Goal: Task Accomplishment & Management: Manage account settings

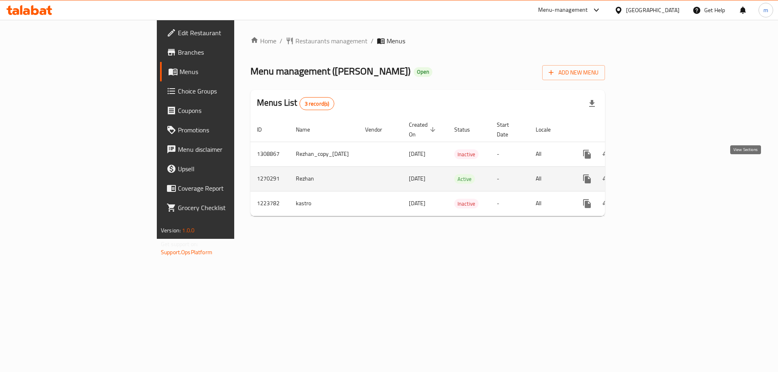
click at [650, 174] on icon "enhanced table" at bounding box center [645, 179] width 10 height 10
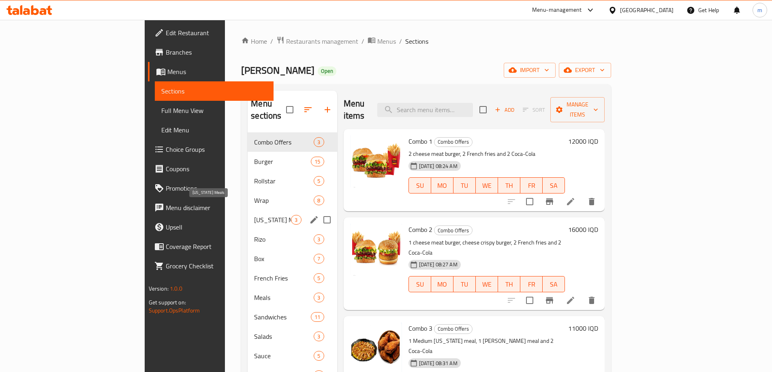
click at [254, 215] on span "[US_STATE] Meals" at bounding box center [272, 220] width 37 height 10
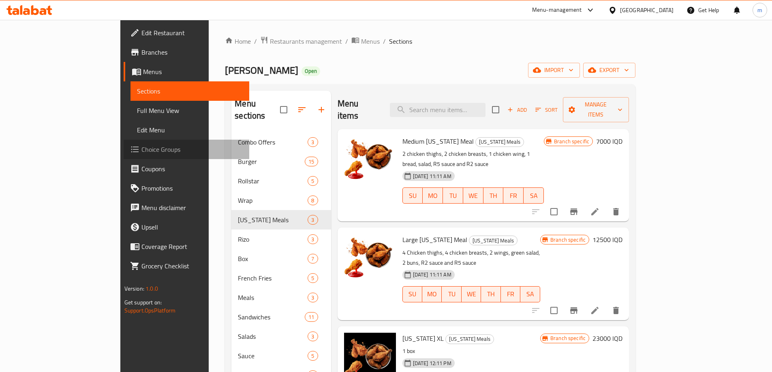
click at [141, 149] on span "Choice Groups" at bounding box center [191, 150] width 101 height 10
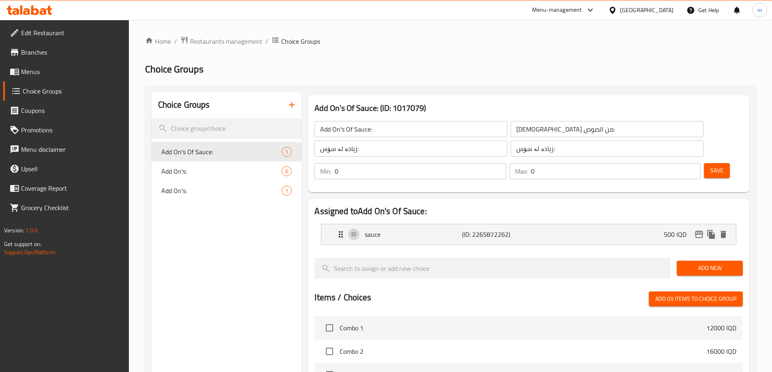
click at [290, 103] on icon "button" at bounding box center [292, 105] width 10 height 10
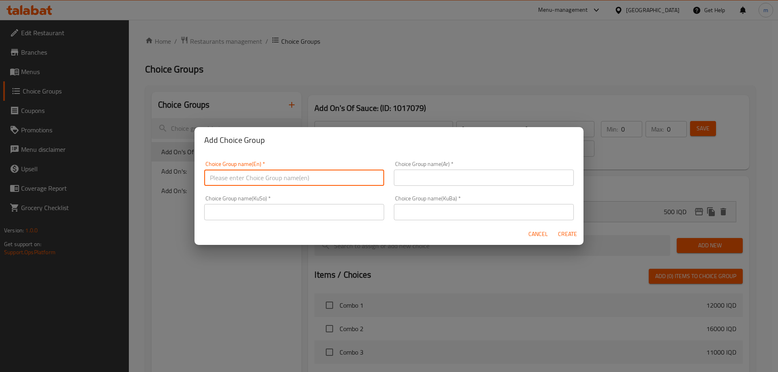
click at [283, 180] on input "text" at bounding box center [294, 178] width 180 height 16
click at [538, 235] on span "Cancel" at bounding box center [537, 234] width 19 height 10
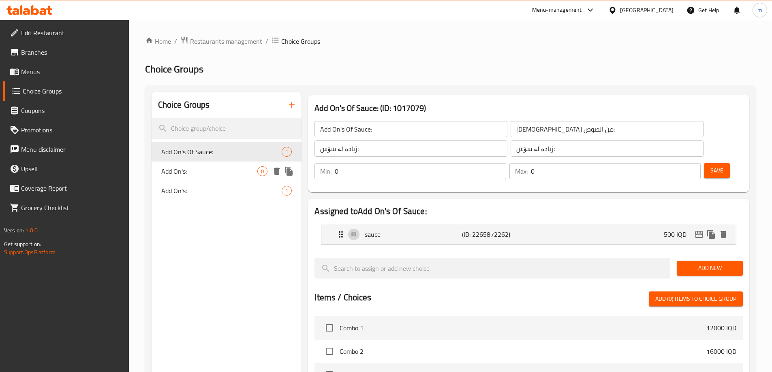
click at [213, 169] on span "Add On's:" at bounding box center [209, 171] width 96 height 10
type input "Add On's:"
type input "الأضافات:"
type input "زیادە:"
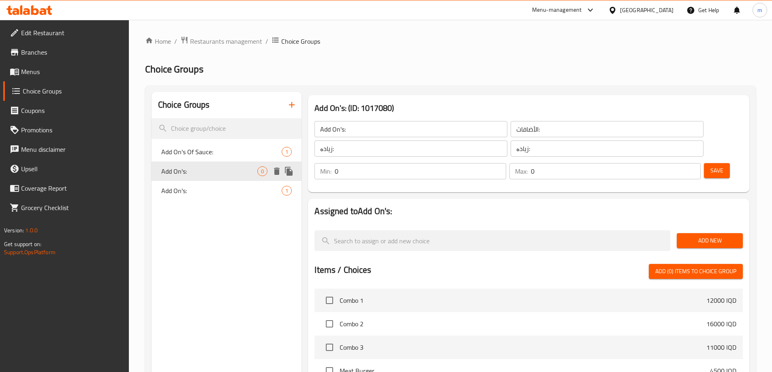
click at [288, 170] on icon "duplicate" at bounding box center [289, 171] width 8 height 9
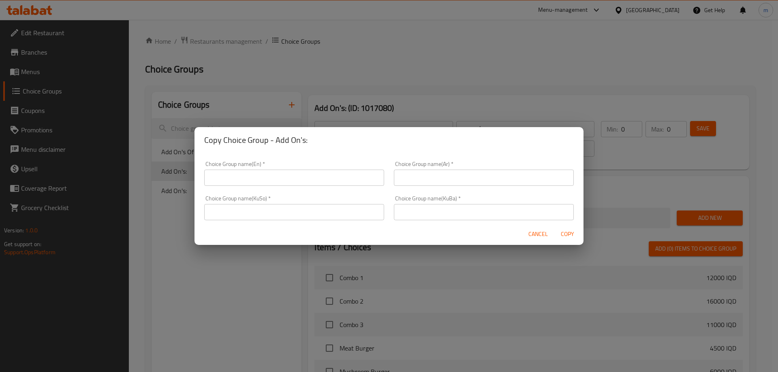
click at [539, 230] on span "Cancel" at bounding box center [537, 234] width 19 height 10
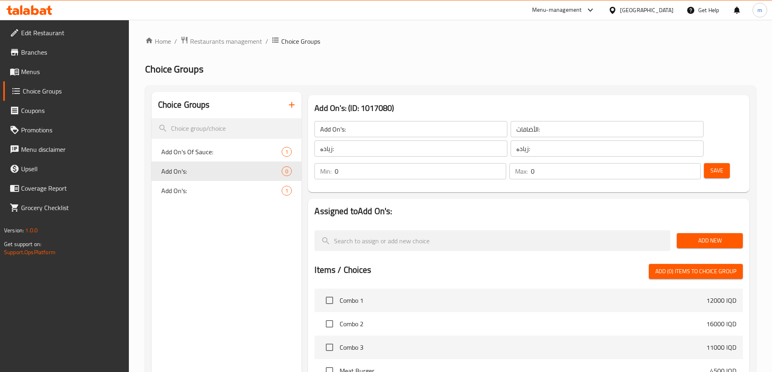
click at [356, 129] on input "Add On's:" at bounding box center [410, 129] width 193 height 16
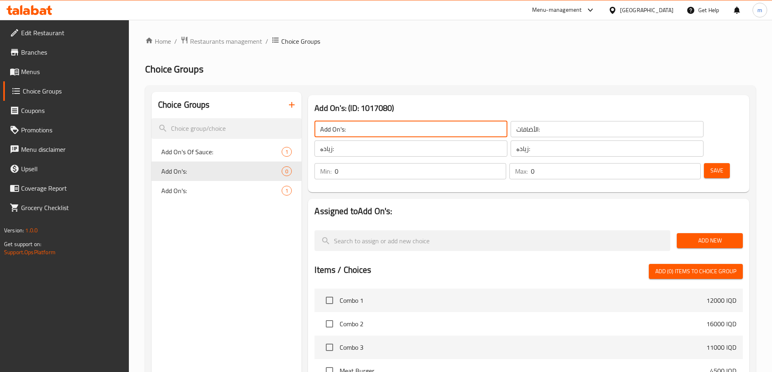
click at [356, 129] on input "Add On's:" at bounding box center [410, 129] width 193 height 16
click at [509, 137] on div "الأضافات: ​" at bounding box center [607, 128] width 196 height 19
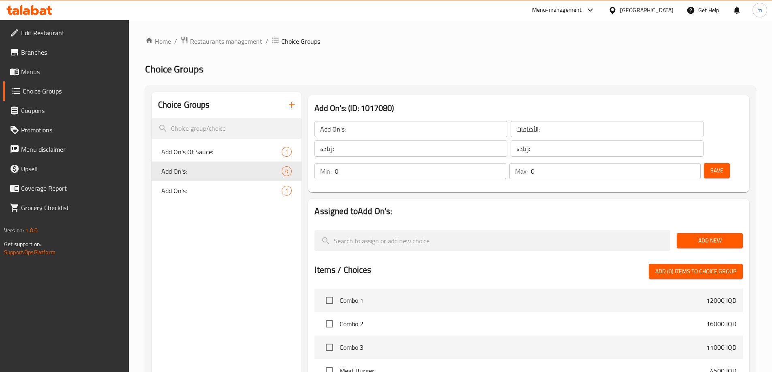
click at [510, 135] on input "الأضافات:" at bounding box center [606, 129] width 193 height 16
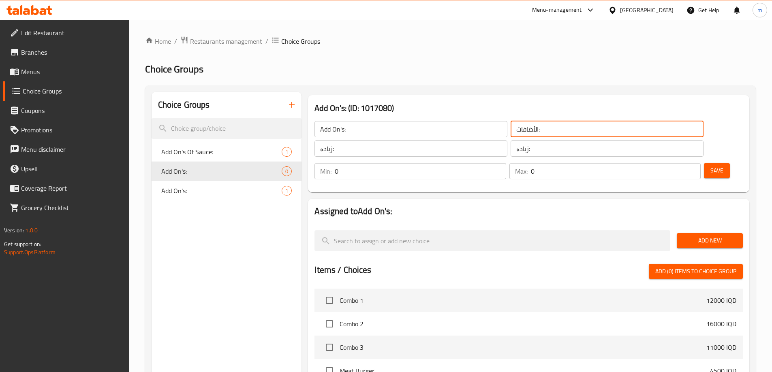
click at [510, 135] on input "الأضافات:" at bounding box center [606, 129] width 193 height 16
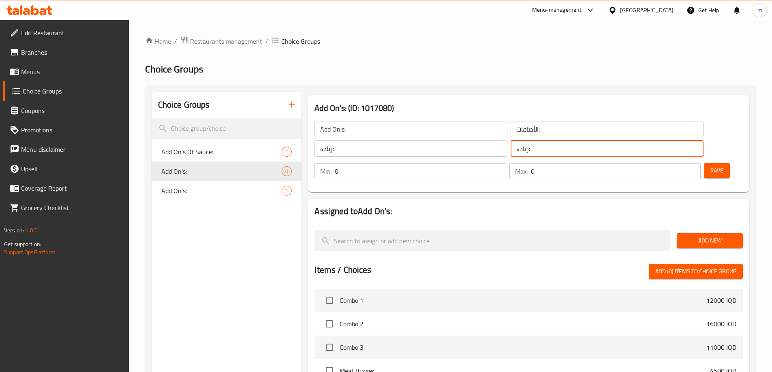
click at [510, 147] on input "زیادە:" at bounding box center [606, 149] width 193 height 16
click at [288, 171] on icon "duplicate" at bounding box center [289, 171] width 8 height 9
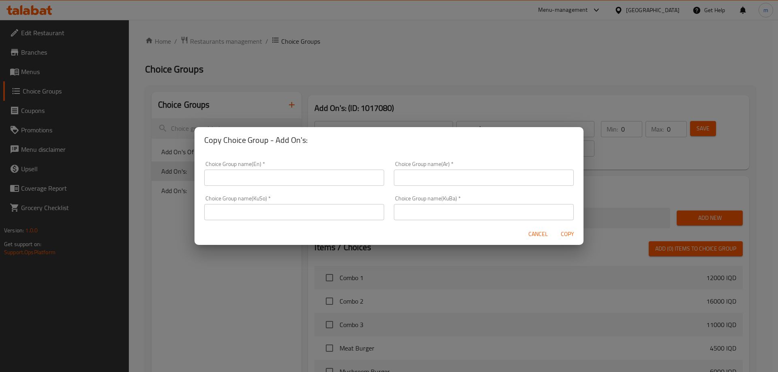
click at [264, 177] on input "text" at bounding box center [294, 178] width 180 height 16
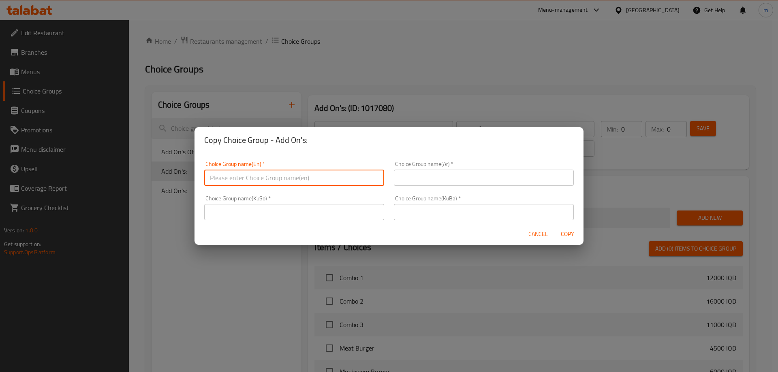
paste input "Add On's:"
type input "Add On's:"
click at [415, 178] on input "text" at bounding box center [484, 178] width 180 height 16
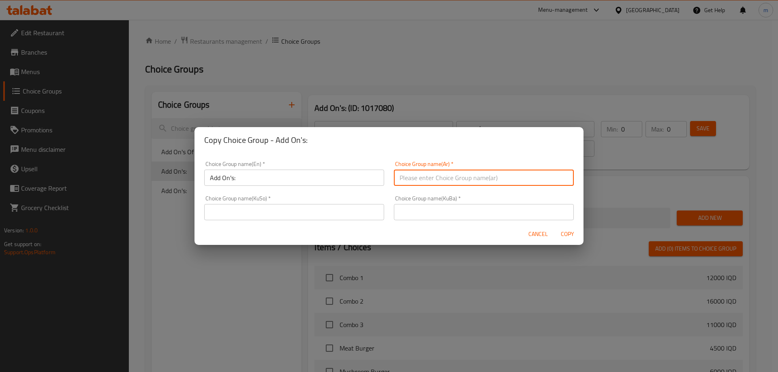
paste input "الأضافات:"
type input "الأضافات:"
click at [344, 209] on input "text" at bounding box center [294, 212] width 180 height 16
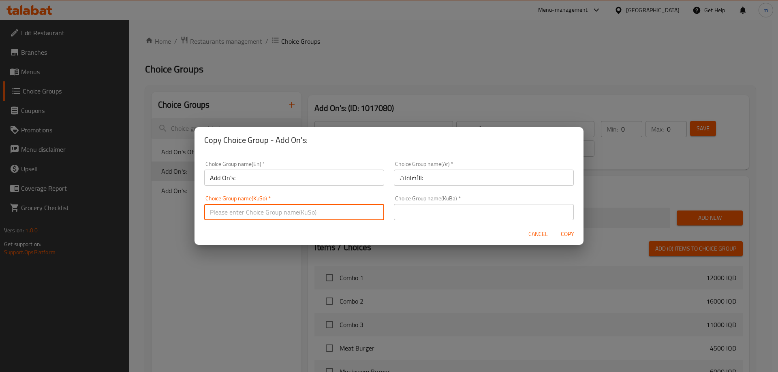
paste input "زیادە:"
type input "زیادە:"
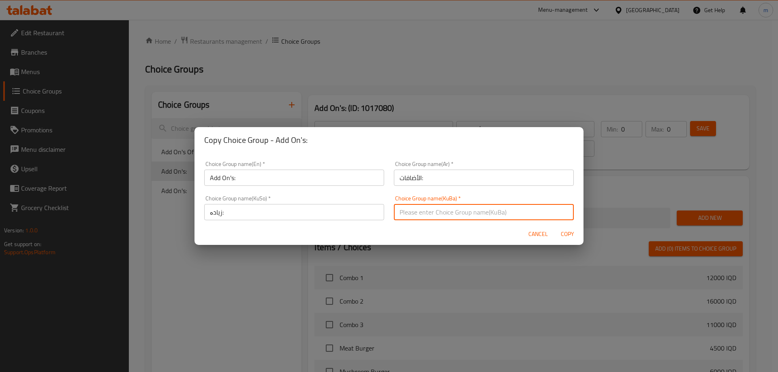
drag, startPoint x: 447, startPoint y: 213, endPoint x: 451, endPoint y: 212, distance: 4.1
click at [447, 213] on input "text" at bounding box center [484, 212] width 180 height 16
paste input "زیادە:"
type input "زیادە:"
click at [568, 231] on span "Copy" at bounding box center [566, 234] width 19 height 10
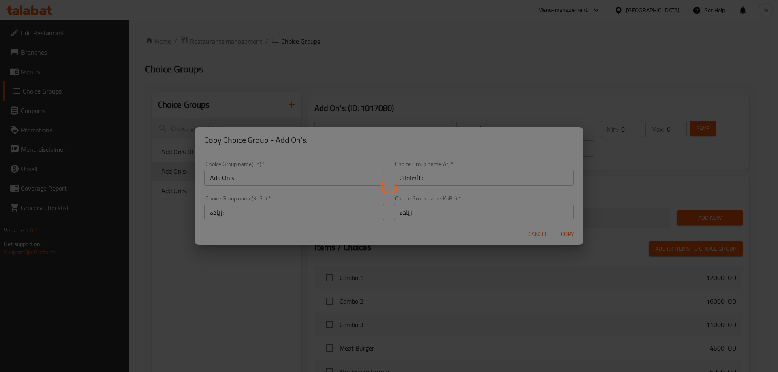
type input "Add On's:"
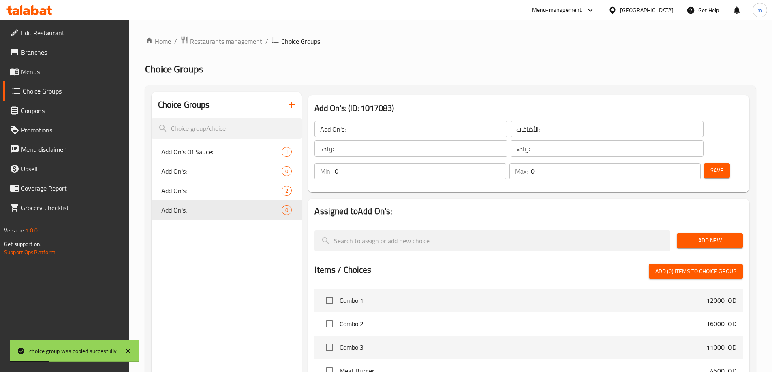
click at [710, 166] on span "Save" at bounding box center [716, 171] width 13 height 10
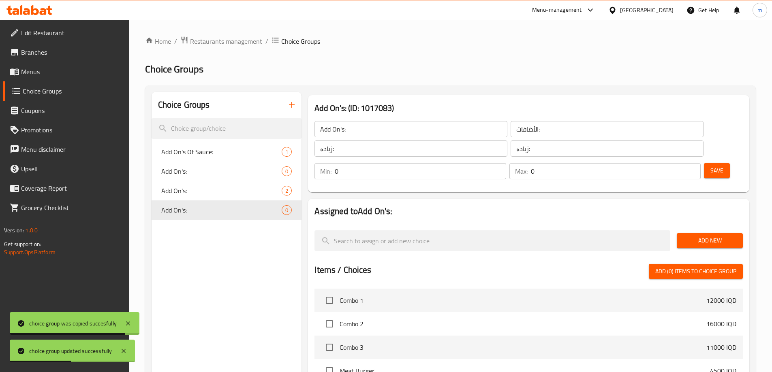
click at [710, 233] on button "Add New" at bounding box center [709, 240] width 66 height 15
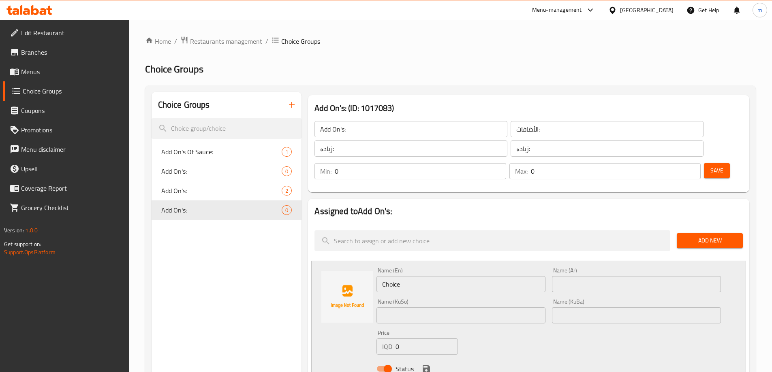
click at [421, 276] on input "Choice" at bounding box center [460, 284] width 169 height 16
paste input "French Fries"
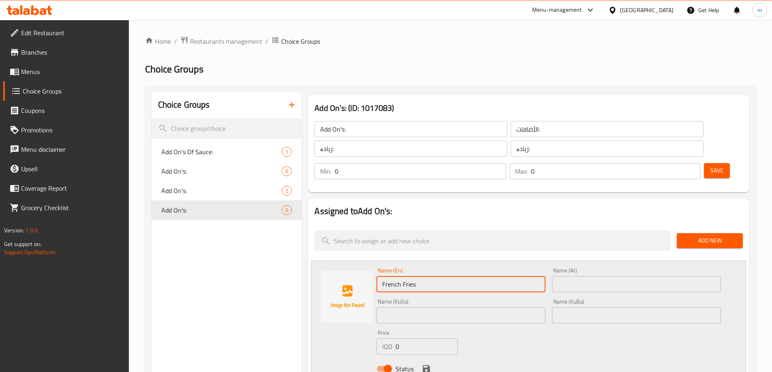
type input "French Fries"
click at [577, 268] on div "Name (Ar) Name (Ar)" at bounding box center [636, 280] width 169 height 25
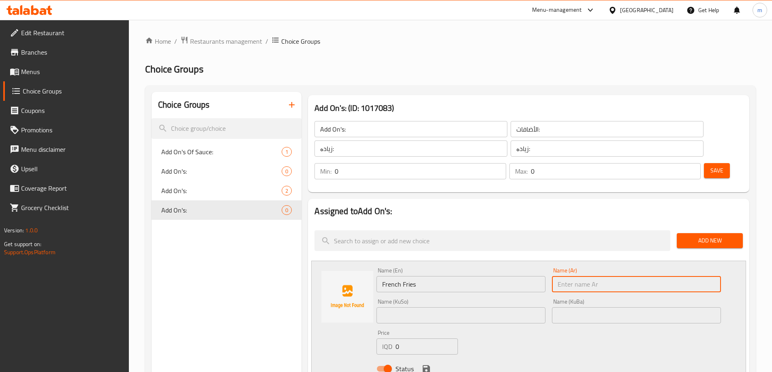
click at [577, 276] on input "text" at bounding box center [636, 284] width 169 height 16
paste input "بطاطا [GEOGRAPHIC_DATA]"
type input "بطاطا [GEOGRAPHIC_DATA]"
click at [425, 307] on input "text" at bounding box center [460, 315] width 169 height 16
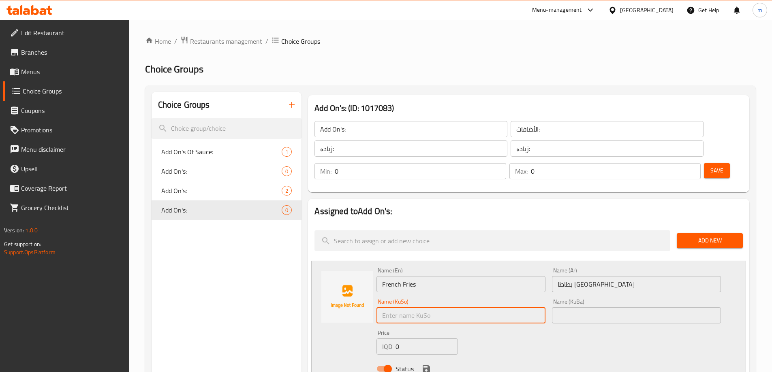
paste input "فینگەر"
type input "فینگەر"
click at [601, 307] on input "text" at bounding box center [636, 315] width 169 height 16
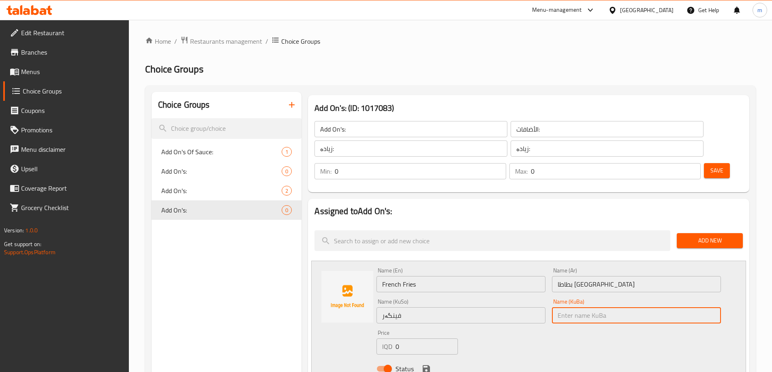
paste input "فینگەر"
type input "فینگەر"
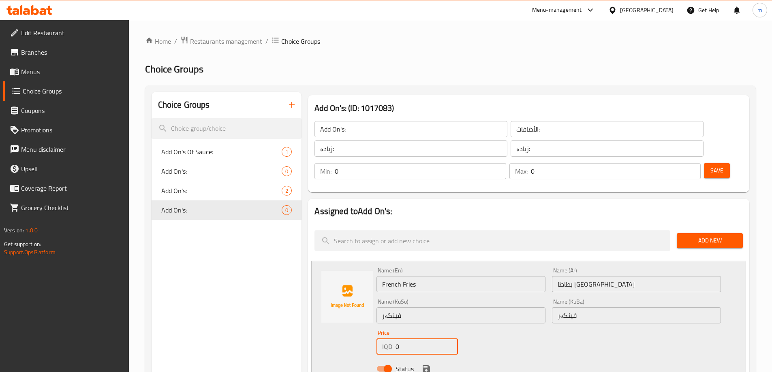
click at [408, 339] on input "0" at bounding box center [426, 347] width 62 height 16
type input "1500"
click at [425, 365] on icon "save" at bounding box center [425, 368] width 7 height 7
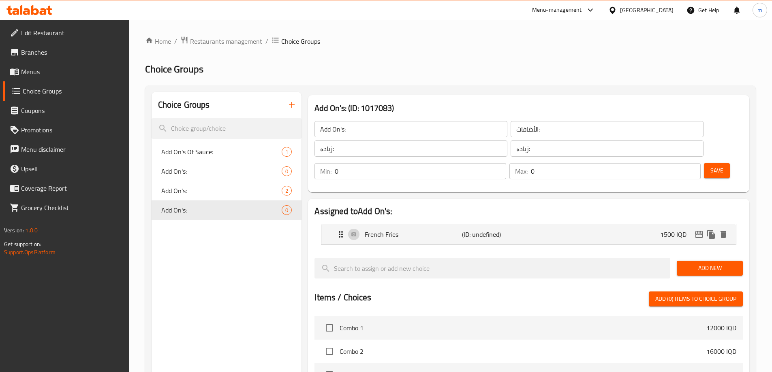
click at [699, 263] on span "Add New" at bounding box center [709, 268] width 53 height 10
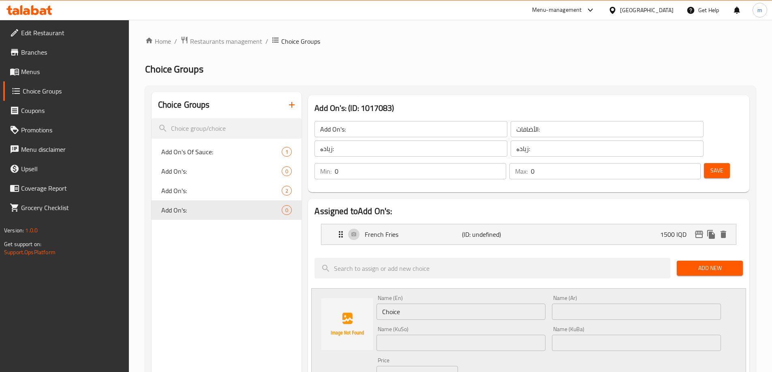
click at [428, 304] on input "Choice" at bounding box center [460, 312] width 169 height 16
paste input "Nuggets"
type input "Nuggets"
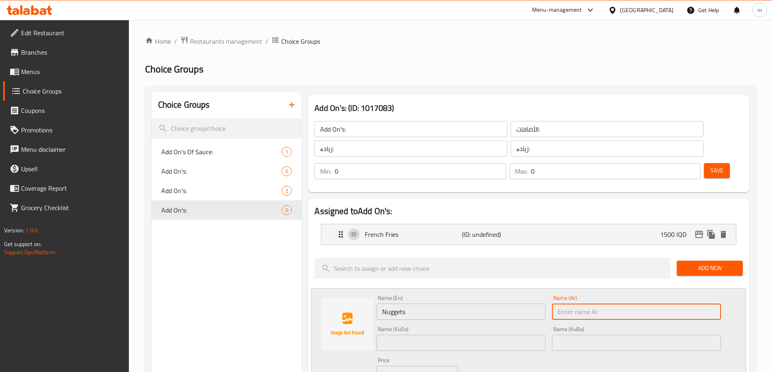
click at [568, 304] on input "text" at bounding box center [636, 312] width 169 height 16
paste input "ناجتس"
type input "ناجتس"
click at [415, 335] on input "text" at bounding box center [460, 343] width 169 height 16
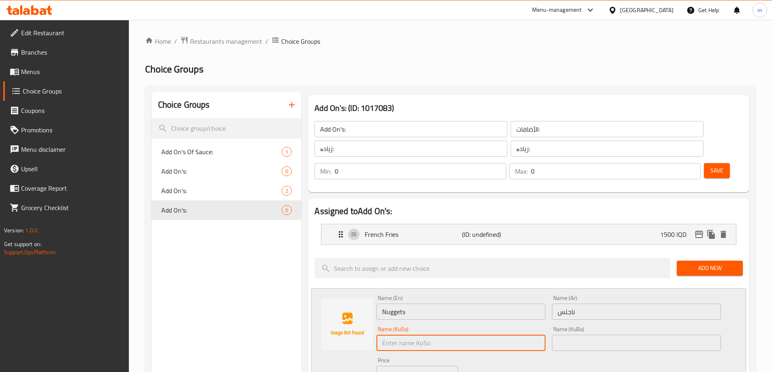
paste input "ناگێتس"
type input "ناگێتس"
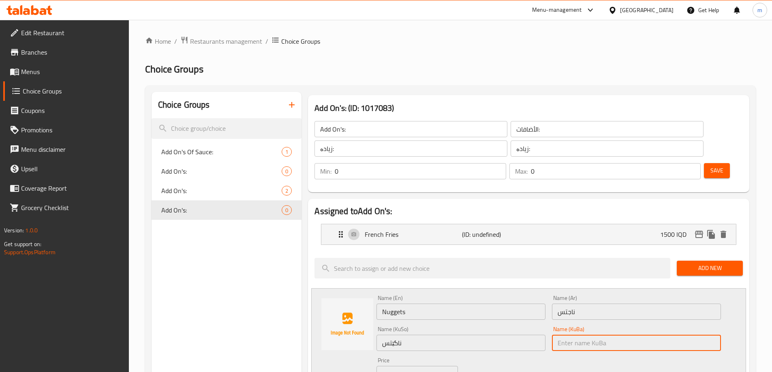
click at [554, 335] on input "text" at bounding box center [636, 343] width 169 height 16
paste input "ناگێتس"
type input "ناگێتس"
click at [427, 358] on div "Price IQD 0 Price" at bounding box center [416, 370] width 81 height 25
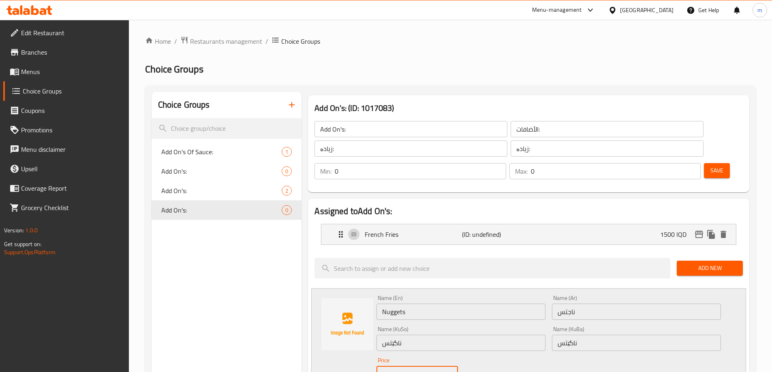
click at [416, 366] on input "0" at bounding box center [426, 374] width 62 height 16
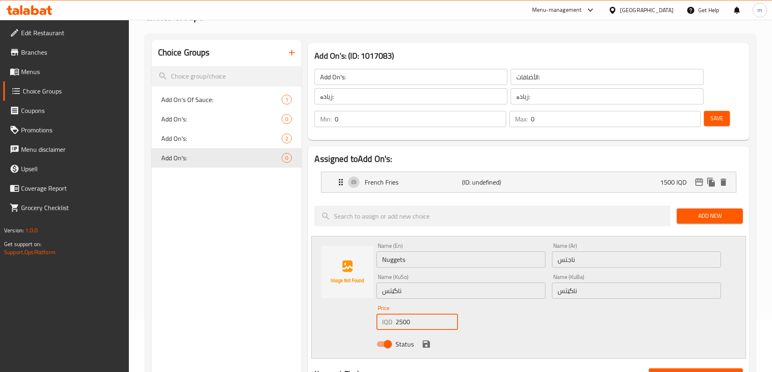
scroll to position [108, 0]
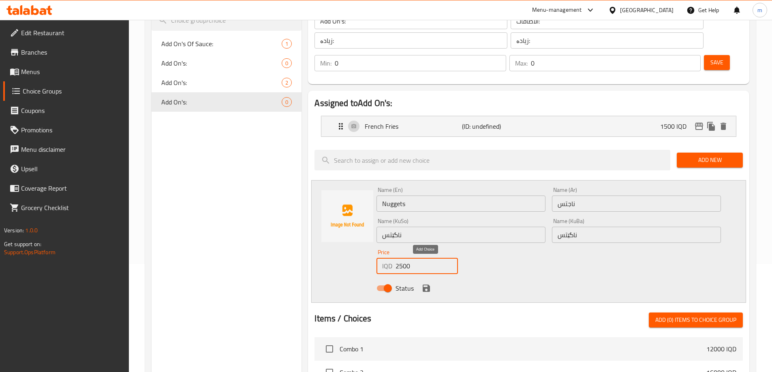
type input "2500"
click at [424, 284] on icon "save" at bounding box center [426, 289] width 10 height 10
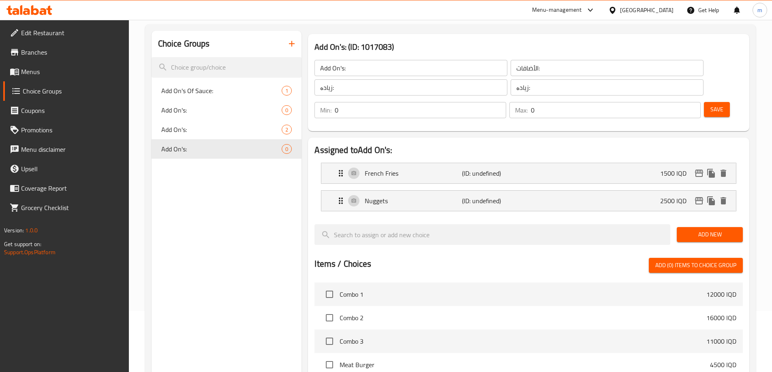
scroll to position [0, 0]
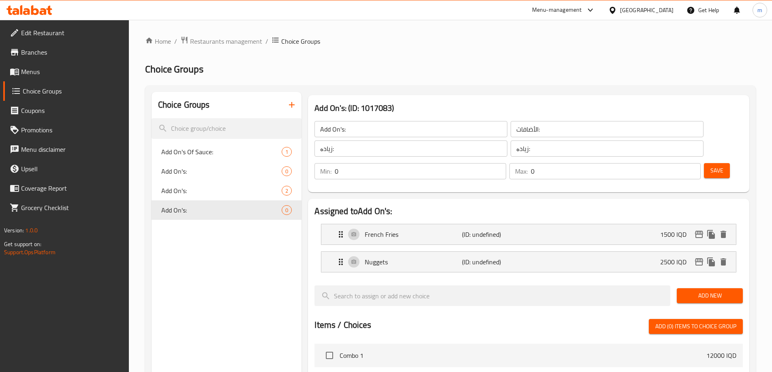
click at [547, 53] on div "Home / Restaurants management / Choice Groups Choice Groups Choice Groups Add O…" at bounding box center [450, 336] width 610 height 601
click at [711, 288] on button "Add New" at bounding box center [709, 295] width 66 height 15
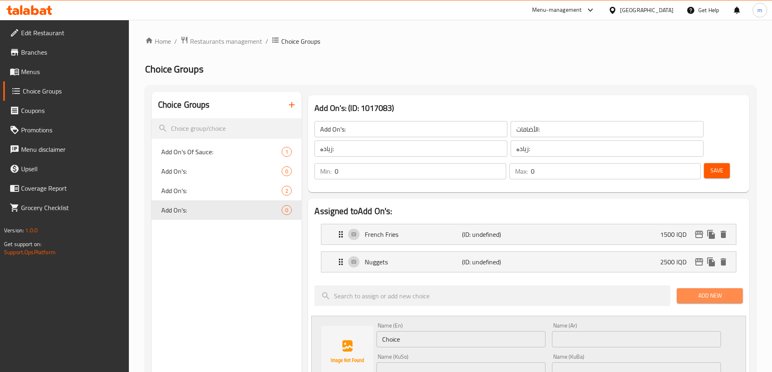
click at [711, 291] on span "Add New" at bounding box center [709, 296] width 53 height 10
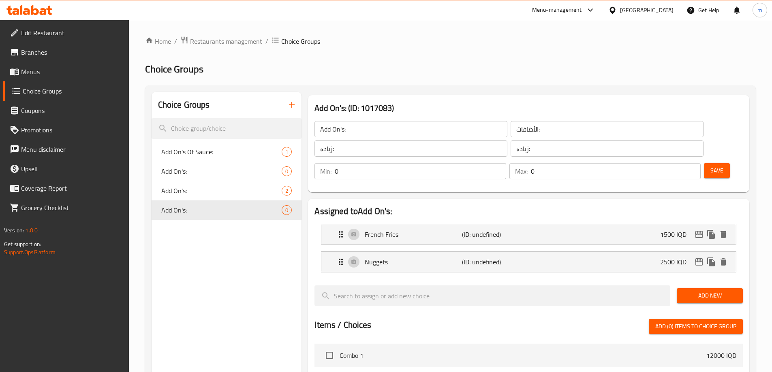
click at [701, 291] on span "Add New" at bounding box center [709, 296] width 53 height 10
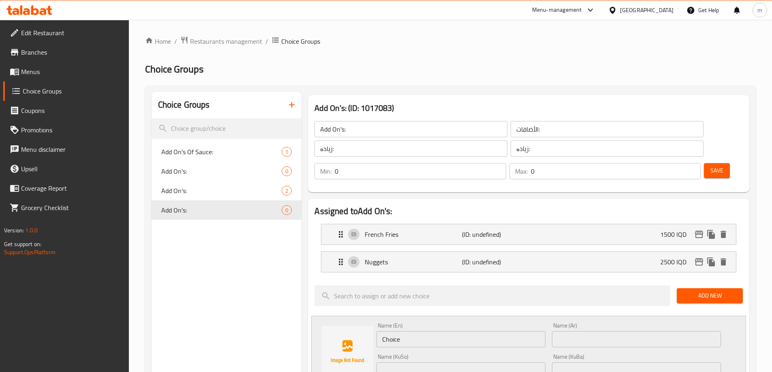
click at [416, 331] on input "Choice" at bounding box center [460, 339] width 169 height 16
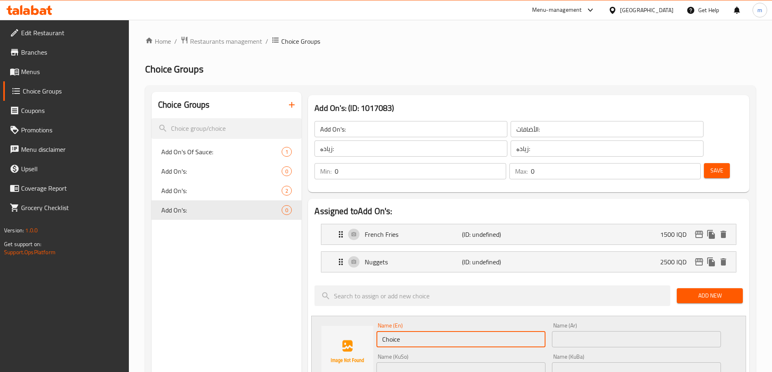
click at [416, 331] on input "Choice" at bounding box center [460, 339] width 169 height 16
paste input "Top Crispy"
type input "Top Crispy"
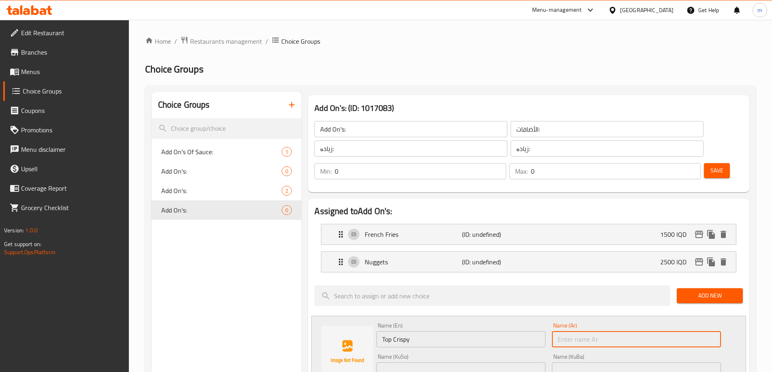
click at [582, 331] on input "text" at bounding box center [636, 339] width 169 height 16
paste input "توب كرسبي"
type input "توب كرسبي"
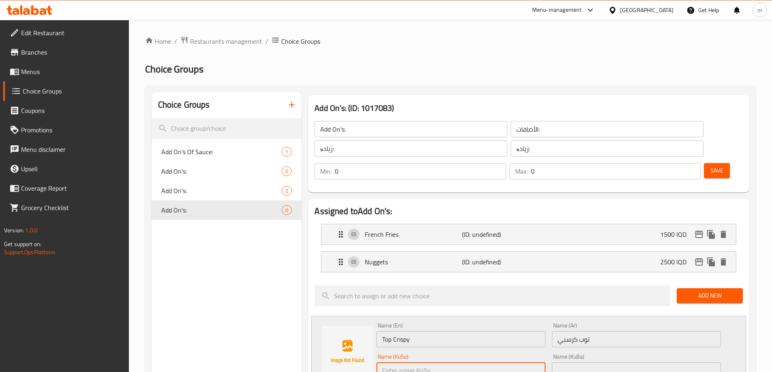
click at [459, 363] on input "text" at bounding box center [460, 371] width 169 height 16
paste input "تۆپ کریسپی"
type input "تۆپ کریسپی"
click at [563, 354] on div "Name (KuBa) Name (KuBa)" at bounding box center [636, 366] width 169 height 25
click at [566, 363] on input "text" at bounding box center [636, 371] width 169 height 16
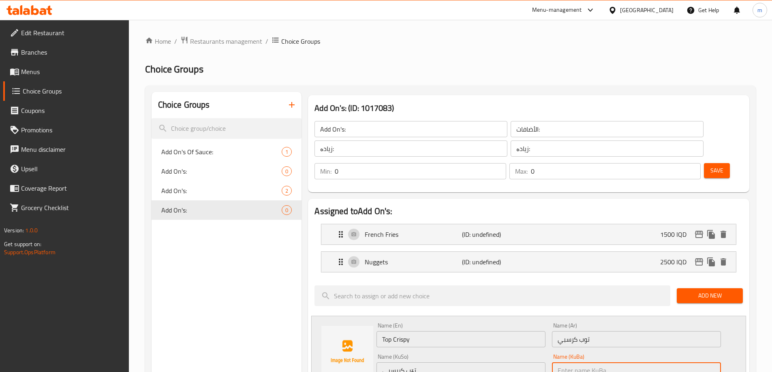
paste input "تۆپ کریسپی"
type input "تۆپ کریسپی"
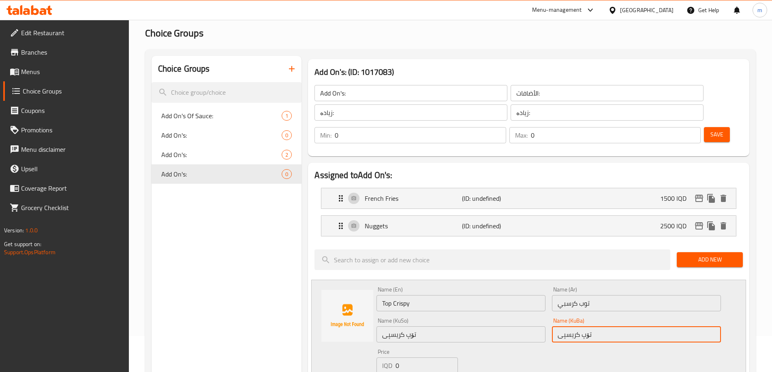
scroll to position [54, 0]
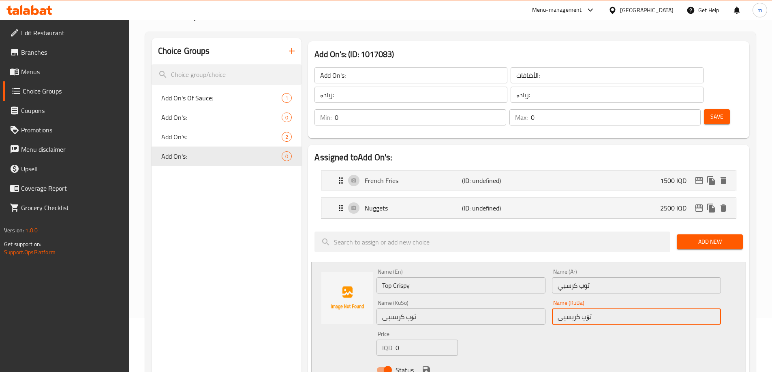
click at [401, 340] on input "0" at bounding box center [426, 348] width 62 height 16
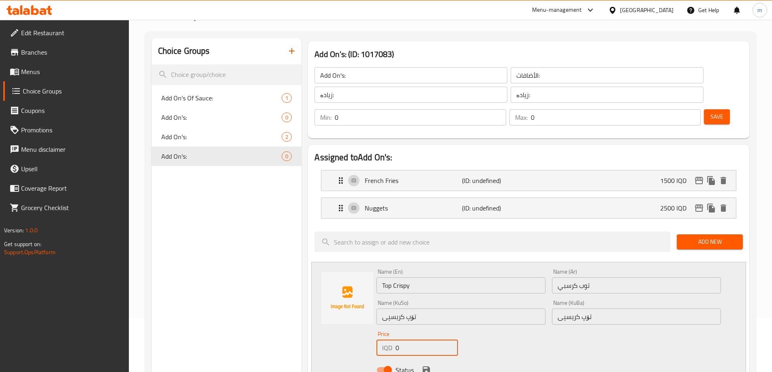
click at [401, 340] on input "0" at bounding box center [426, 348] width 62 height 16
type input "2500"
click at [424, 365] on icon "save" at bounding box center [426, 370] width 10 height 10
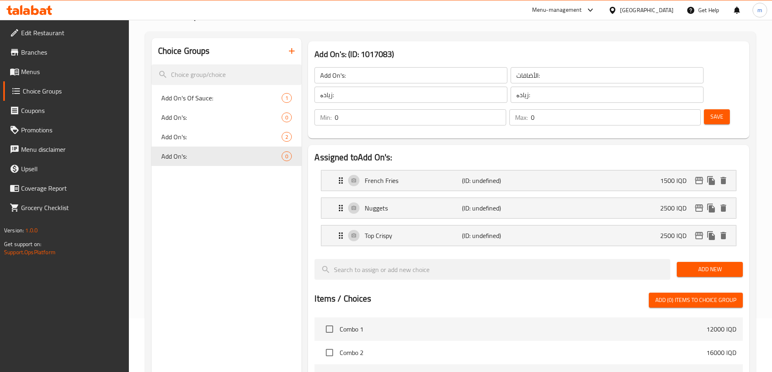
click at [710, 265] on span "Add New" at bounding box center [709, 270] width 53 height 10
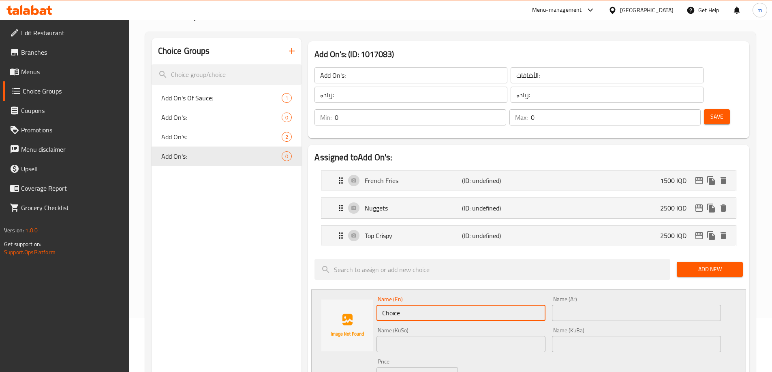
click at [421, 305] on input "Choice" at bounding box center [460, 313] width 169 height 16
paste input "Onion Rings"
type input "Onion Rings"
click at [616, 305] on input "text" at bounding box center [636, 313] width 169 height 16
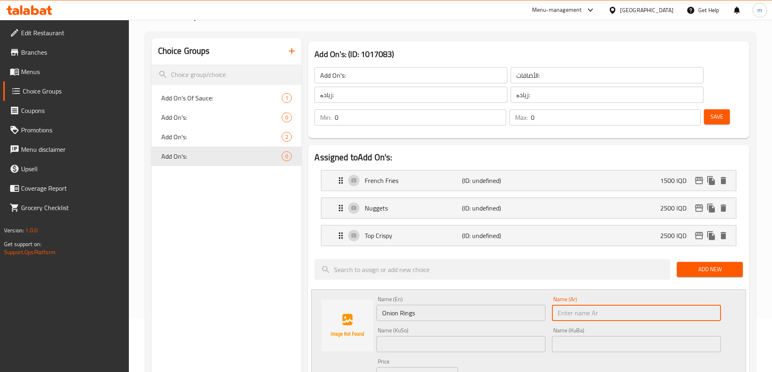
paste input "حلقات بصل"
type input "حلقات بصل"
click at [439, 336] on input "text" at bounding box center [460, 344] width 169 height 16
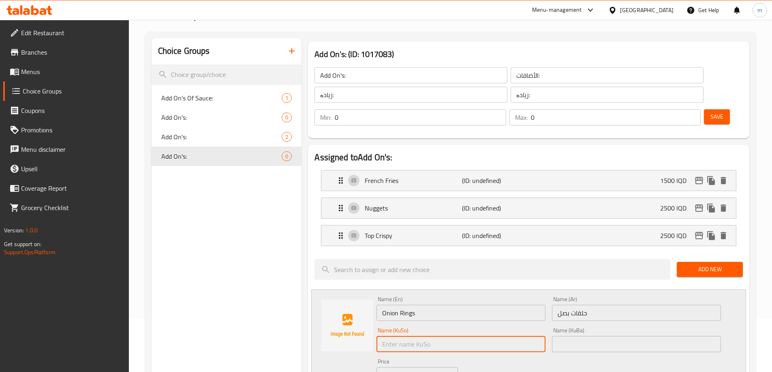
paste input "ئەلقەی پیاز"
type input "ئەلقەی پیاز"
click at [574, 336] on input "text" at bounding box center [636, 344] width 169 height 16
paste input "ئەلقەی پیاز"
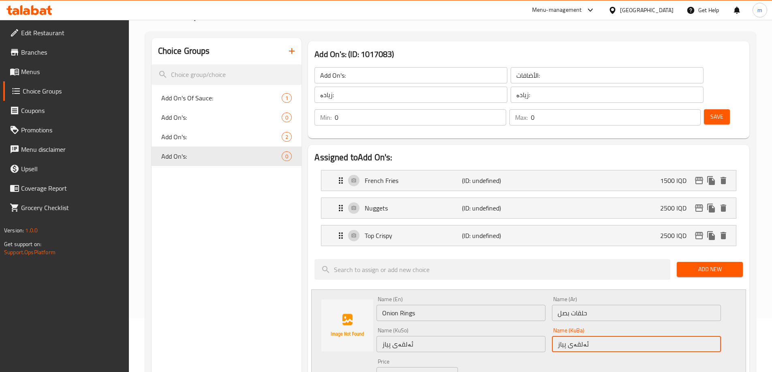
type input "ئەلقەی پیاز"
click at [416, 362] on div "Price IQD 0 Price" at bounding box center [416, 371] width 87 height 31
click at [417, 367] on input "0" at bounding box center [426, 375] width 62 height 16
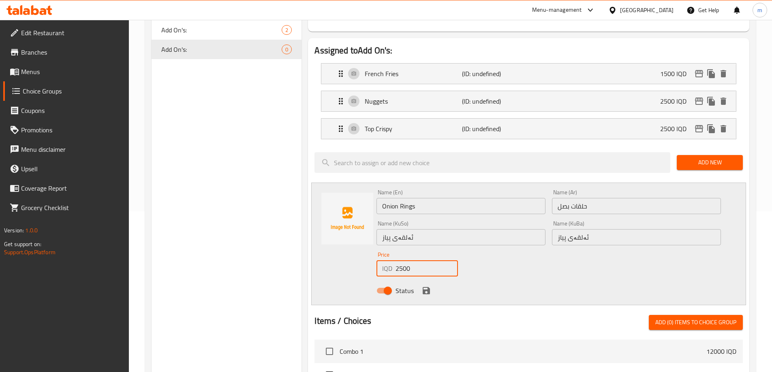
scroll to position [162, 0]
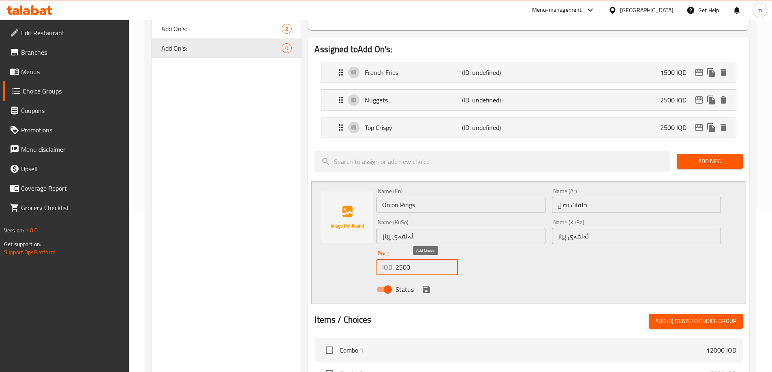
type input "2500"
click at [427, 286] on icon "save" at bounding box center [425, 289] width 7 height 7
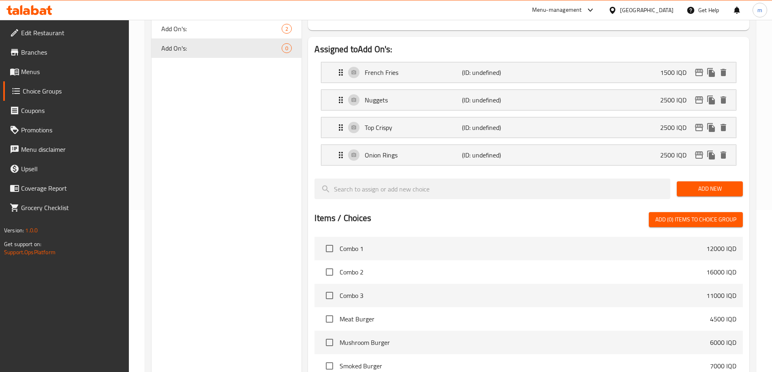
click at [695, 184] on span "Add New" at bounding box center [709, 189] width 53 height 10
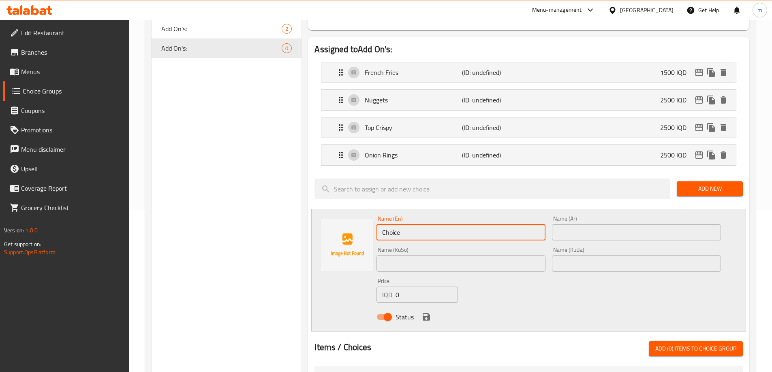
click at [411, 224] on input "Choice" at bounding box center [460, 232] width 169 height 16
paste input "1 Samoon"
type input "1 Samoon"
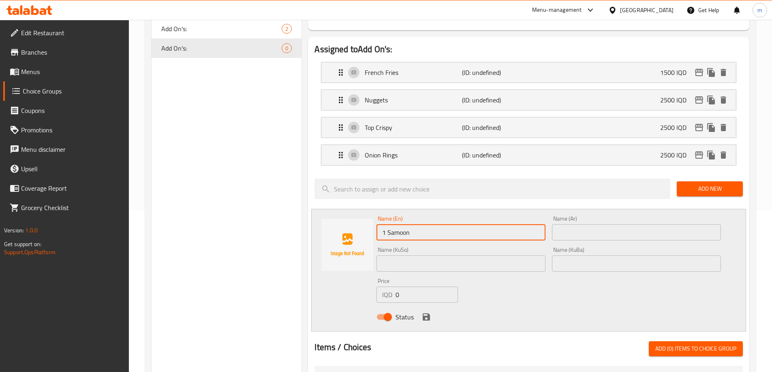
click at [567, 224] on input "text" at bounding box center [636, 232] width 169 height 16
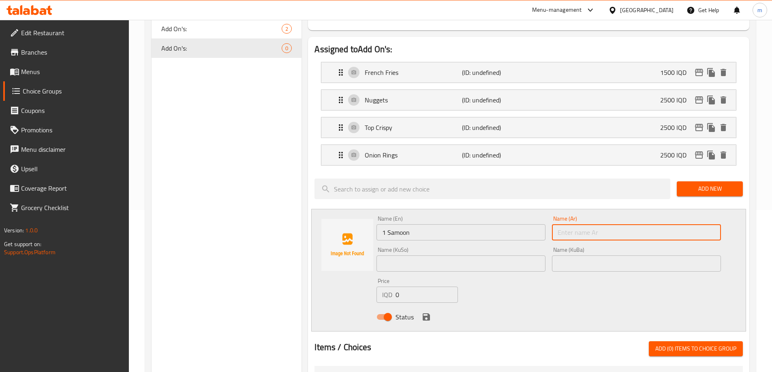
paste input "1 صمون"
type input "1 صمون"
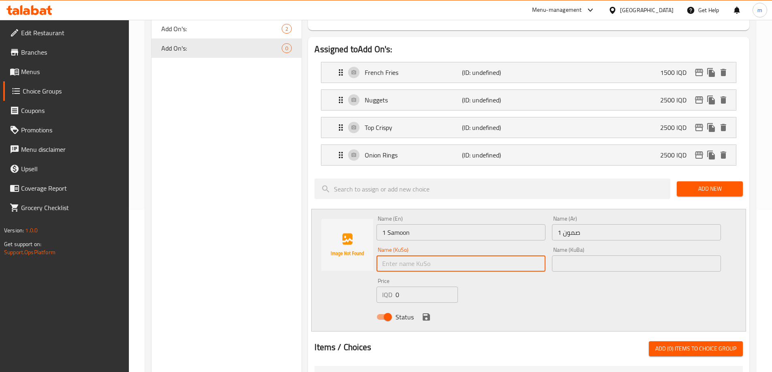
click at [446, 256] on input "text" at bounding box center [460, 264] width 169 height 16
paste input "1 سەموون"
type input "1 سەموون"
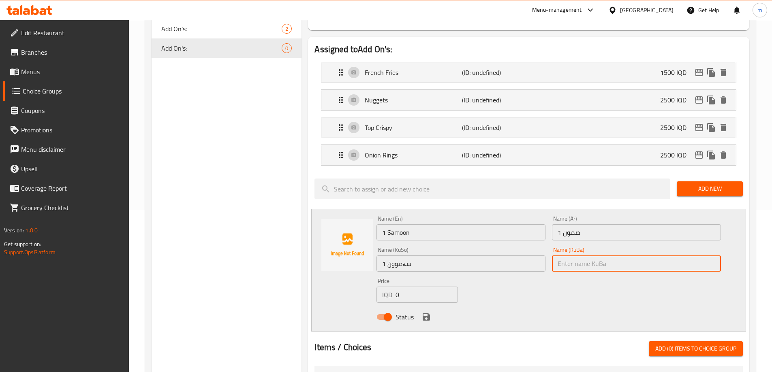
click at [573, 256] on input "text" at bounding box center [636, 264] width 169 height 16
paste input "1 سەموون"
type input "1 سەموون"
click at [416, 287] on input "0" at bounding box center [426, 295] width 62 height 16
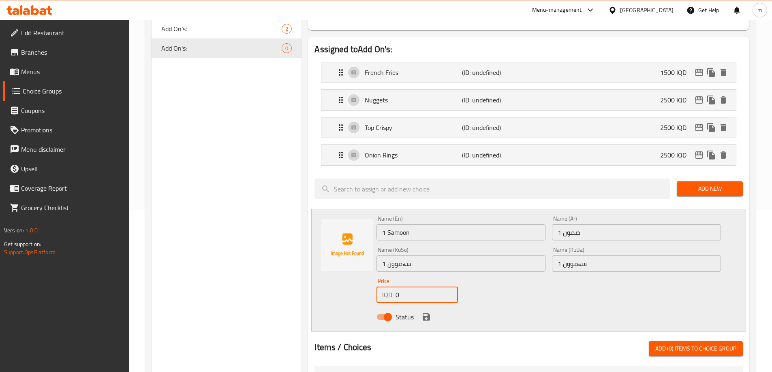
click at [416, 287] on input "0" at bounding box center [426, 295] width 62 height 16
type input "750"
click at [426, 314] on icon "save" at bounding box center [425, 317] width 7 height 7
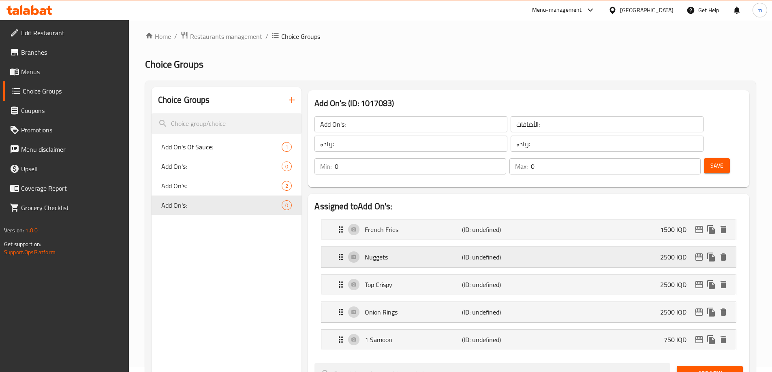
scroll to position [0, 0]
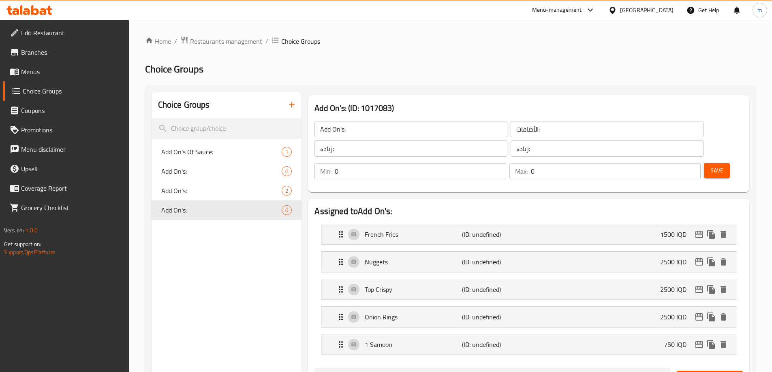
click at [706, 163] on button "Save" at bounding box center [717, 170] width 26 height 15
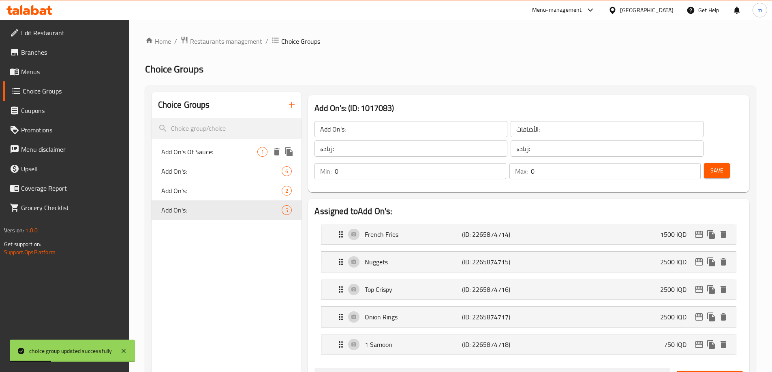
click at [213, 151] on span "Add On's Of Sauce:" at bounding box center [209, 152] width 96 height 10
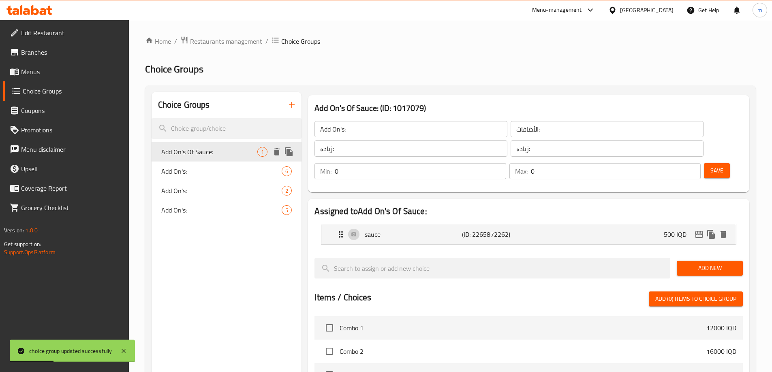
type input "Add On's Of Sauce:"
type input "الإضافات من الصوص:"
type input "زیادە لە سۆس:"
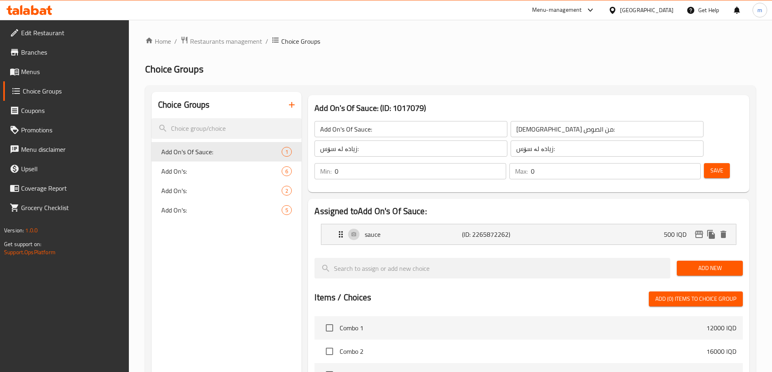
click at [710, 166] on span "Save" at bounding box center [716, 171] width 13 height 10
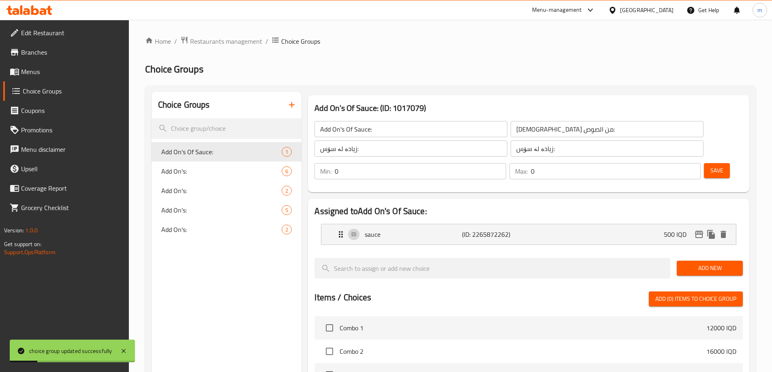
click at [46, 71] on span "Menus" at bounding box center [71, 72] width 101 height 10
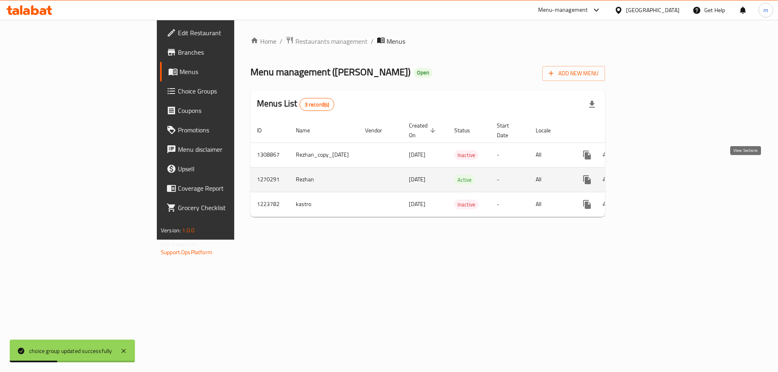
click at [649, 176] on icon "enhanced table" at bounding box center [645, 179] width 7 height 7
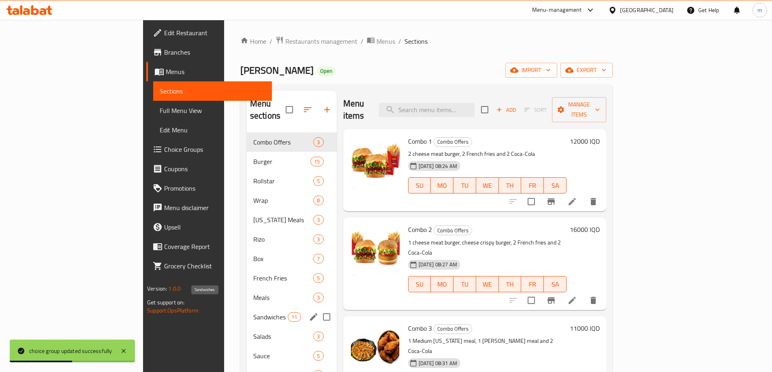
scroll to position [108, 0]
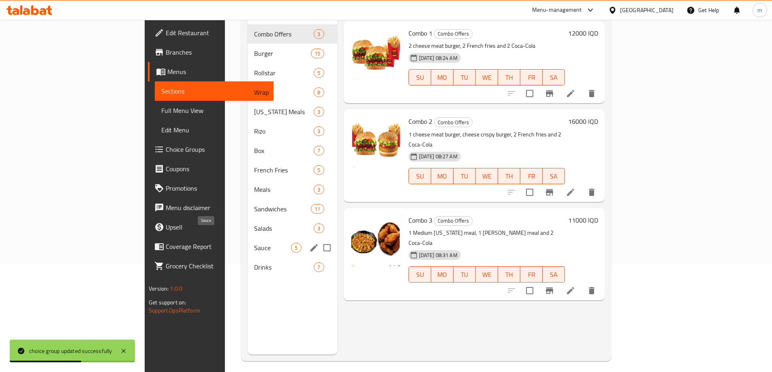
click at [254, 243] on span "Sauce" at bounding box center [272, 248] width 37 height 10
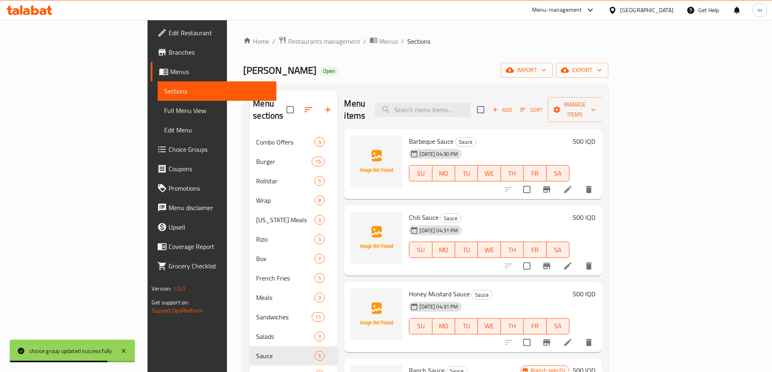
scroll to position [30, 0]
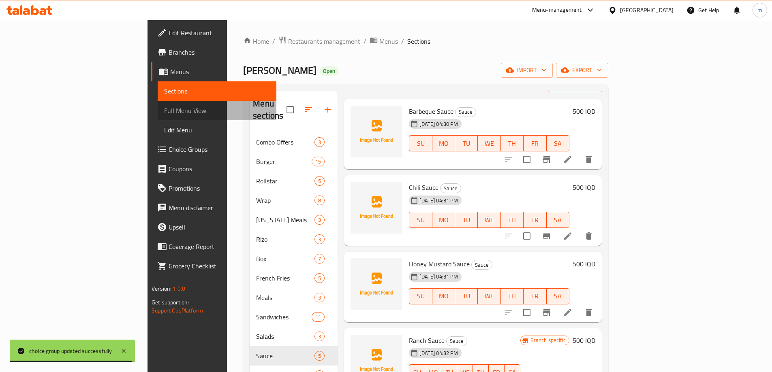
click at [164, 112] on span "Full Menu View" at bounding box center [217, 111] width 106 height 10
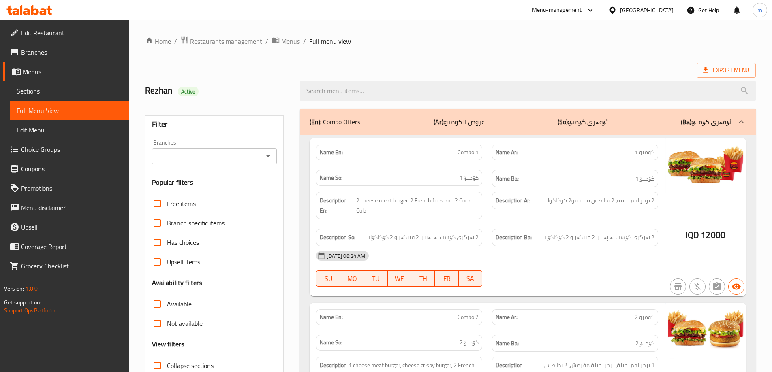
scroll to position [108, 0]
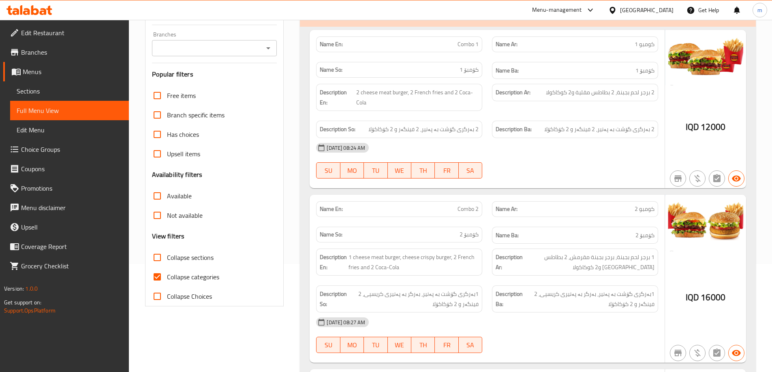
click at [160, 276] on input "Collapse categories" at bounding box center [156, 276] width 19 height 19
checkbox input "false"
click at [157, 259] on input "Collapse sections" at bounding box center [156, 257] width 19 height 19
checkbox input "true"
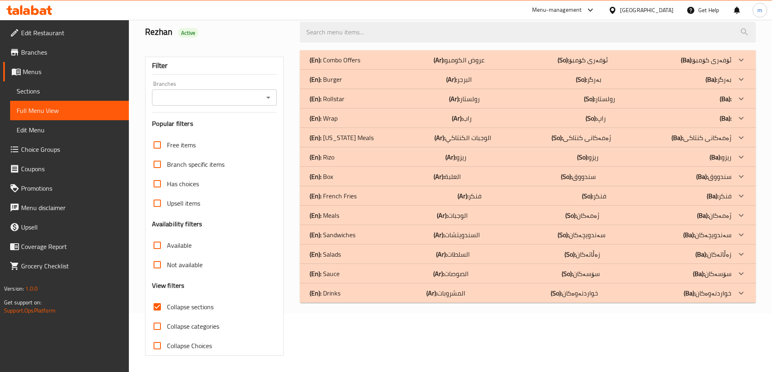
scroll to position [59, 0]
click at [354, 274] on div "(En): Sauce (Ar): الصوصات (So): سۆسەکان (Ba): سۆسەکان" at bounding box center [520, 274] width 422 height 10
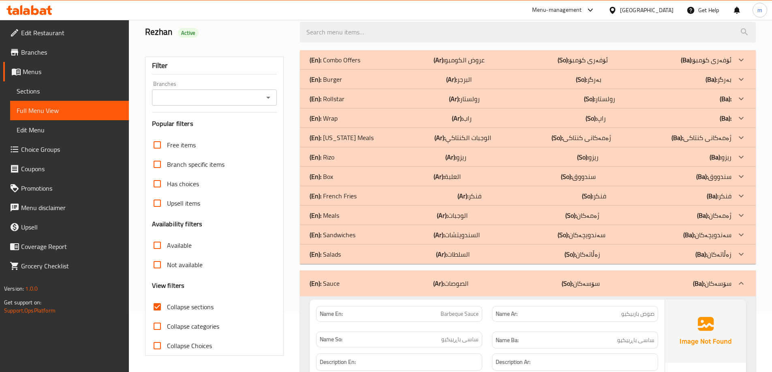
scroll to position [221, 0]
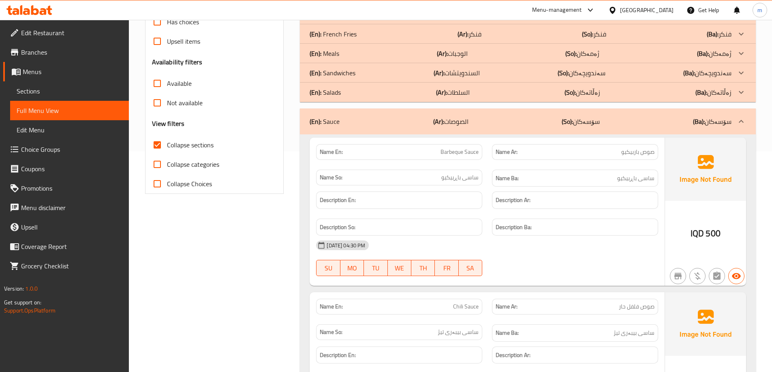
click at [465, 154] on span "Barbeque Sauce" at bounding box center [459, 152] width 38 height 9
copy span "Barbeque Sauce"
click at [642, 151] on span "صوص باربيكيو" at bounding box center [637, 152] width 33 height 9
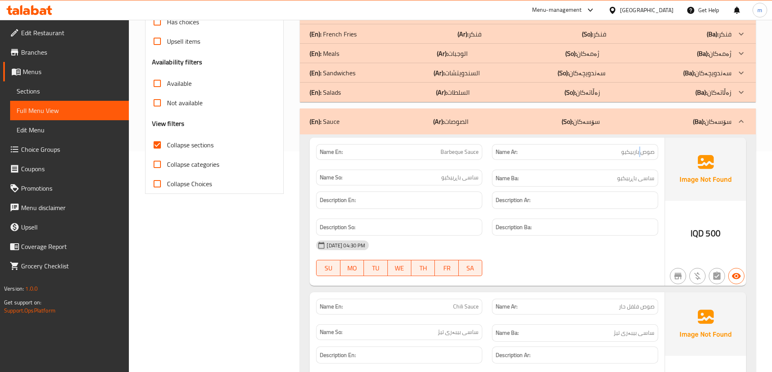
click at [642, 151] on span "صوص باربيكيو" at bounding box center [637, 152] width 33 height 9
copy span "صوص باربيكيو"
click at [461, 176] on span "ساسی باڕبیکیو" at bounding box center [459, 177] width 37 height 9
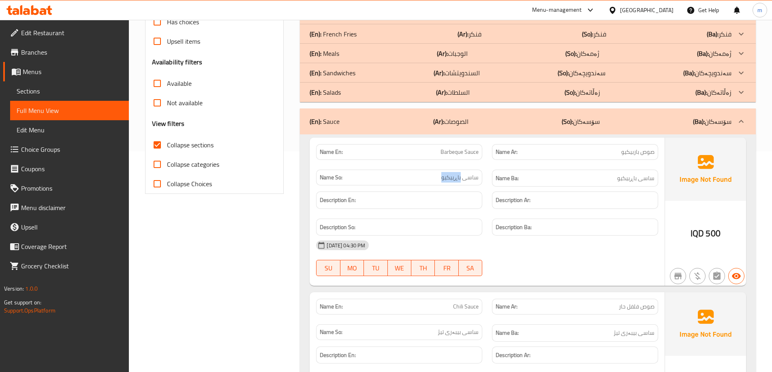
copy span "باڕبیکیو"
click at [461, 176] on span "ساسی باڕبیکیو" at bounding box center [459, 177] width 37 height 9
click at [53, 145] on span "Choice Groups" at bounding box center [71, 150] width 101 height 10
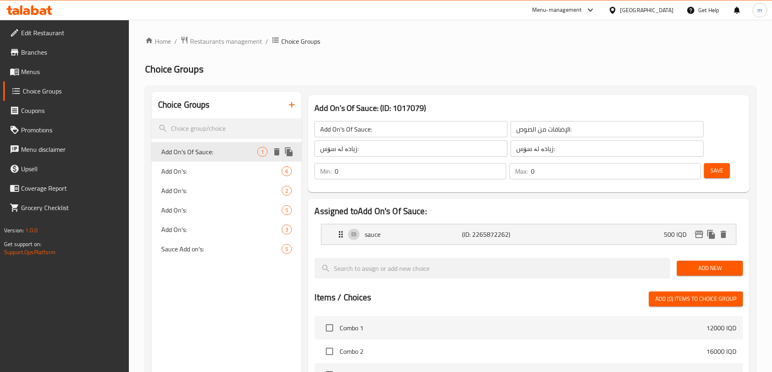
click at [198, 145] on div "Add On's Of Sauce: 1" at bounding box center [226, 151] width 150 height 19
click at [206, 172] on span "Add On's:" at bounding box center [221, 171] width 121 height 10
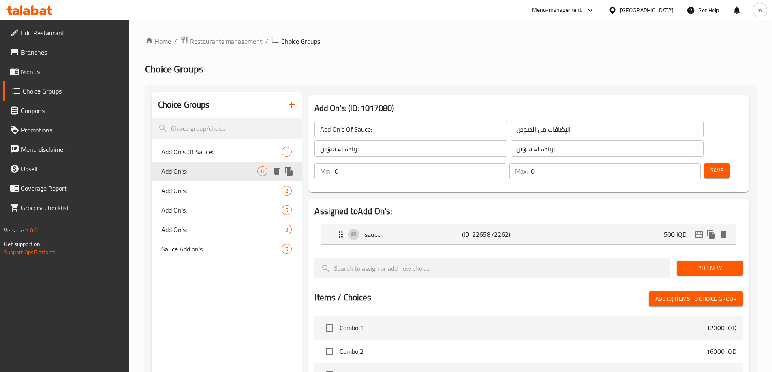
type input "Add On's:"
type input "الأضافات:"
type input "زیادە:"
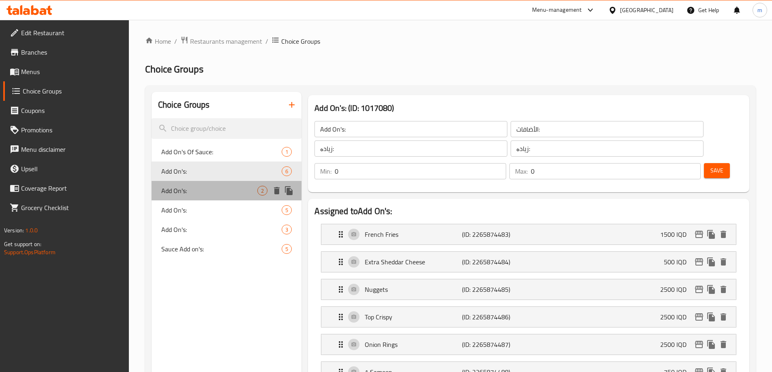
click at [203, 185] on div "Add On's: 2" at bounding box center [226, 190] width 150 height 19
type input "Add On's:"
type input "الإضافات:"
type input "زیادە:"
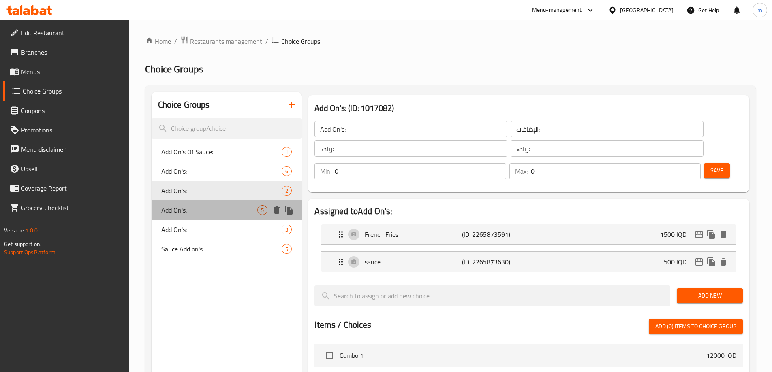
click at [201, 207] on span "Add On's:" at bounding box center [209, 210] width 96 height 10
type input "Add On's:"
type input "الأضافات:"
type input "زیادە:"
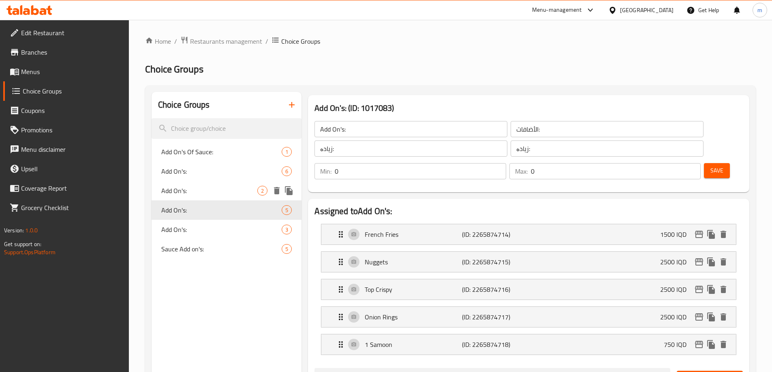
click at [194, 194] on span "Add On's:" at bounding box center [209, 191] width 96 height 10
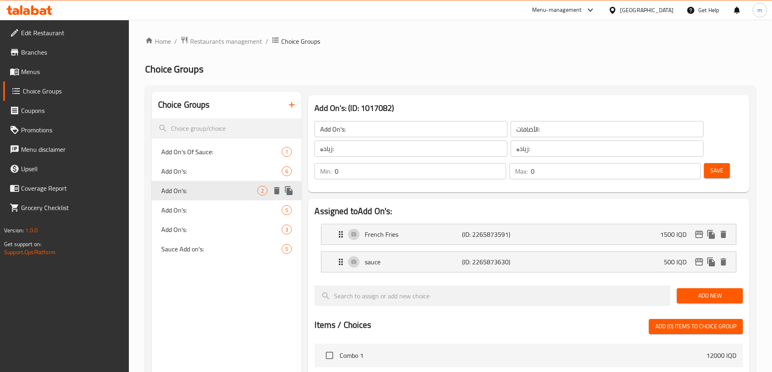
type input "Add On's:"
type input "الإضافات:"
type input "زیادە:"
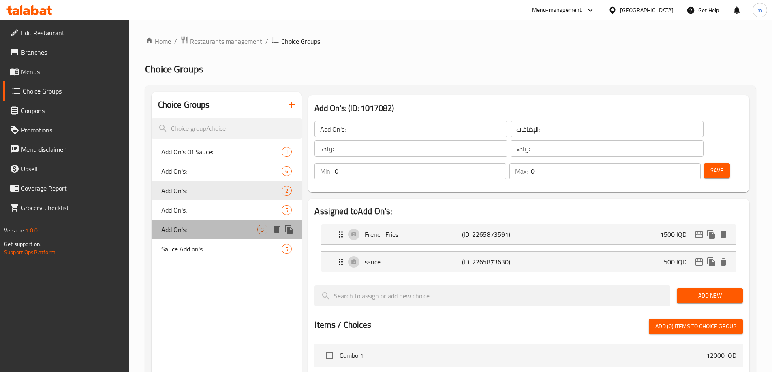
click at [203, 232] on span "Add On's:" at bounding box center [209, 230] width 96 height 10
type input "Add On's:"
type input "الإضافات:"
type input "زیادە:"
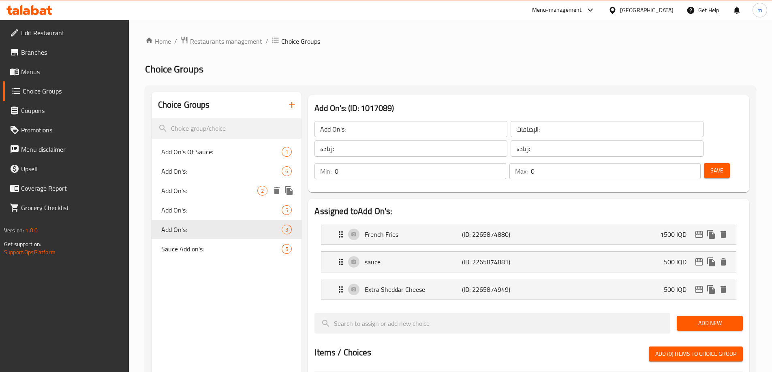
click at [225, 186] on span "Add On's:" at bounding box center [209, 191] width 96 height 10
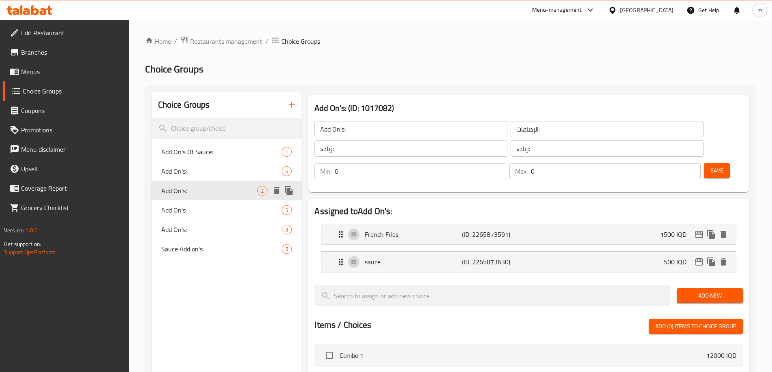
type input "Add On's:"
type input "الإضافات:"
type input "زیادە:"
click at [201, 246] on span "Sauce Add on's:" at bounding box center [209, 249] width 96 height 10
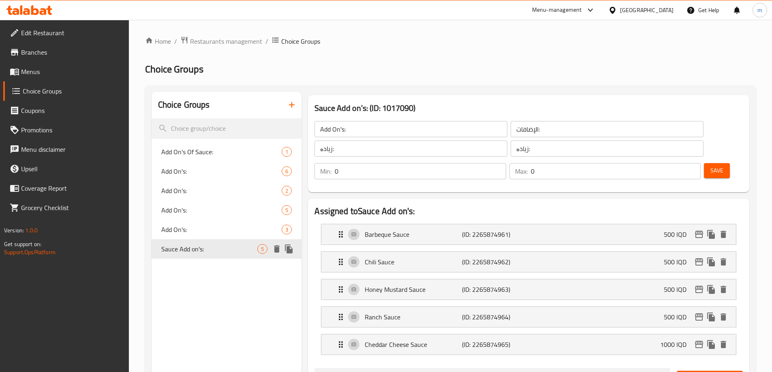
type input "Sauce Add on's:"
type input "أضافات الصلصة:"
type input "زیادەی سۆس:"
click at [221, 230] on span "Add On's:" at bounding box center [209, 230] width 96 height 10
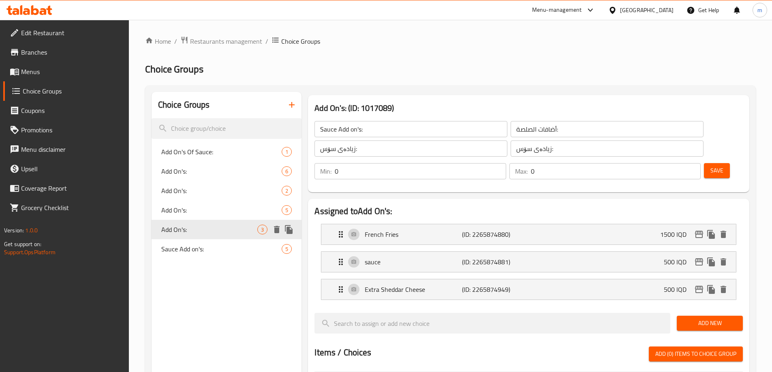
type input "Add On's:"
type input "الإضافات:"
type input "زیادە:"
click at [204, 207] on span "Add On's:" at bounding box center [209, 210] width 96 height 10
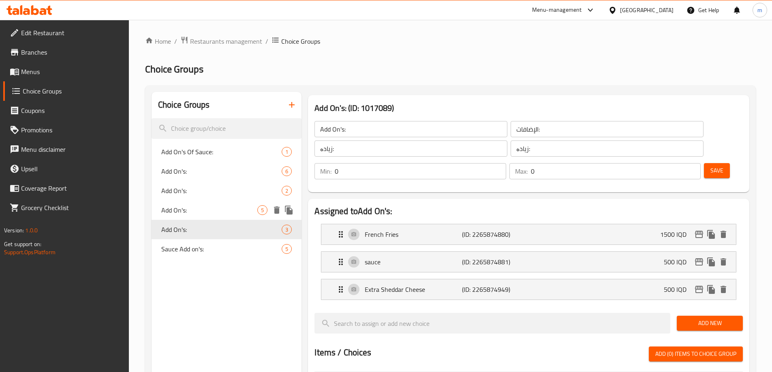
type input "Add On's:"
type input "الأضافات:"
type input "زیادە:"
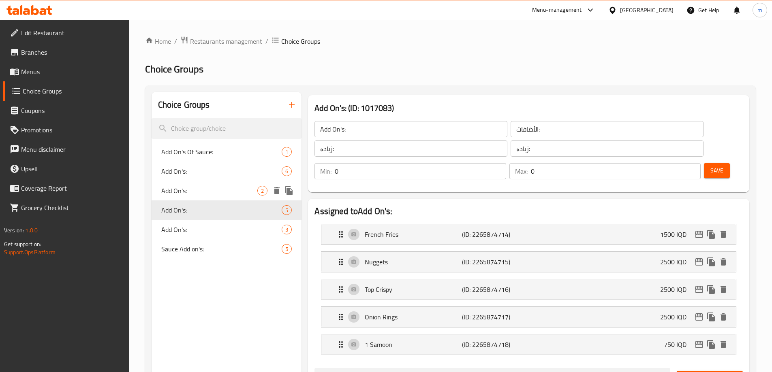
click at [198, 190] on span "Add On's:" at bounding box center [209, 191] width 96 height 10
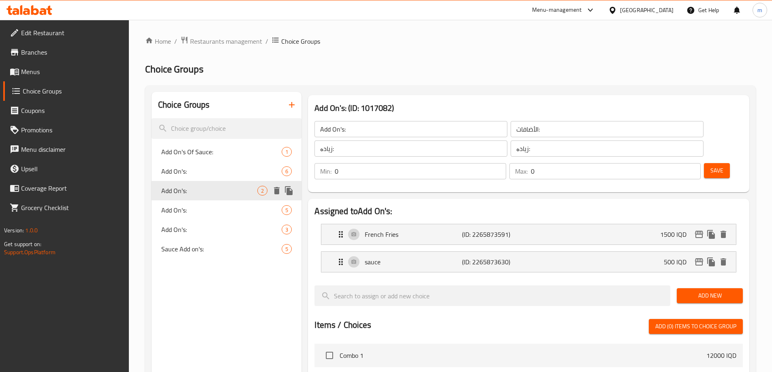
type input "Add On's:"
type input "الإضافات:"
type input "زیادە:"
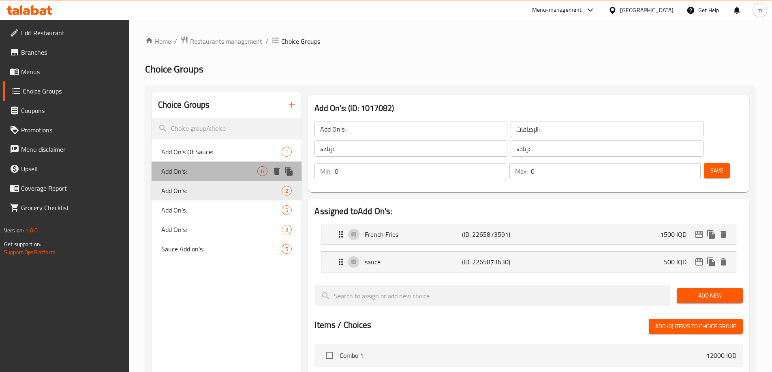
click at [204, 166] on span "Add On's:" at bounding box center [209, 171] width 96 height 10
type input "Add On's:"
type input "الأضافات:"
type input "زیادە:"
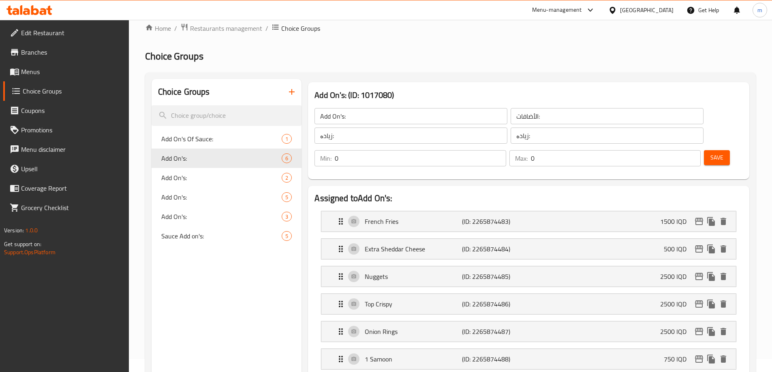
scroll to position [54, 0]
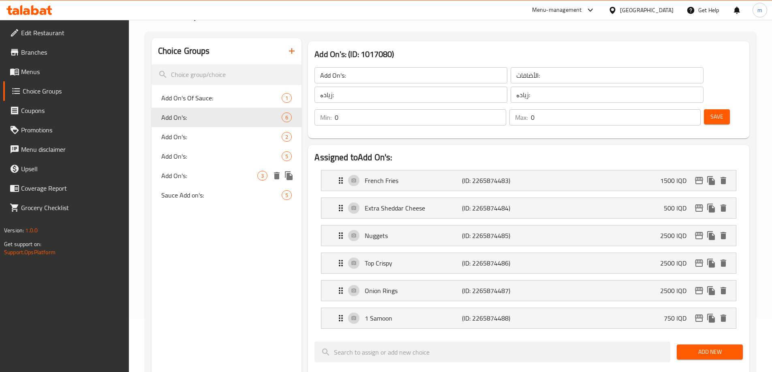
click at [211, 171] on span "Add On's:" at bounding box center [209, 176] width 96 height 10
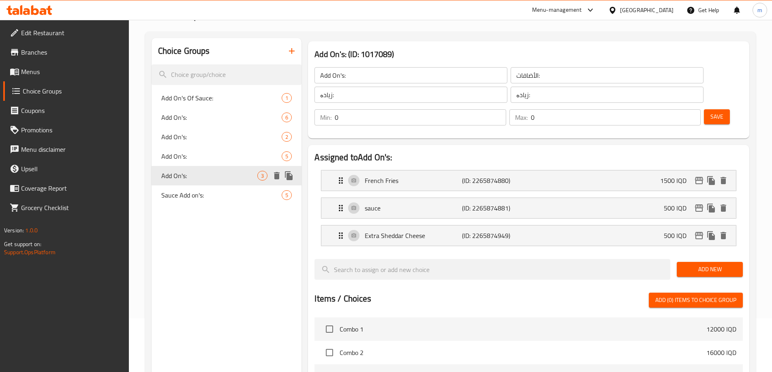
type input "Add On's:"
type input "الإضافات:"
type input "زیادە:"
click at [211, 156] on span "Add On's:" at bounding box center [209, 156] width 96 height 10
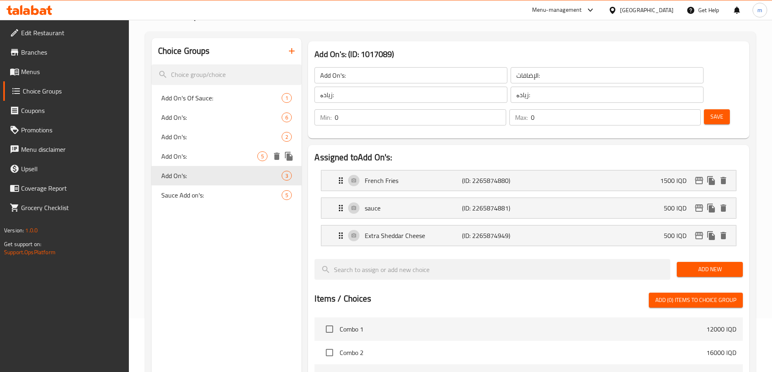
type input "Add On's:"
type input "الأضافات:"
type input "زیادە:"
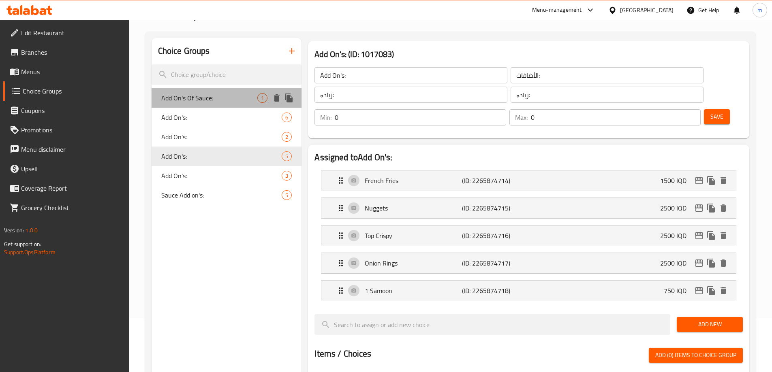
click at [207, 98] on span "Add On's Of Sauce:" at bounding box center [209, 98] width 96 height 10
type input "Add On's Of Sauce:"
type input "الإضافات من الصوص:"
type input "زیادە لە سۆس:"
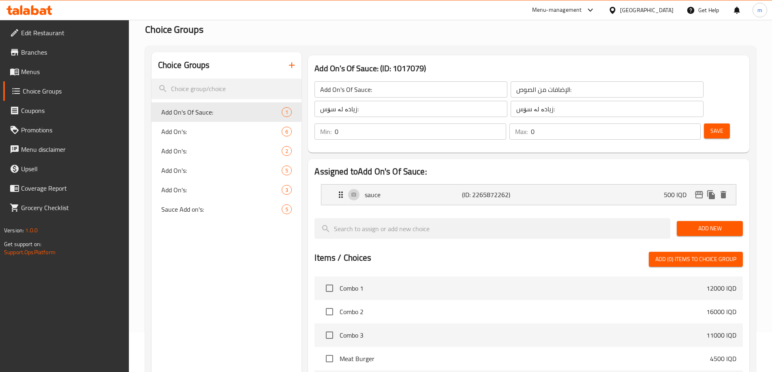
scroll to position [0, 0]
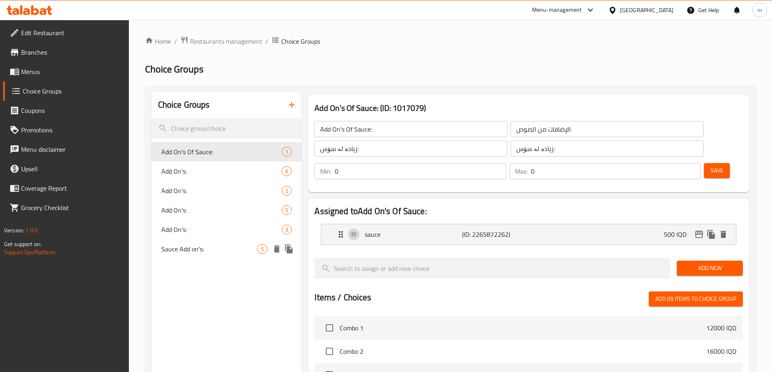
click at [186, 245] on span "Sauce Add on's:" at bounding box center [209, 249] width 96 height 10
type input "Sauce Add on's:"
type input "أضافات الصلصة:"
type input "زیادەی سۆس:"
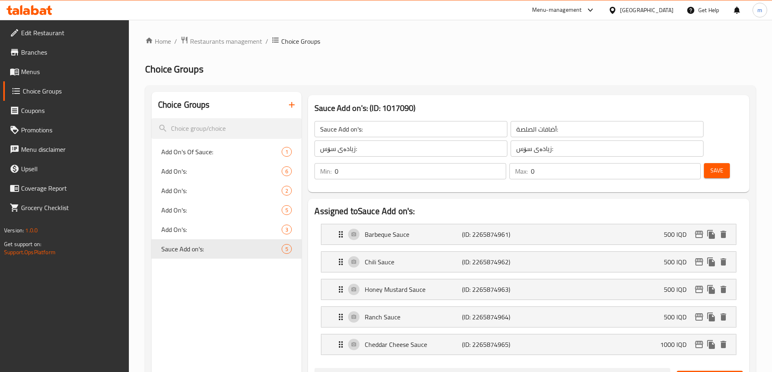
click at [57, 69] on span "Menus" at bounding box center [71, 72] width 101 height 10
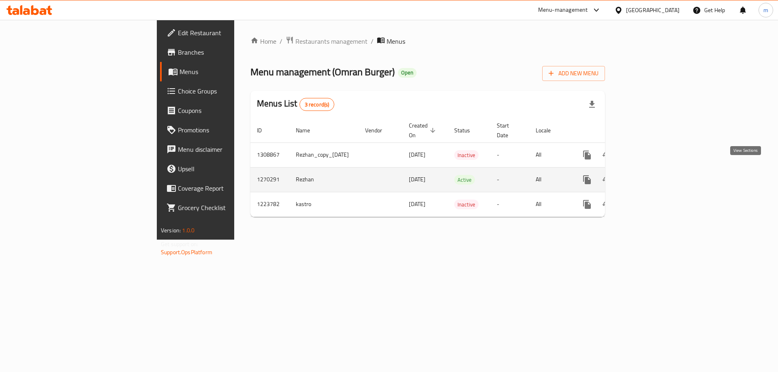
click at [650, 175] on icon "enhanced table" at bounding box center [645, 180] width 10 height 10
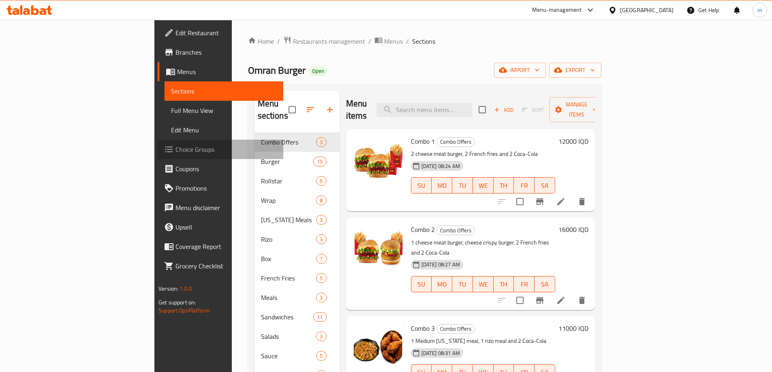
click at [175, 148] on span "Choice Groups" at bounding box center [225, 150] width 101 height 10
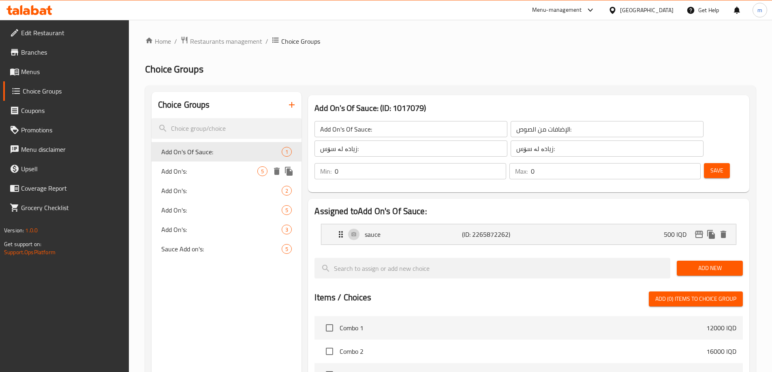
click at [196, 170] on span "Add On's:" at bounding box center [209, 171] width 96 height 10
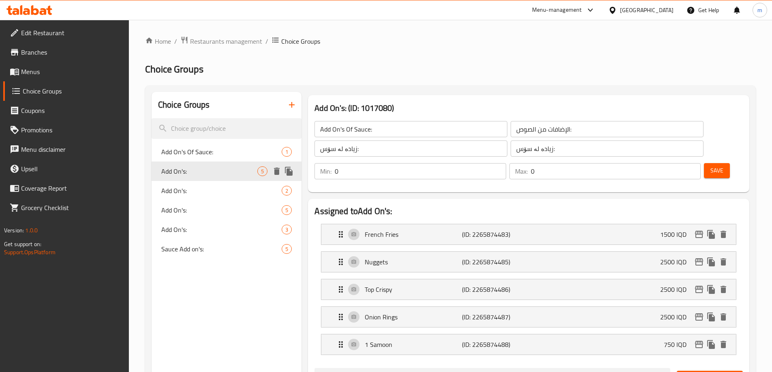
type input "Add On's:"
type input "الأضافات:"
type input "زیادە:"
click at [203, 212] on span "Add On's:" at bounding box center [209, 210] width 96 height 10
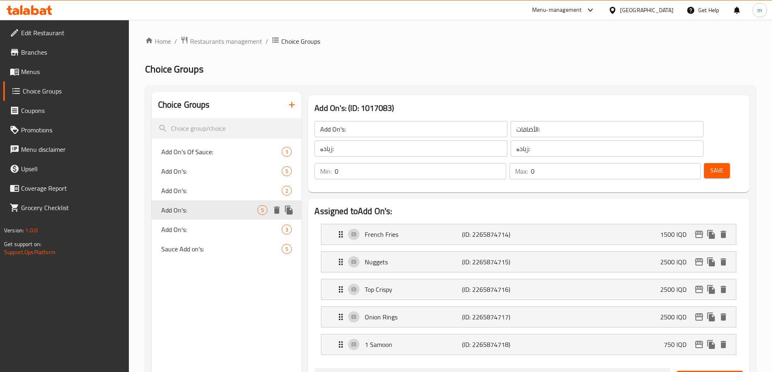
type input "Add On's:"
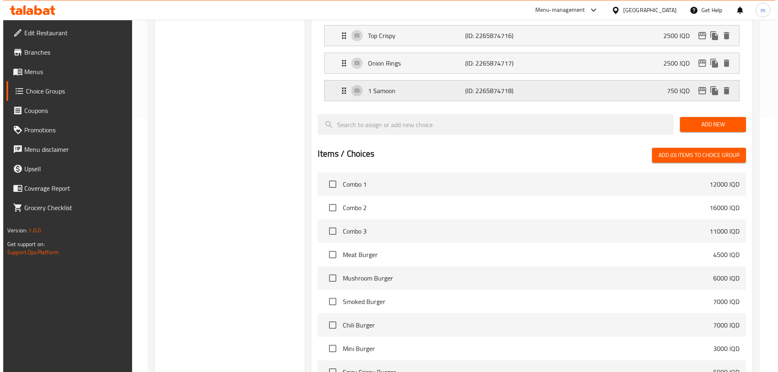
scroll to position [341, 0]
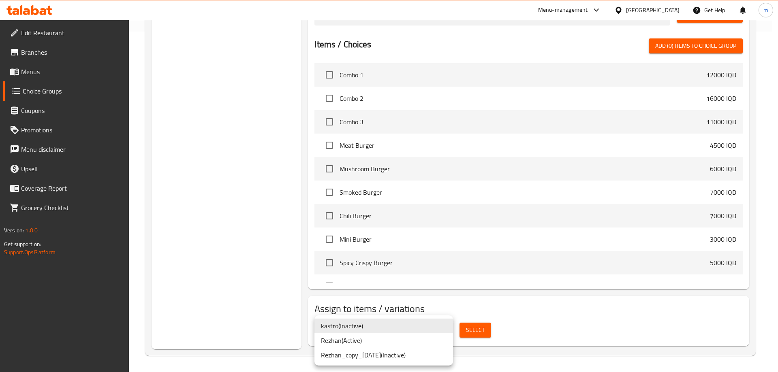
click at [371, 339] on li "Rezhan ( Active )" at bounding box center [383, 340] width 139 height 15
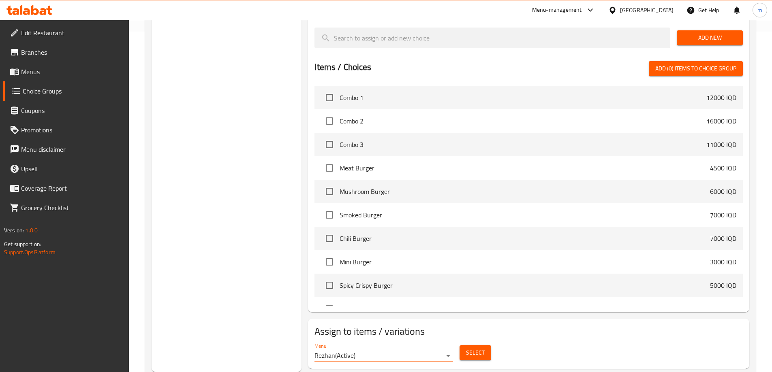
click at [477, 348] on span "Select" at bounding box center [475, 353] width 19 height 10
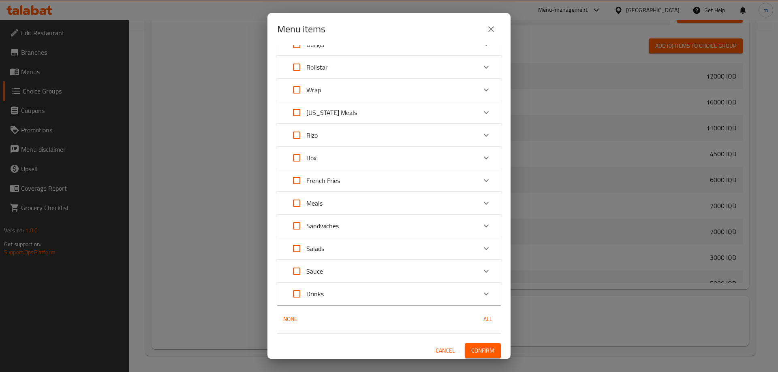
scroll to position [63, 0]
click at [329, 105] on p "[US_STATE] Meals" at bounding box center [331, 110] width 51 height 10
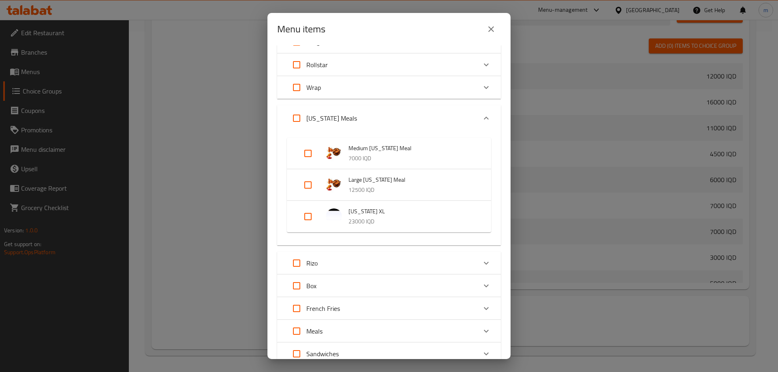
click at [317, 261] on p "Rizo" at bounding box center [311, 263] width 11 height 10
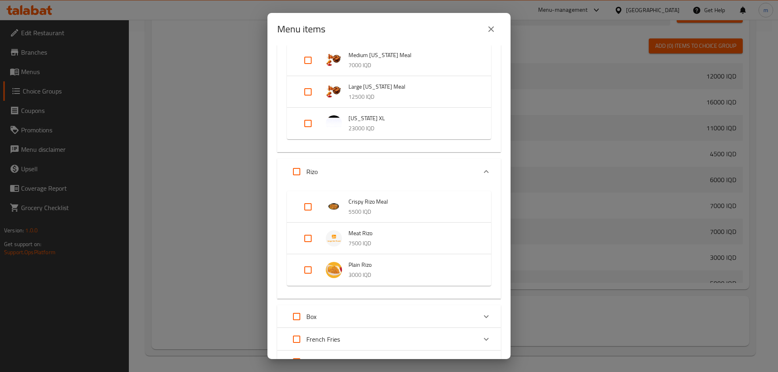
scroll to position [171, 0]
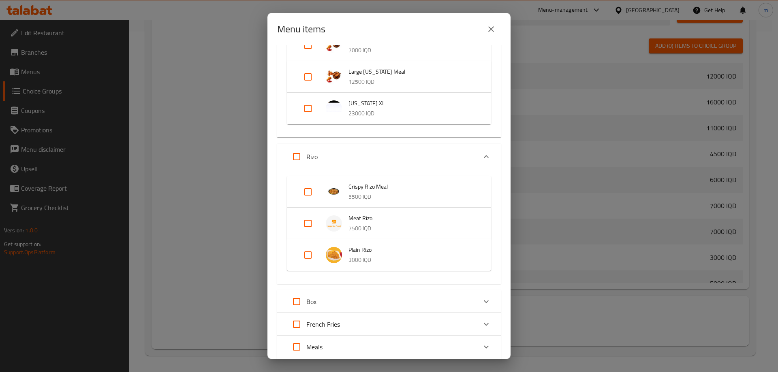
click at [307, 189] on input "Expand" at bounding box center [307, 191] width 19 height 19
checkbox input "true"
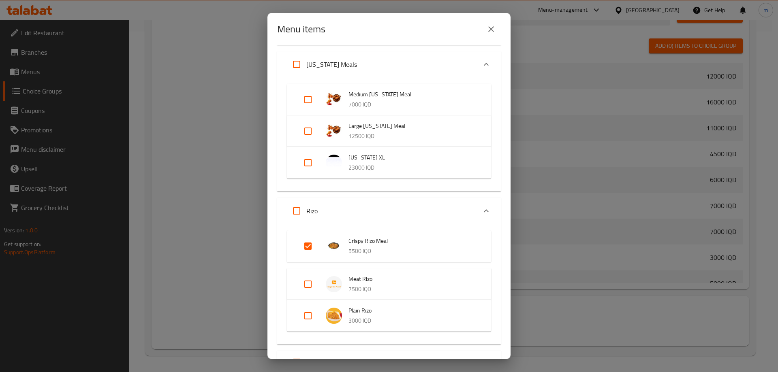
scroll to position [63, 0]
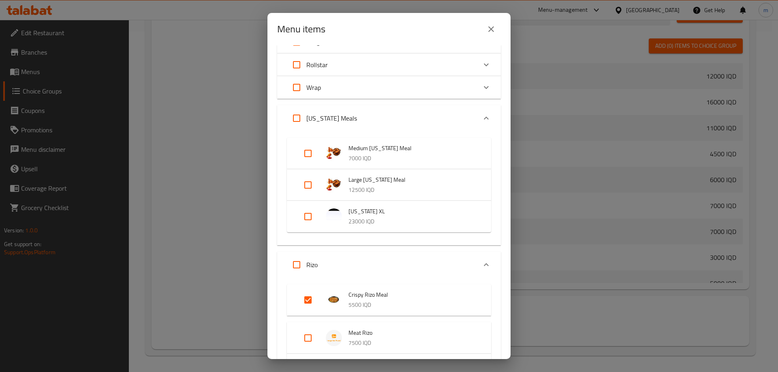
click at [308, 213] on input "Expand" at bounding box center [307, 216] width 19 height 19
checkbox input "true"
click at [308, 185] on input "Expand" at bounding box center [307, 184] width 19 height 19
checkbox input "true"
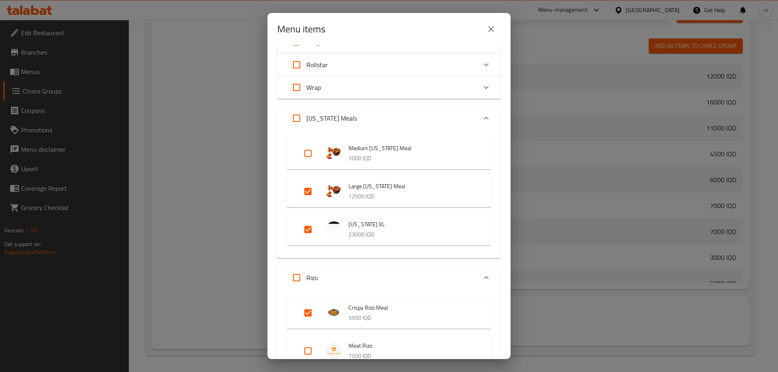
click at [310, 150] on input "Expand" at bounding box center [307, 153] width 19 height 19
checkbox input "true"
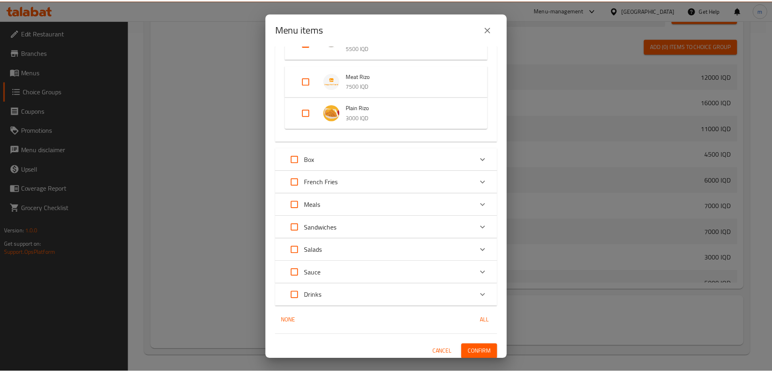
scroll to position [337, 0]
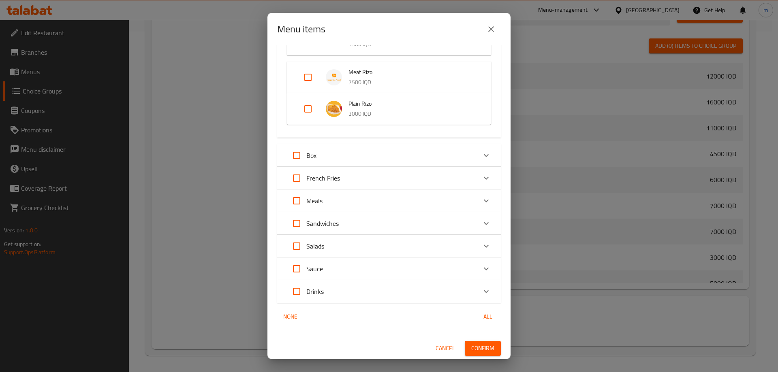
click at [476, 349] on span "Confirm" at bounding box center [482, 349] width 23 height 10
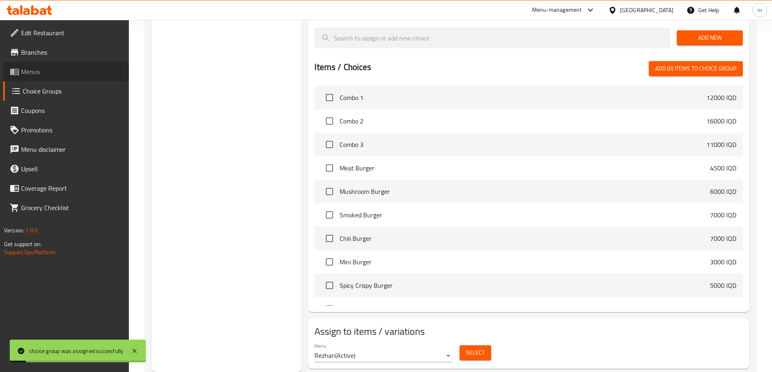
click at [54, 67] on span "Menus" at bounding box center [71, 72] width 101 height 10
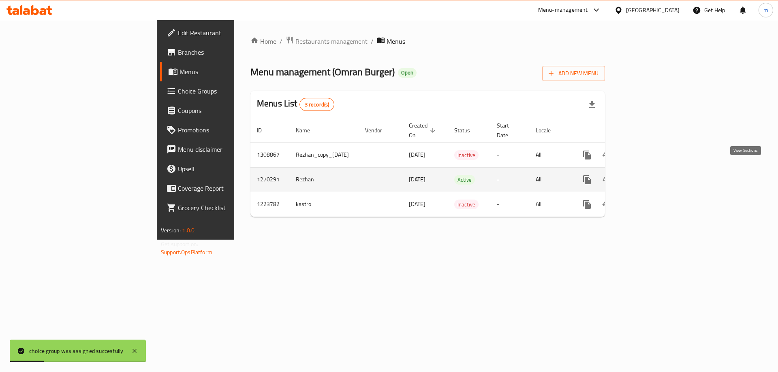
click at [655, 170] on link "enhanced table" at bounding box center [645, 179] width 19 height 19
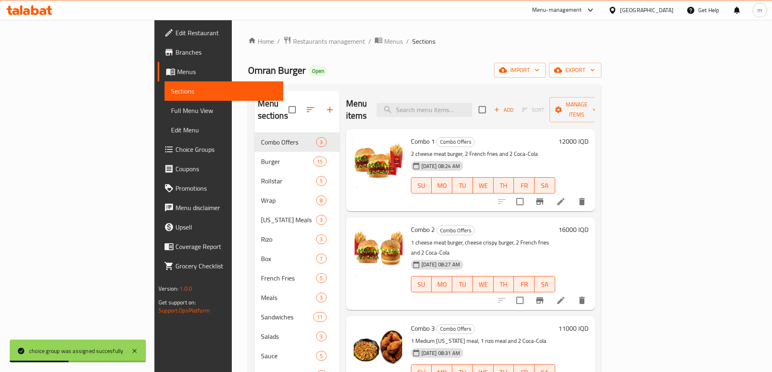
click at [175, 151] on span "Choice Groups" at bounding box center [225, 150] width 101 height 10
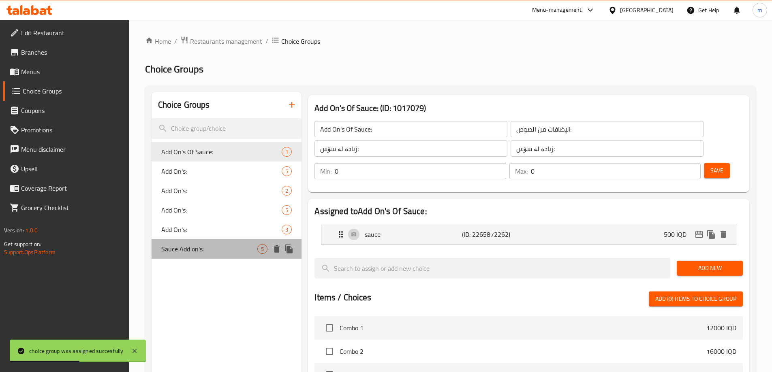
click at [214, 252] on span "Sauce Add on's:" at bounding box center [209, 249] width 96 height 10
type input "Sauce Add on's:"
type input "أضافات الصلصة:"
type input "زیادەی سۆس:"
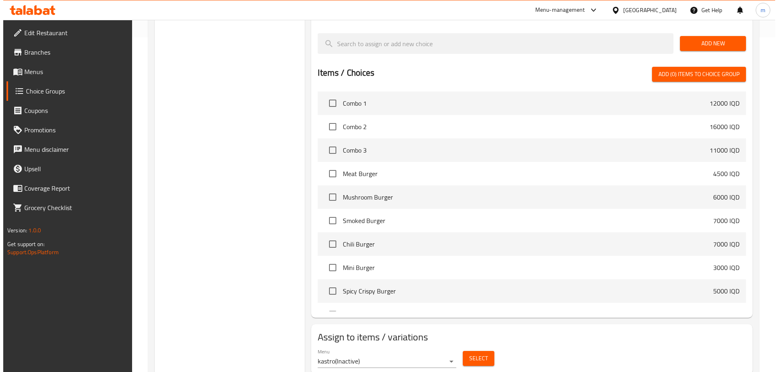
scroll to position [341, 0]
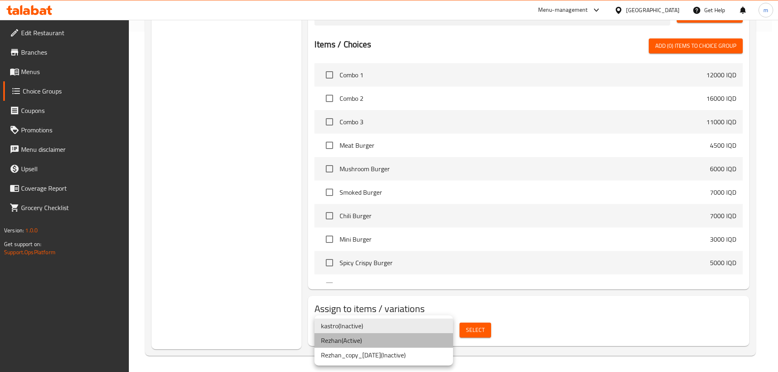
click at [388, 343] on li "Rezhan ( Active )" at bounding box center [383, 340] width 139 height 15
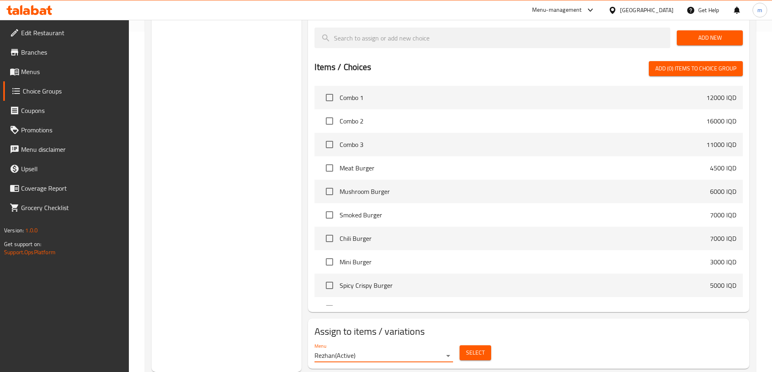
click at [474, 348] on span "Select" at bounding box center [475, 353] width 19 height 10
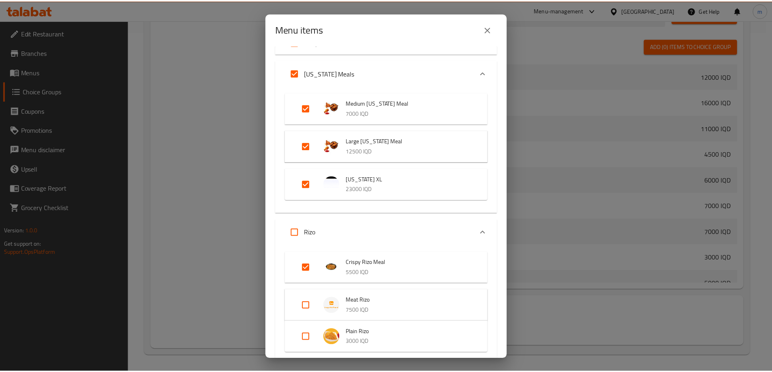
scroll to position [0, 0]
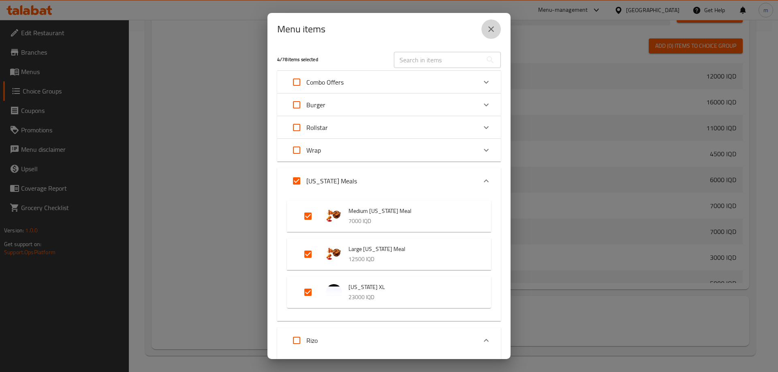
click at [493, 32] on icon "close" at bounding box center [491, 29] width 6 height 6
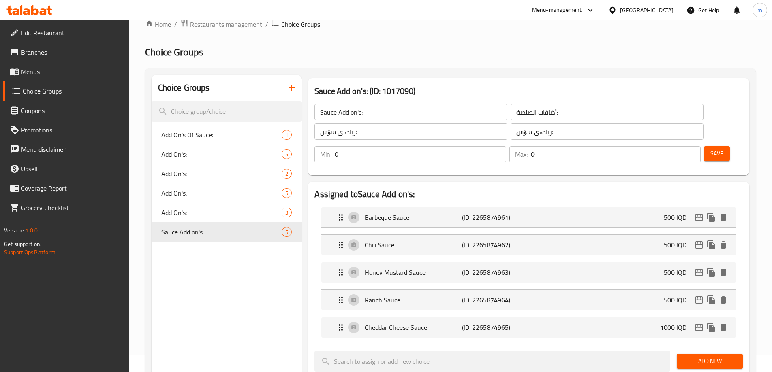
scroll to position [17, 0]
click at [202, 195] on span "Add On's:" at bounding box center [209, 194] width 96 height 10
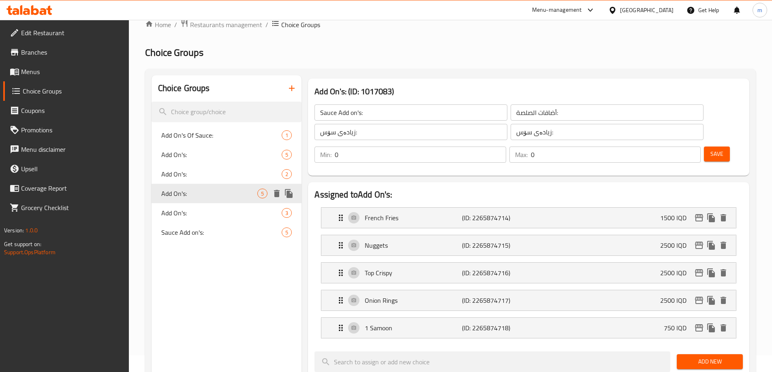
type input "Add On's:"
type input "الأضافات:"
type input "زیادە:"
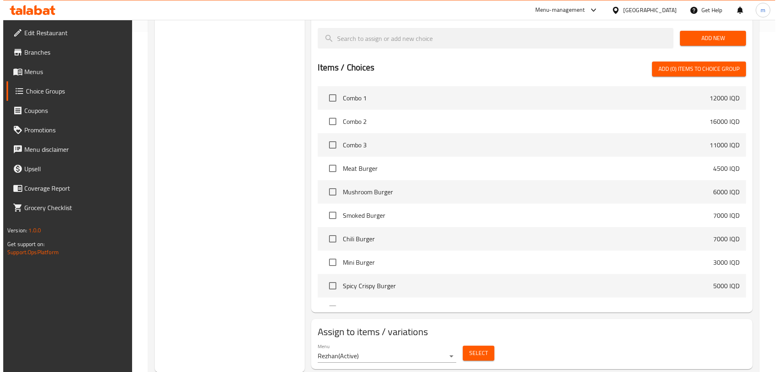
scroll to position [341, 0]
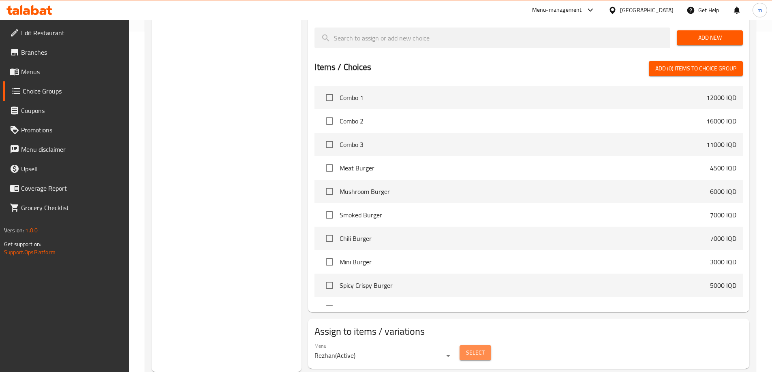
click at [483, 348] on span "Select" at bounding box center [475, 353] width 19 height 10
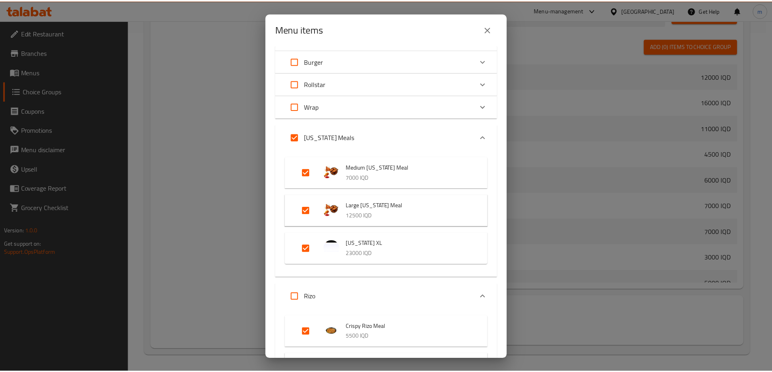
scroll to position [0, 0]
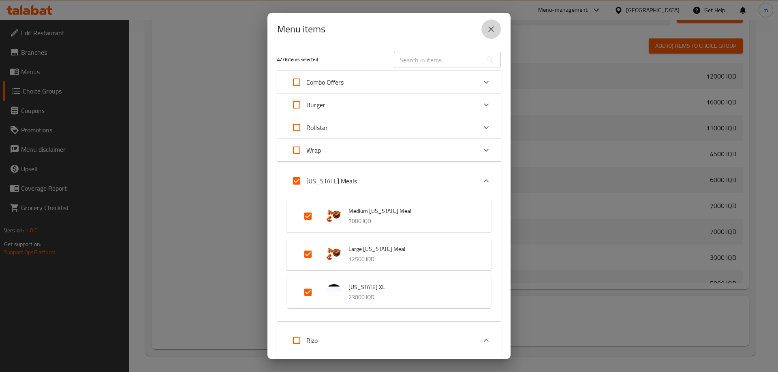
click at [491, 30] on icon "close" at bounding box center [491, 29] width 10 height 10
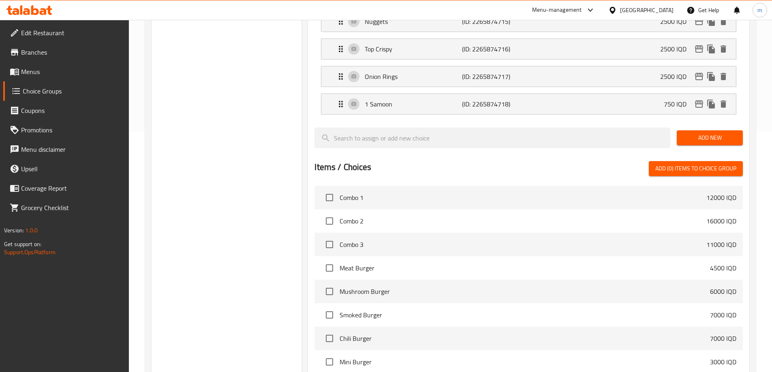
scroll to position [125, 0]
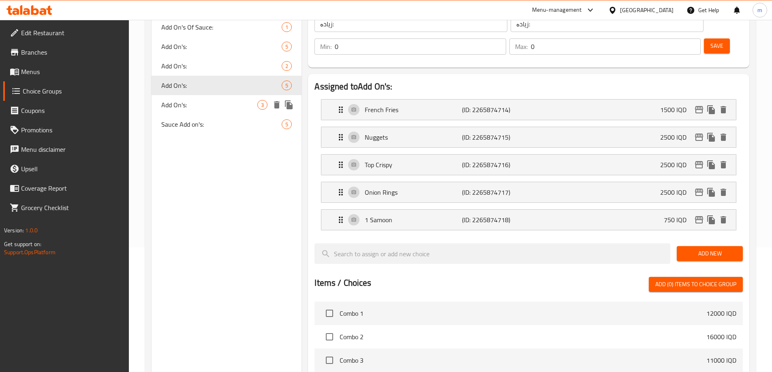
click at [206, 125] on span "Sauce Add on's:" at bounding box center [221, 124] width 121 height 10
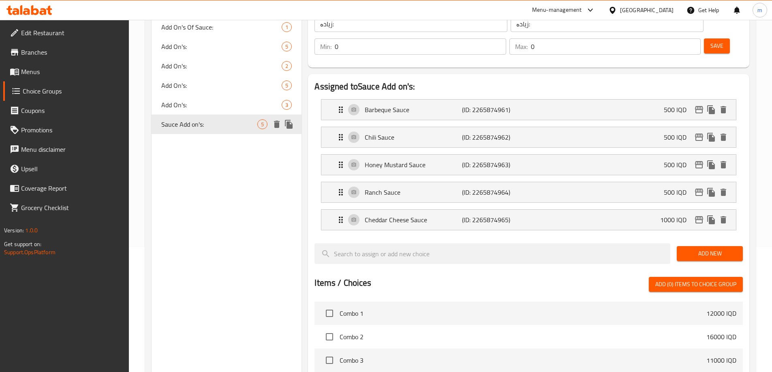
type input "Sauce Add on's:"
type input "أضافات الصلصة:"
type input "زیادەی سۆس:"
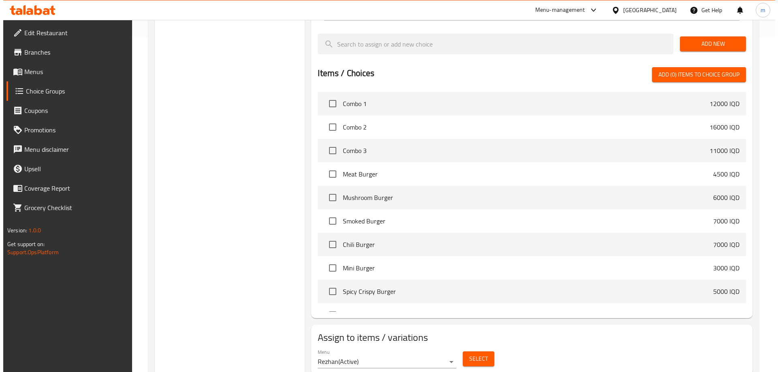
scroll to position [341, 0]
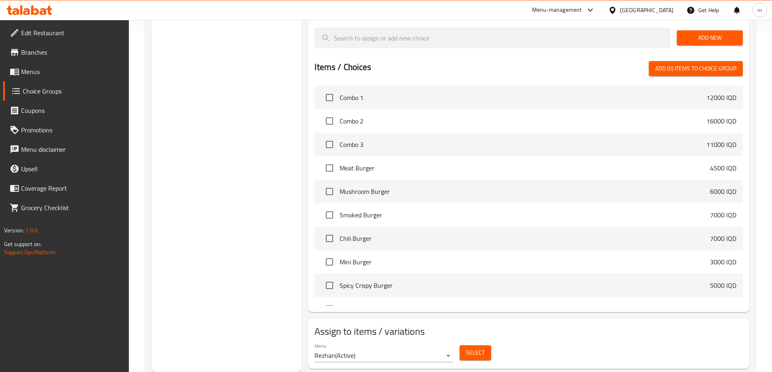
click at [470, 348] on span "Select" at bounding box center [475, 353] width 19 height 10
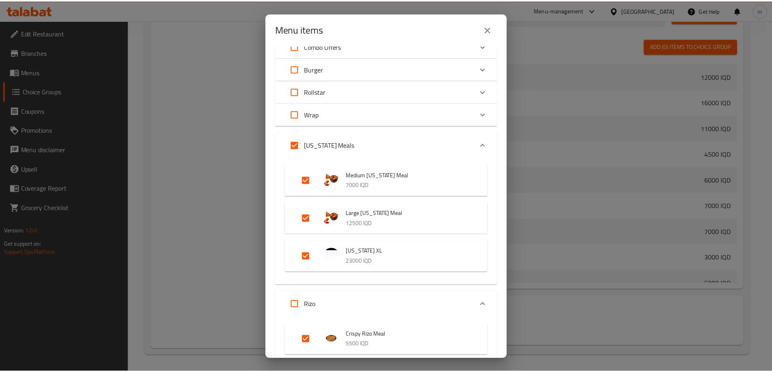
scroll to position [0, 0]
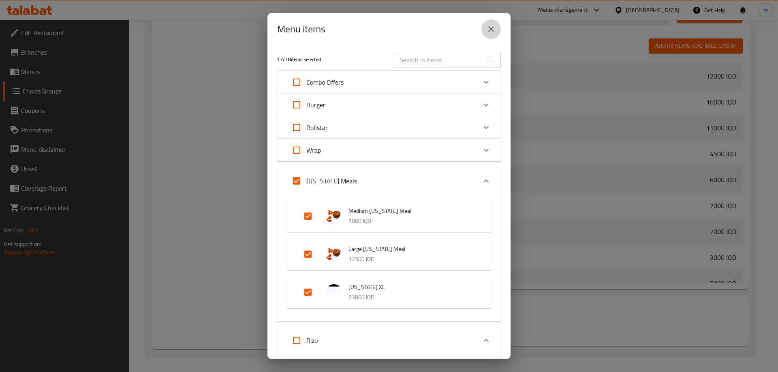
click at [487, 29] on icon "close" at bounding box center [491, 29] width 10 height 10
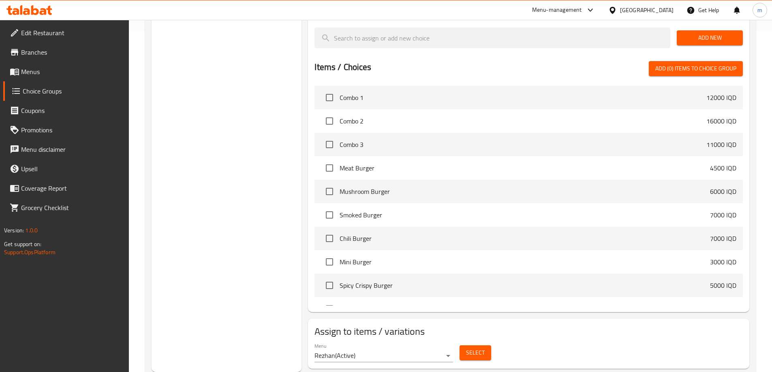
click at [41, 75] on span "Menus" at bounding box center [71, 72] width 101 height 10
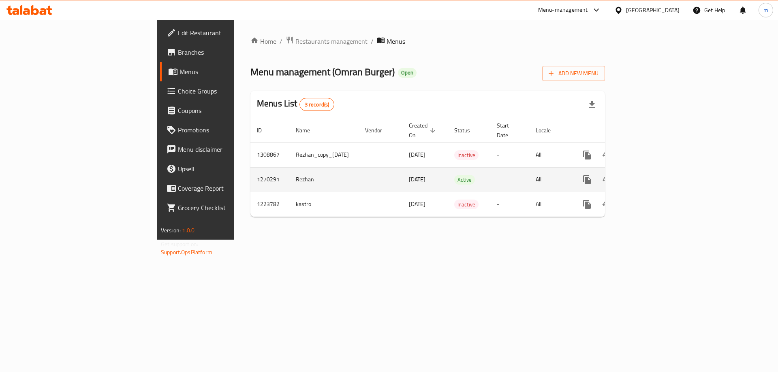
click at [650, 175] on icon "enhanced table" at bounding box center [645, 180] width 10 height 10
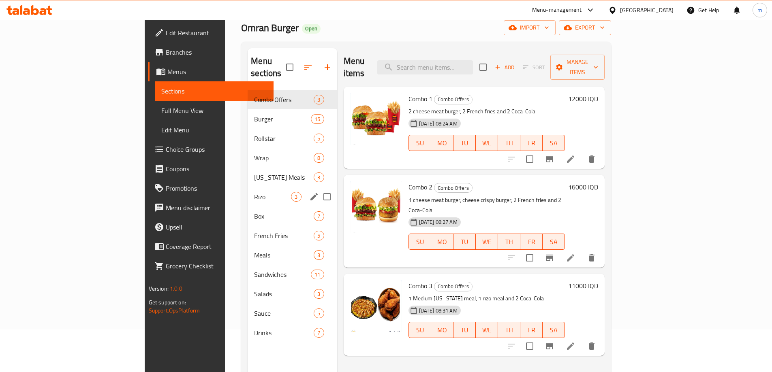
scroll to position [54, 0]
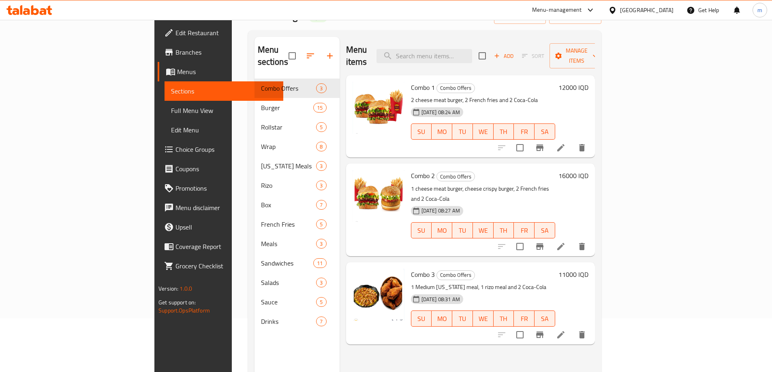
click at [171, 111] on span "Full Menu View" at bounding box center [224, 111] width 106 height 10
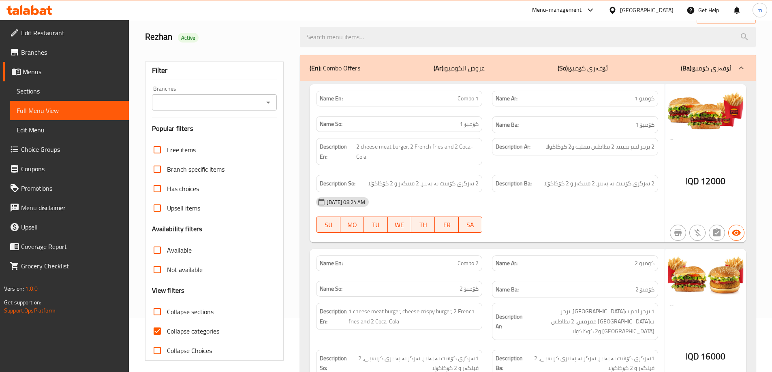
click at [158, 329] on input "Collapse categories" at bounding box center [156, 331] width 19 height 19
checkbox input "false"
click at [268, 103] on icon "Open" at bounding box center [268, 103] width 10 height 10
click at [210, 134] on span "Omran Burger, Tenahi" at bounding box center [188, 137] width 60 height 10
type input "Omran Burger, Tenahi"
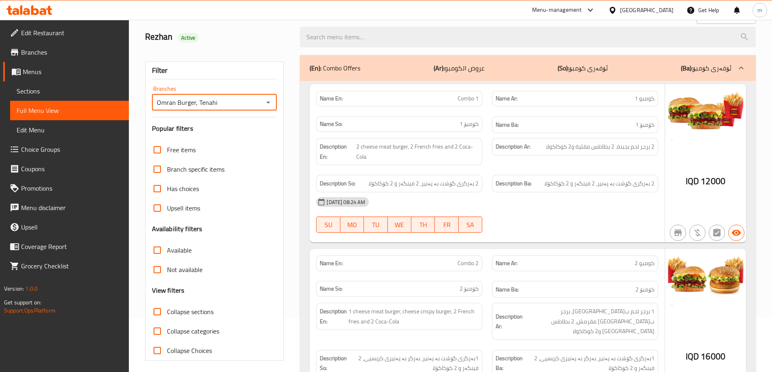
click at [157, 311] on input "Collapse sections" at bounding box center [156, 311] width 19 height 19
checkbox input "true"
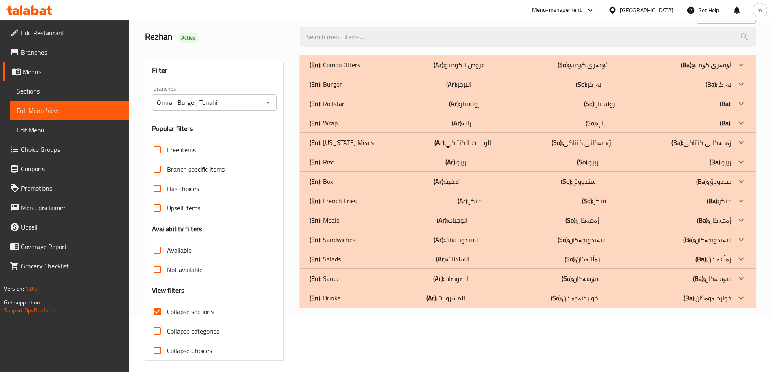
click at [345, 158] on div "(En): [PERSON_NAME] (Ar): ريزو (So): ريزو (Ba): ريزو" at bounding box center [520, 162] width 422 height 10
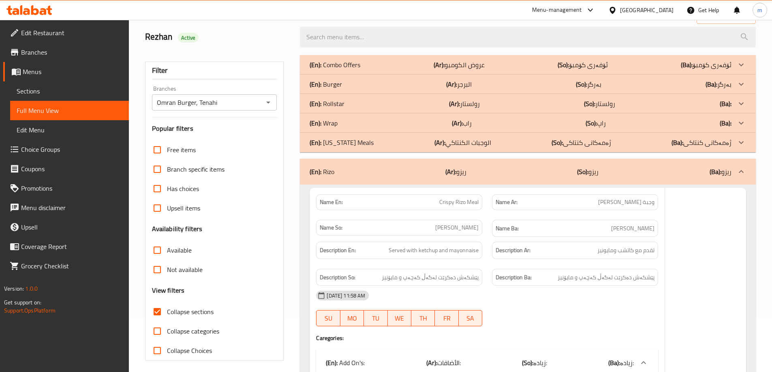
click at [348, 143] on p "(En): [US_STATE] Meals" at bounding box center [341, 143] width 64 height 10
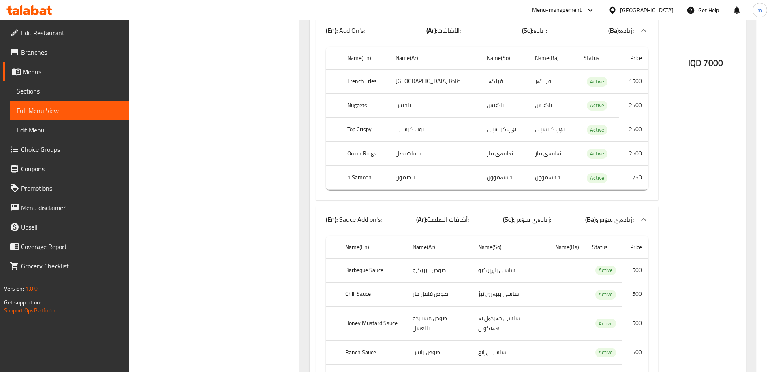
scroll to position [594, 0]
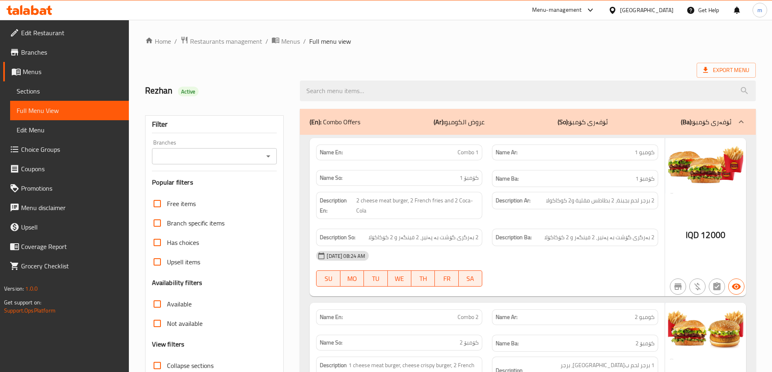
click at [266, 157] on icon "Open" at bounding box center [268, 156] width 10 height 10
click at [247, 185] on li "Omran Burger, Tenahi" at bounding box center [213, 191] width 125 height 15
type input "Omran Burger, Tenahi"
click at [68, 146] on span "Choice Groups" at bounding box center [71, 150] width 101 height 10
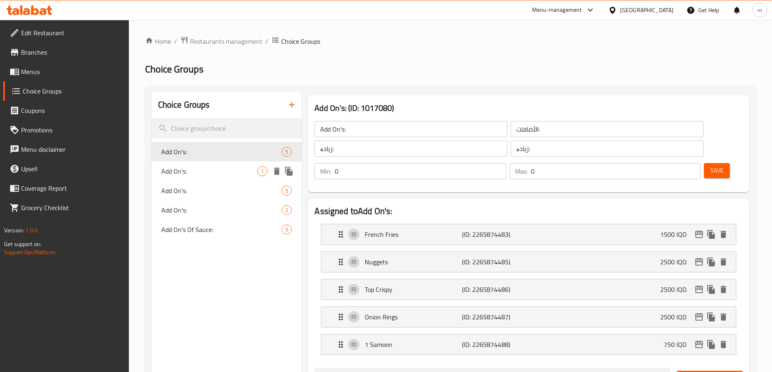
click at [234, 170] on span "Add On's:" at bounding box center [209, 171] width 96 height 10
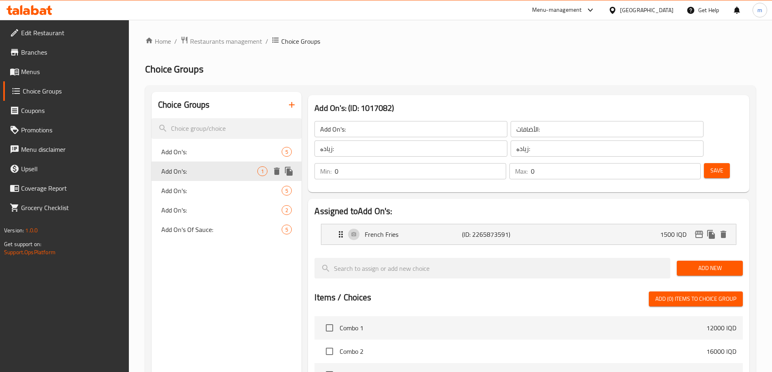
type input "Add On's:"
type input "الإضافات:"
type input "زیادە:"
click at [231, 188] on span "Add On's:" at bounding box center [209, 191] width 96 height 10
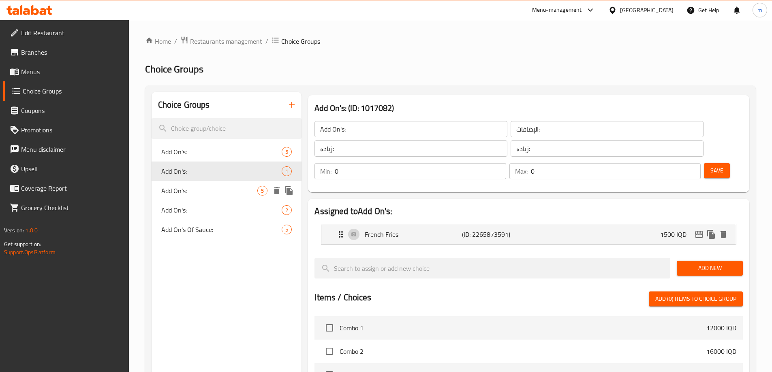
type input "Add On's:"
type input "الأضافات:"
type input "زیادە:"
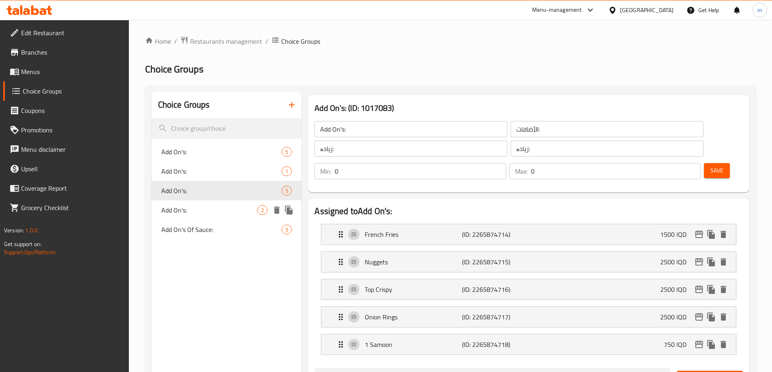
click at [227, 205] on div "Add On's: 2" at bounding box center [226, 210] width 150 height 19
type input "Add On's:"
type input "الإضافات:"
type input "زیادە:"
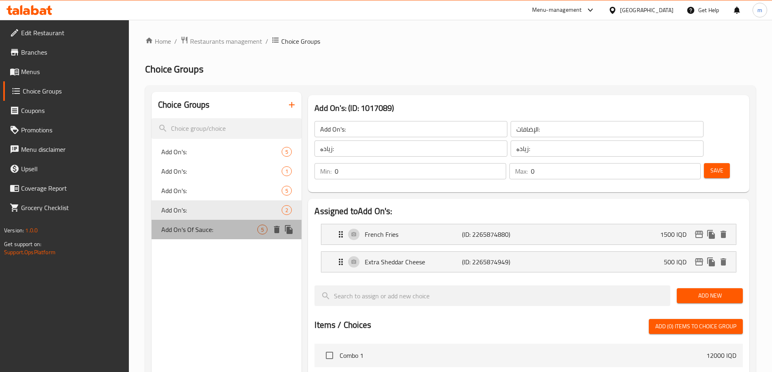
click at [227, 228] on span "Add On's Of Sauce:" at bounding box center [209, 230] width 96 height 10
type input "Add On's Of Sauce:"
type input "الإضافات من الصوص:"
type input "زیادە لە سۆس:"
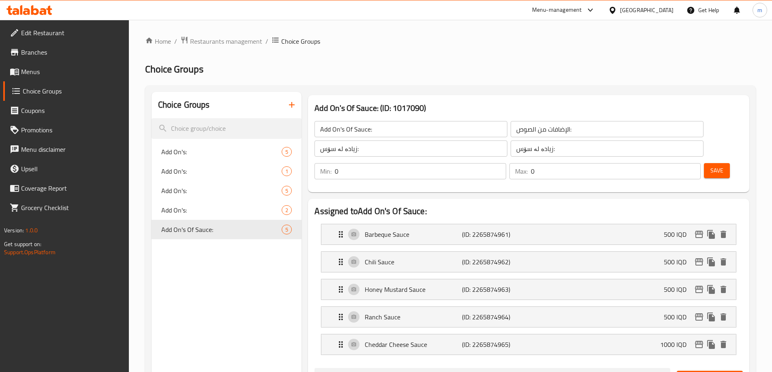
click at [51, 65] on link "Menus" at bounding box center [66, 71] width 126 height 19
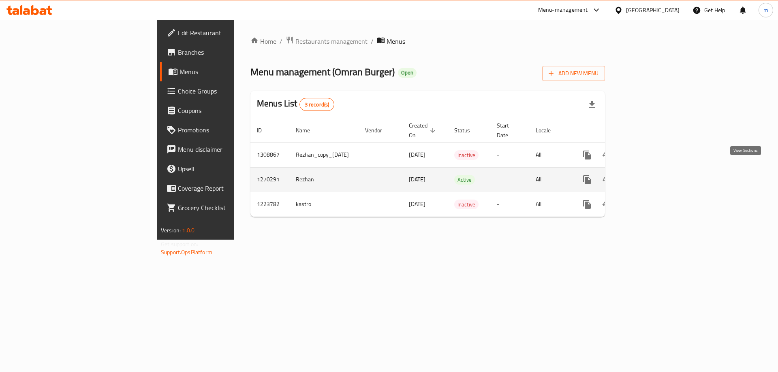
click at [650, 175] on icon "enhanced table" at bounding box center [645, 180] width 10 height 10
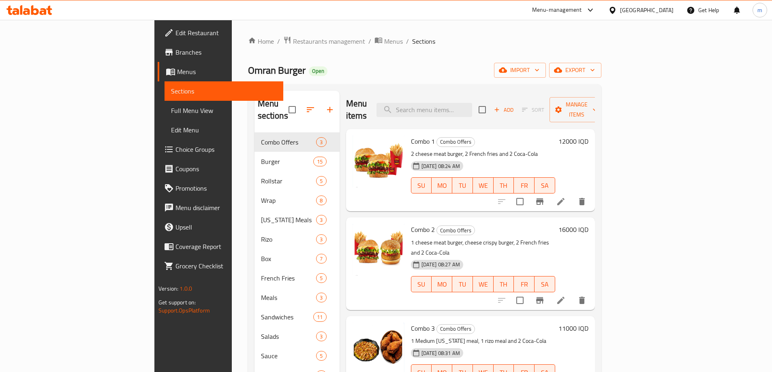
click at [171, 107] on span "Full Menu View" at bounding box center [224, 111] width 106 height 10
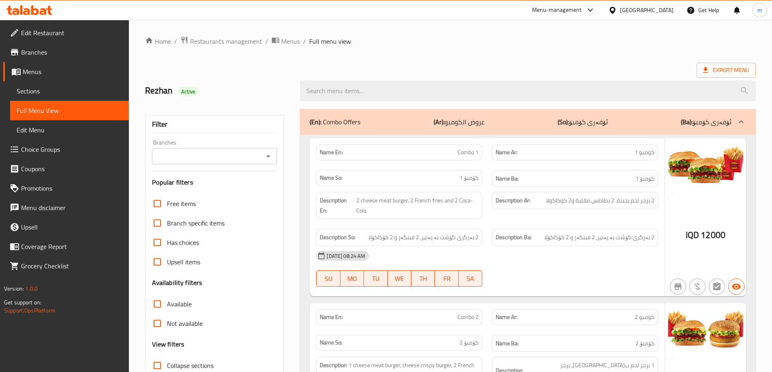
click at [38, 110] on span "Full Menu View" at bounding box center [70, 111] width 106 height 10
click at [269, 160] on icon "Open" at bounding box center [268, 156] width 10 height 10
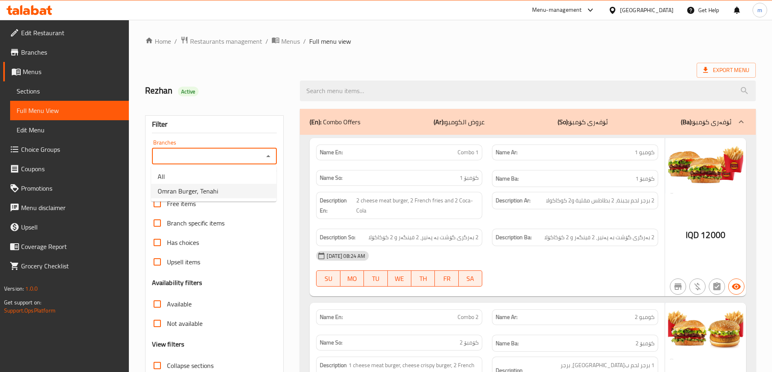
drag, startPoint x: 215, startPoint y: 196, endPoint x: 177, endPoint y: 302, distance: 113.0
click at [215, 196] on span "Omran Burger, Tenahi" at bounding box center [188, 191] width 60 height 10
type input "Omran Burger, Tenahi"
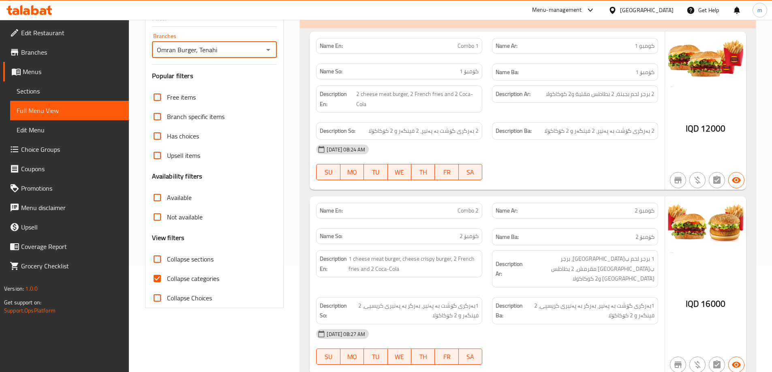
scroll to position [108, 0]
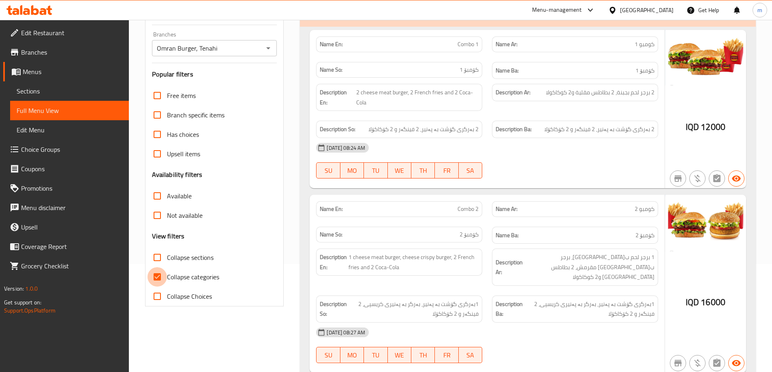
click at [161, 277] on input "Collapse categories" at bounding box center [156, 276] width 19 height 19
checkbox input "false"
click at [159, 258] on input "Collapse sections" at bounding box center [156, 257] width 19 height 19
checkbox input "true"
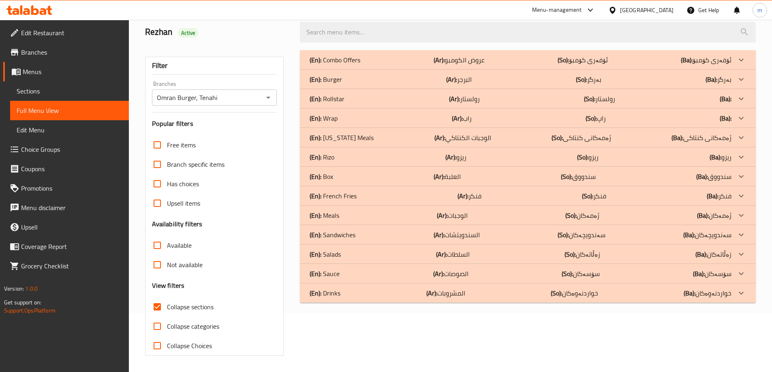
scroll to position [0, 0]
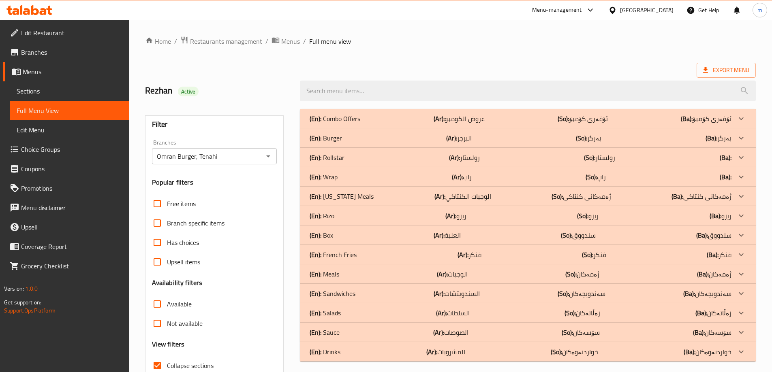
click at [343, 214] on div "(En): [PERSON_NAME] (Ar): ريزو (So): ريزو (Ba): ريزو" at bounding box center [520, 216] width 422 height 10
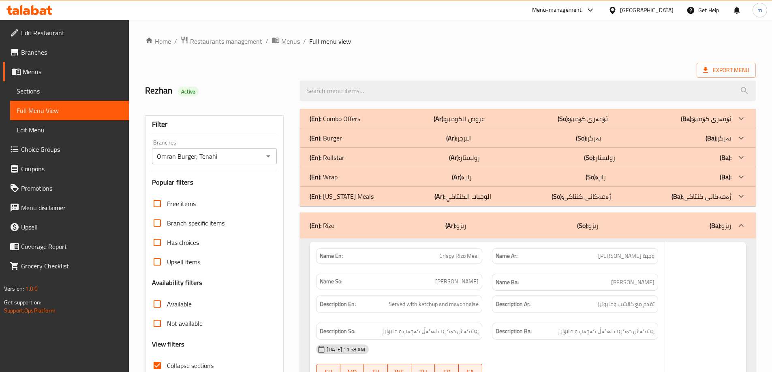
click at [349, 199] on p "(En): [US_STATE] Meals" at bounding box center [341, 197] width 64 height 10
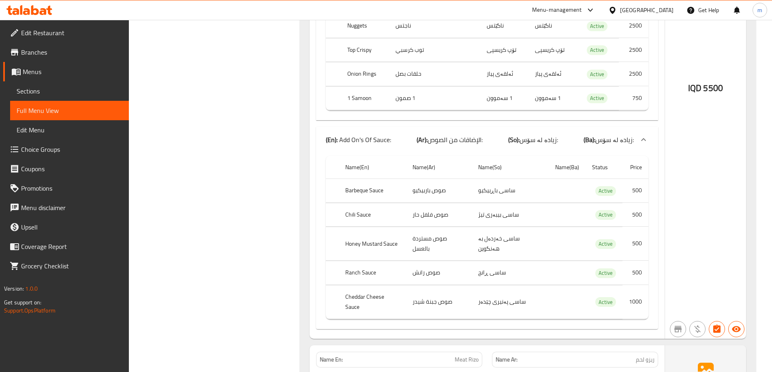
scroll to position [2215, 0]
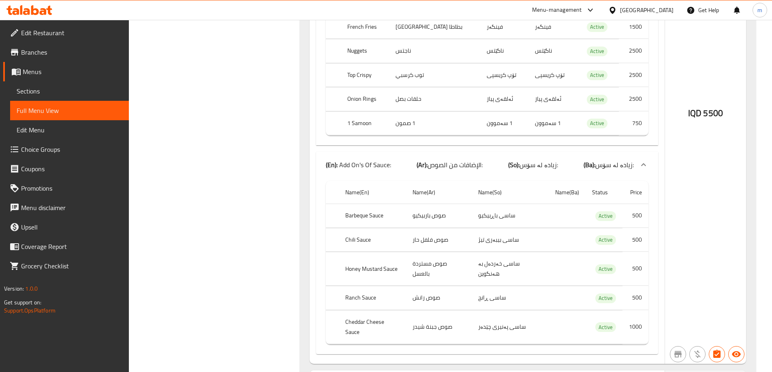
click at [70, 145] on span "Choice Groups" at bounding box center [71, 150] width 101 height 10
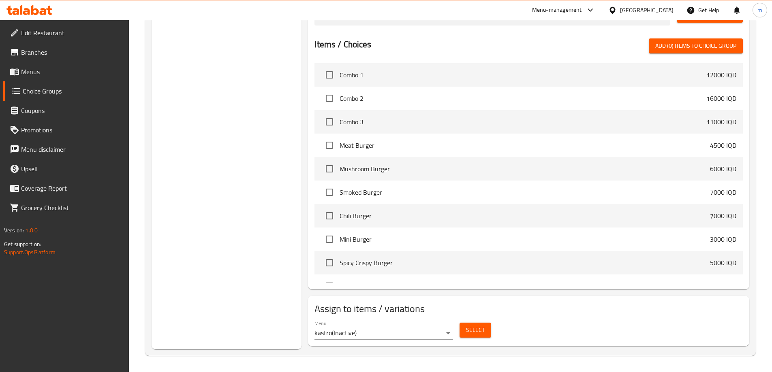
scroll to position [115, 0]
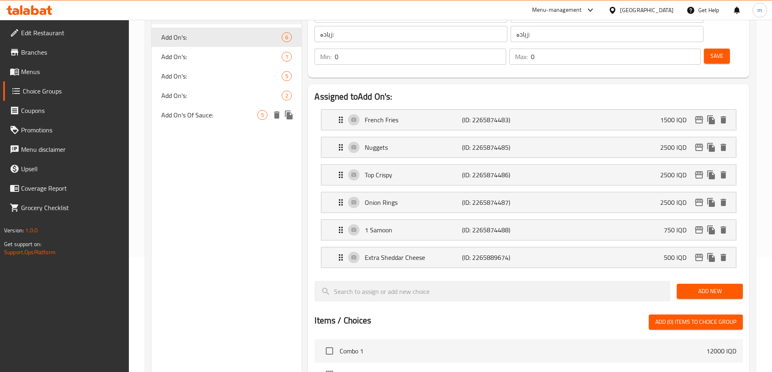
click at [252, 115] on span "Add On's Of Sauce:" at bounding box center [209, 115] width 96 height 10
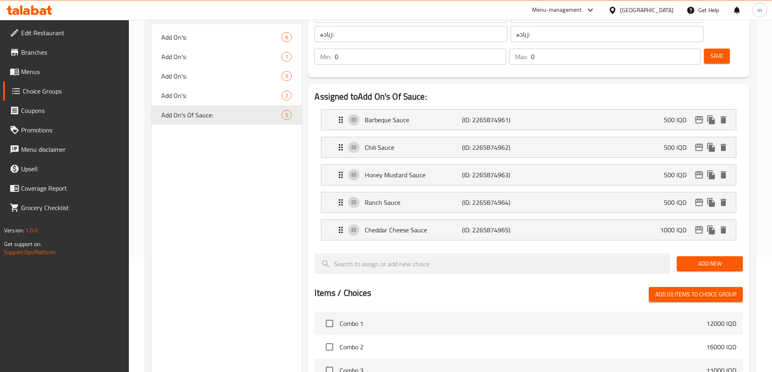
type input "Add On's Of Sauce:"
type input "الإضافات من الصوص:"
type input "زیادە لە سۆس:"
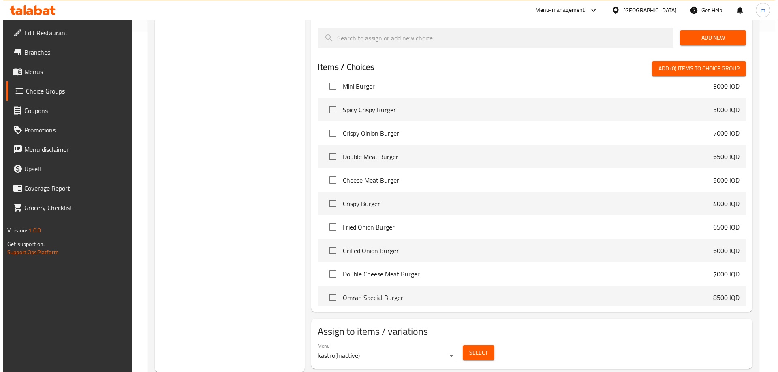
scroll to position [270, 0]
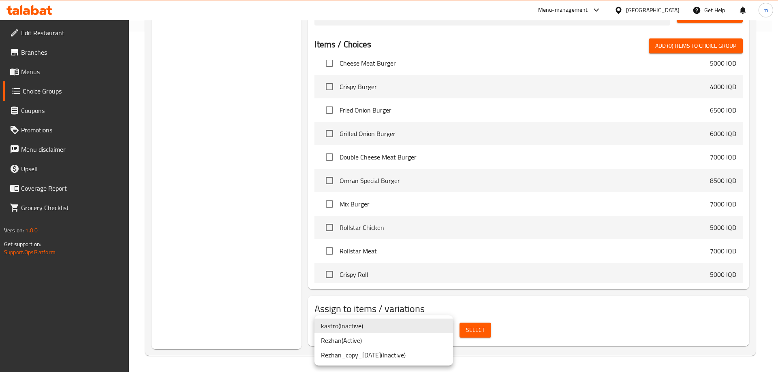
click at [408, 346] on li "Rezhan ( Active )" at bounding box center [383, 340] width 139 height 15
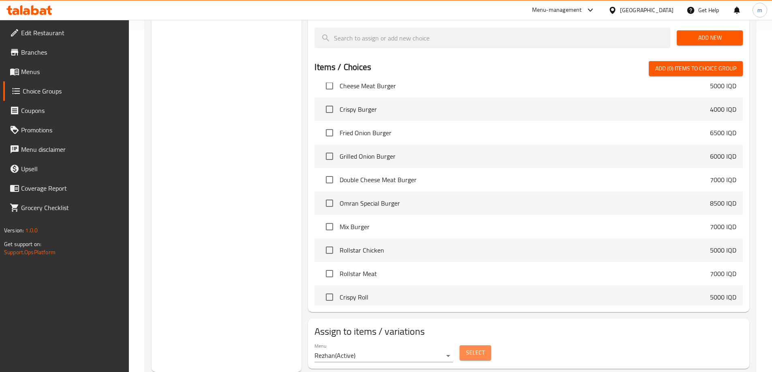
click at [467, 348] on span "Select" at bounding box center [475, 353] width 19 height 10
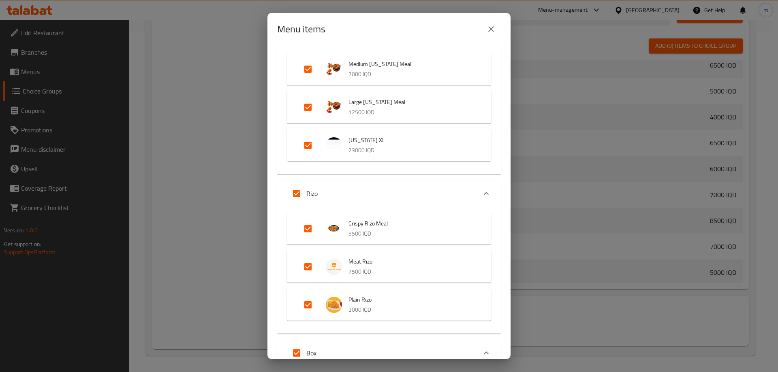
scroll to position [162, 0]
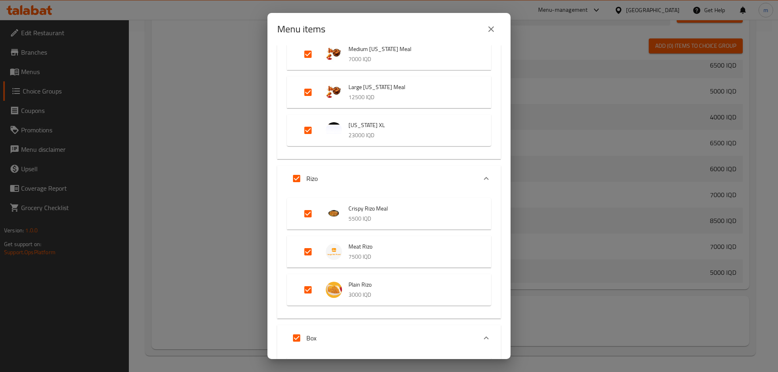
click at [304, 250] on input "Expand" at bounding box center [307, 251] width 19 height 19
checkbox input "false"
click at [300, 296] on input "Expand" at bounding box center [307, 289] width 19 height 19
checkbox input "false"
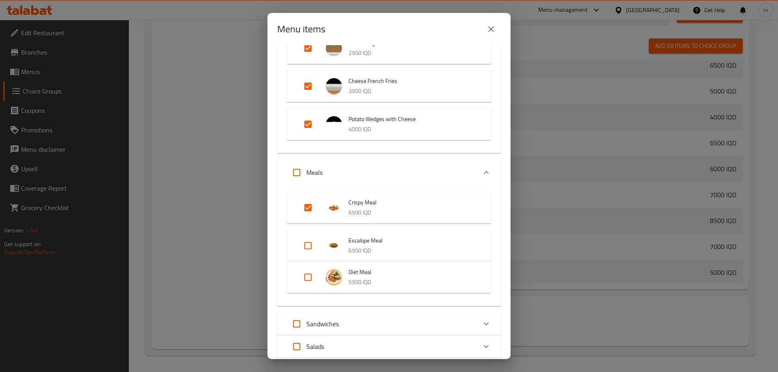
scroll to position [969, 0]
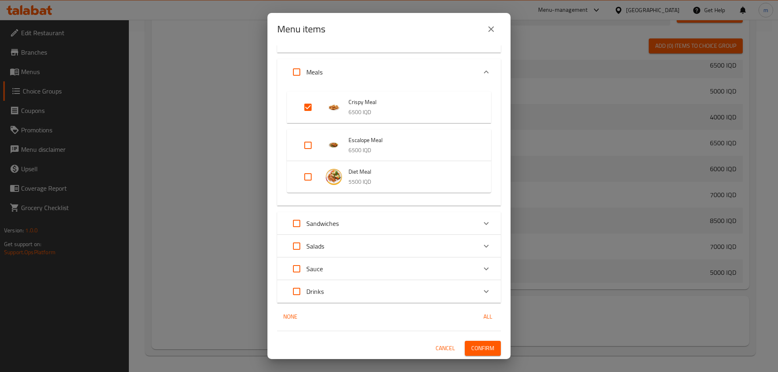
click at [472, 352] on span "Confirm" at bounding box center [482, 349] width 23 height 10
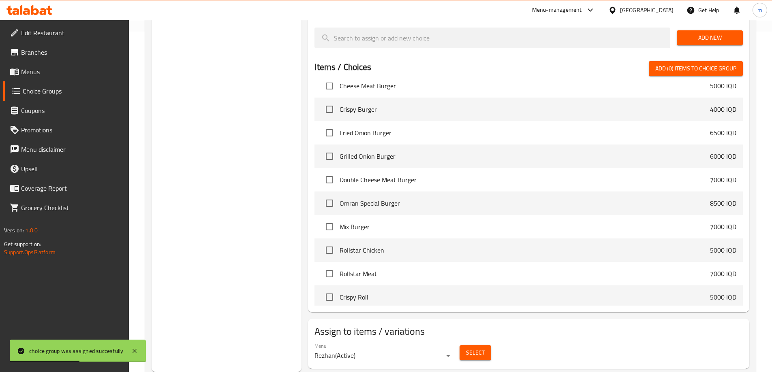
click at [469, 348] on span "Select" at bounding box center [475, 353] width 19 height 10
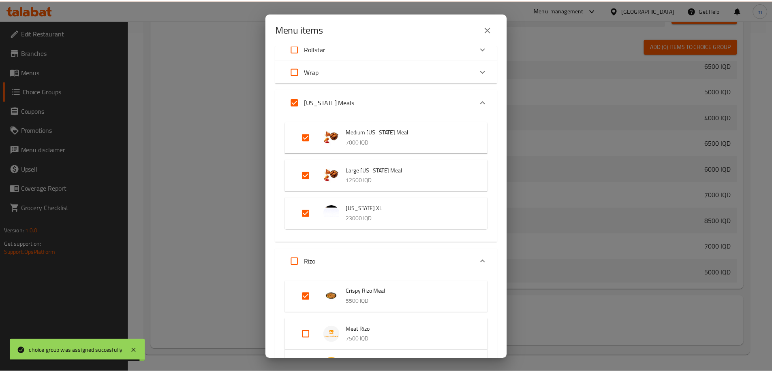
scroll to position [0, 0]
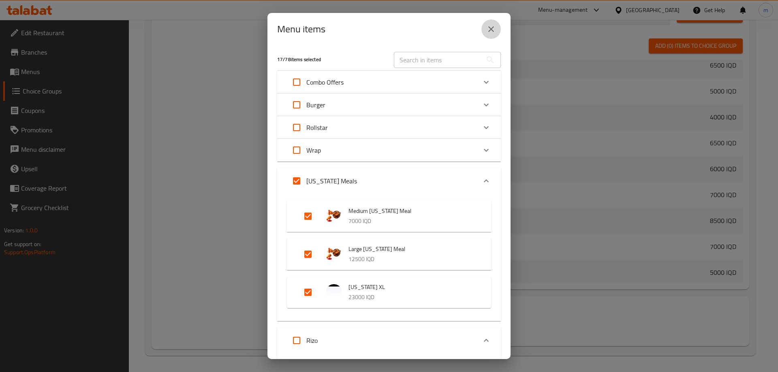
click at [495, 26] on icon "close" at bounding box center [491, 29] width 10 height 10
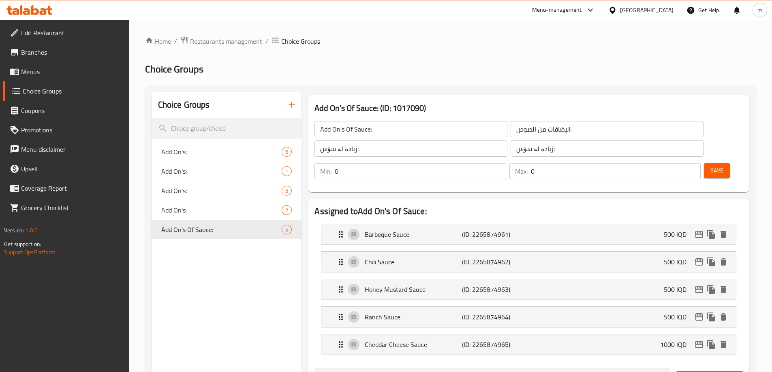
click at [37, 74] on span "Menus" at bounding box center [71, 72] width 101 height 10
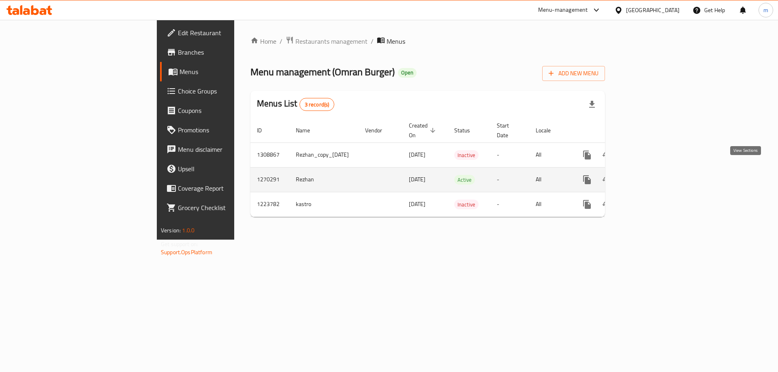
click at [650, 175] on icon "enhanced table" at bounding box center [645, 180] width 10 height 10
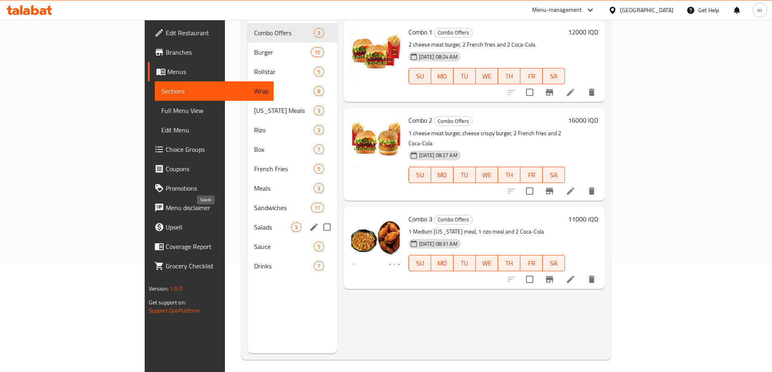
scroll to position [113, 0]
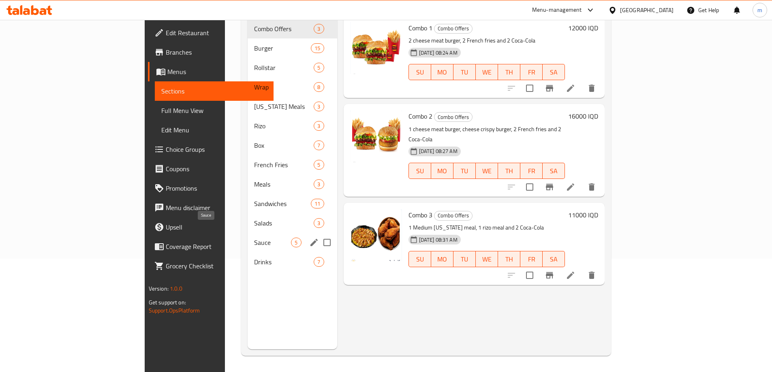
click at [254, 238] on span "Sauce" at bounding box center [272, 243] width 37 height 10
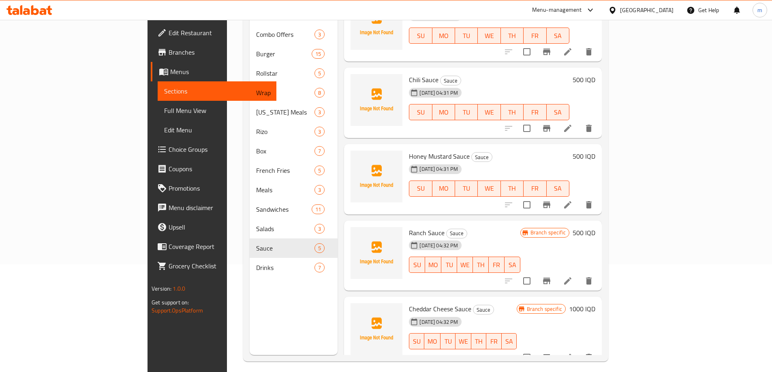
scroll to position [113, 0]
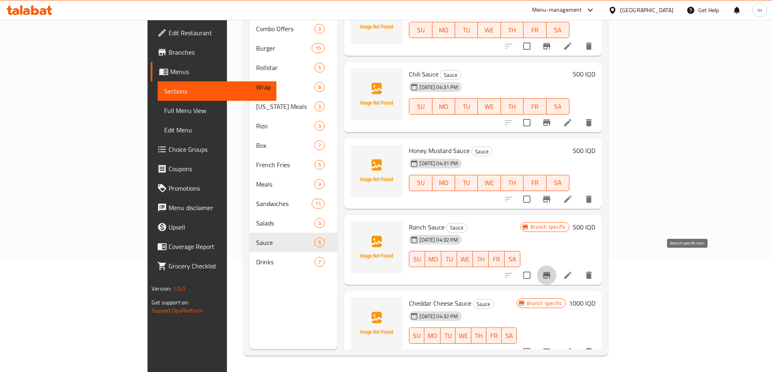
click at [551, 271] on icon "Branch-specific-item" at bounding box center [547, 276] width 10 height 10
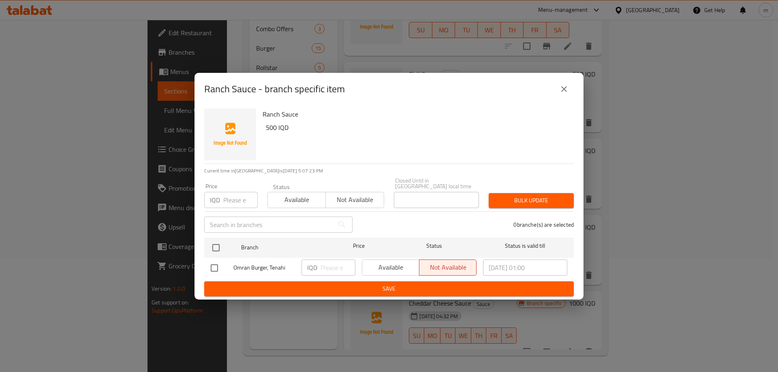
click at [566, 89] on icon "close" at bounding box center [564, 89] width 6 height 6
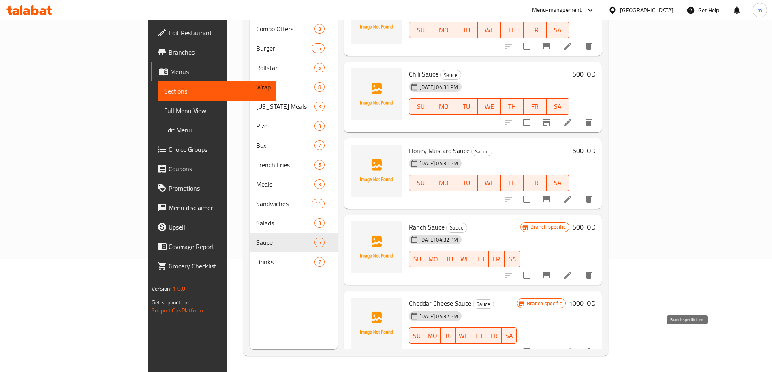
click at [550, 349] on icon "Branch-specific-item" at bounding box center [546, 352] width 7 height 6
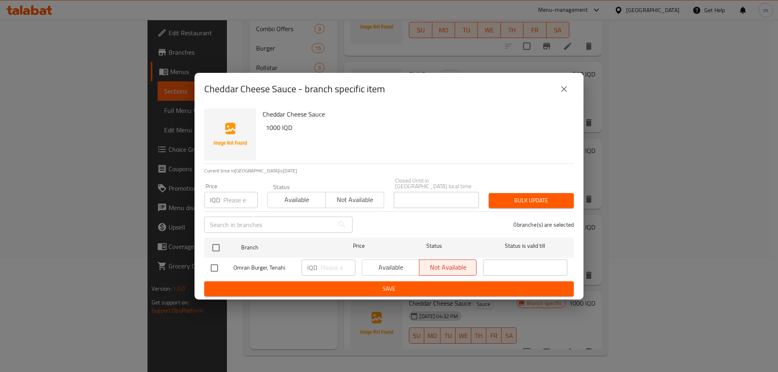
click at [561, 98] on button "close" at bounding box center [563, 88] width 19 height 19
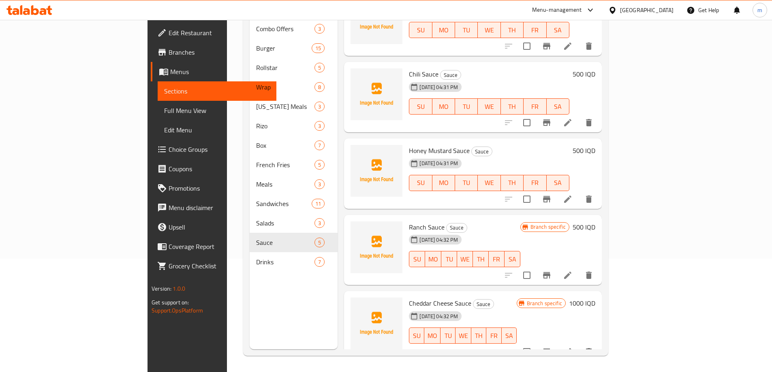
click at [164, 109] on span "Full Menu View" at bounding box center [217, 111] width 106 height 10
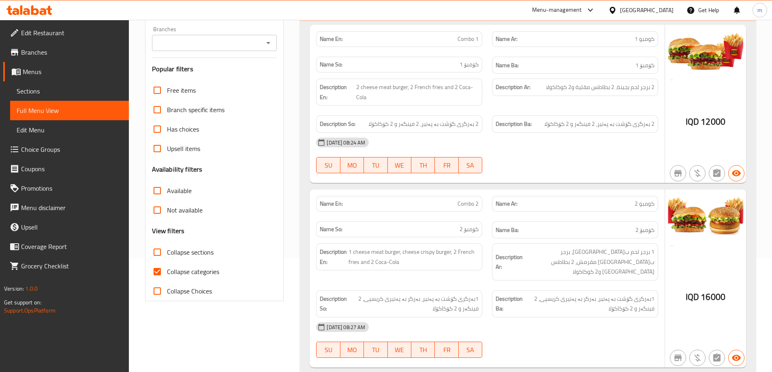
scroll to position [167, 0]
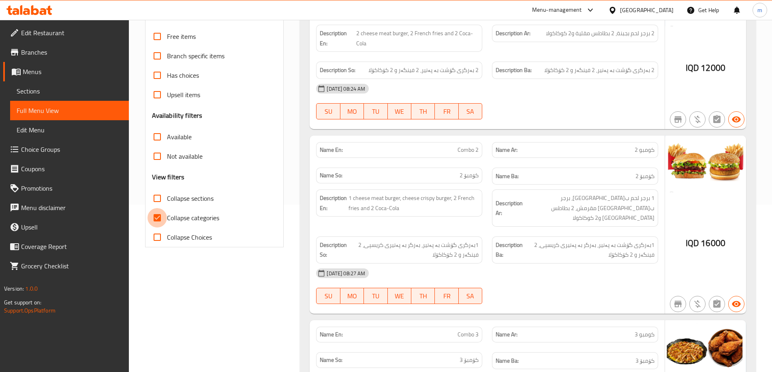
click at [156, 217] on input "Collapse categories" at bounding box center [156, 217] width 19 height 19
checkbox input "false"
click at [156, 192] on input "Collapse sections" at bounding box center [156, 198] width 19 height 19
checkbox input "true"
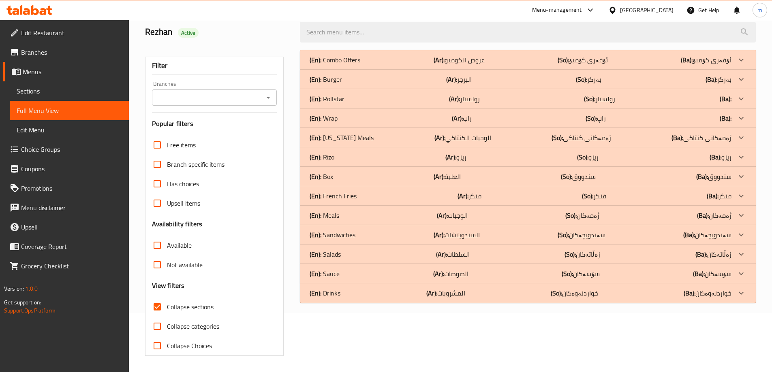
scroll to position [59, 0]
click at [353, 154] on div "(En): [PERSON_NAME] (Ar): ريزو (So): ريزو (Ba): ريزو" at bounding box center [520, 157] width 422 height 10
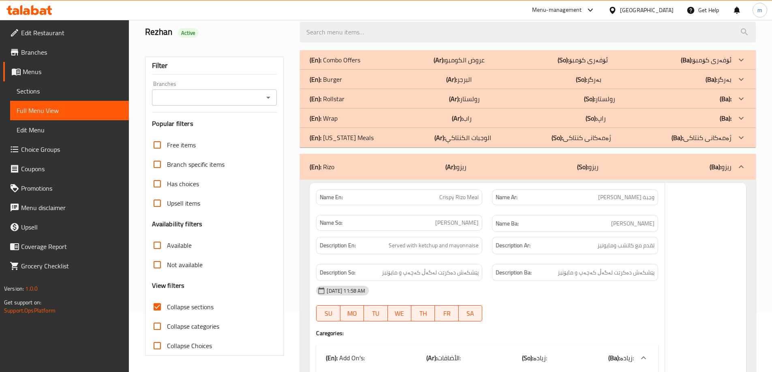
click at [353, 134] on p "(En): [US_STATE] Meals" at bounding box center [341, 138] width 64 height 10
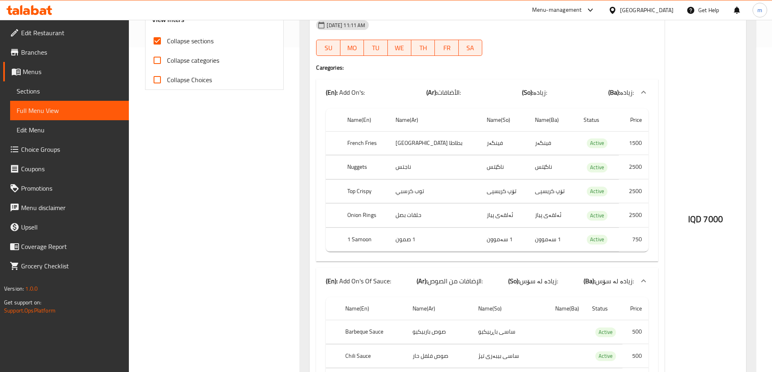
scroll to position [432, 0]
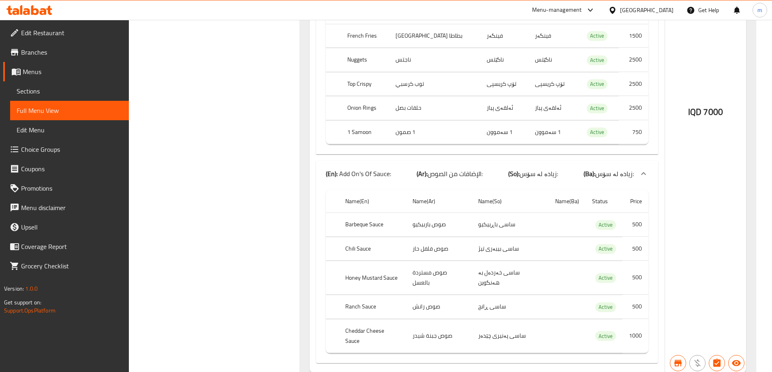
click at [382, 323] on th "Cheddar Cheese Sauce" at bounding box center [372, 336] width 67 height 34
copy th "Cheddar Cheese Sauce"
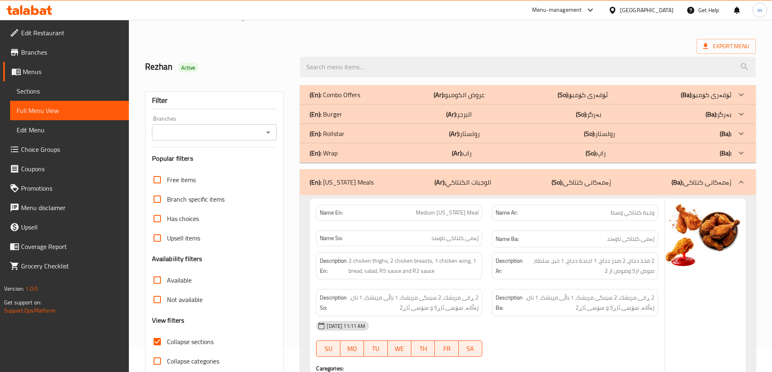
scroll to position [0, 0]
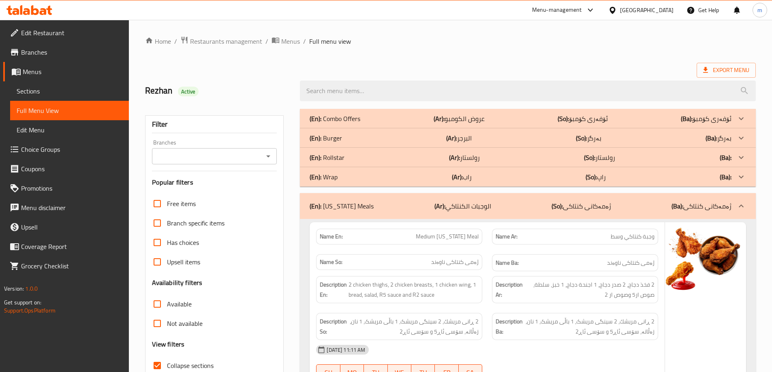
click at [268, 158] on icon "Open" at bounding box center [268, 156] width 10 height 10
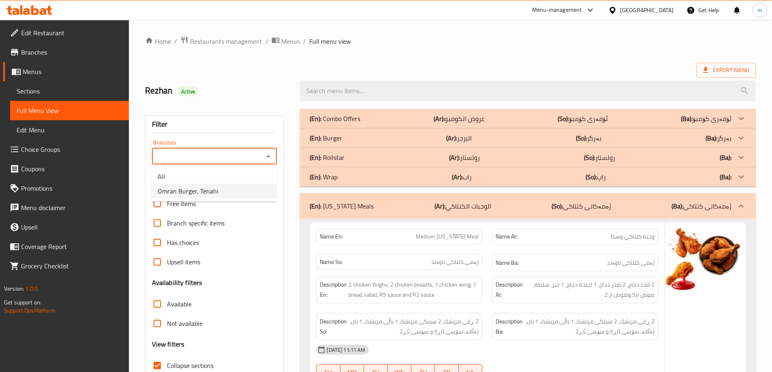
click at [212, 187] on span "Omran Burger, Tenahi" at bounding box center [188, 191] width 60 height 10
type input "Omran Burger, Tenahi"
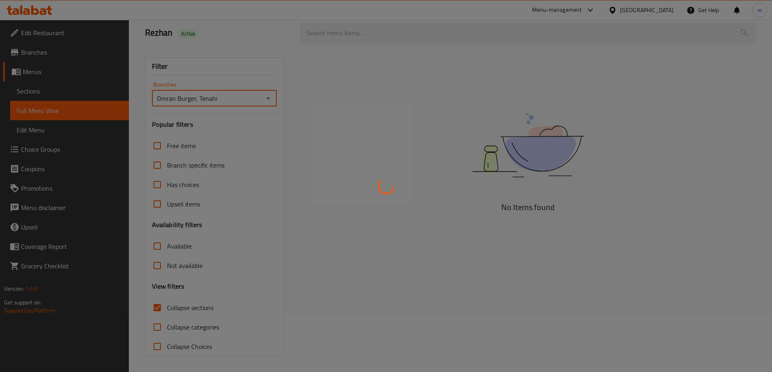
scroll to position [59, 0]
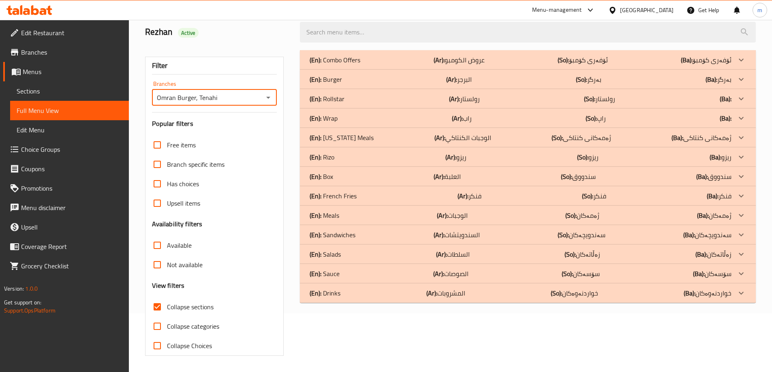
click at [158, 307] on input "Collapse sections" at bounding box center [156, 306] width 19 height 19
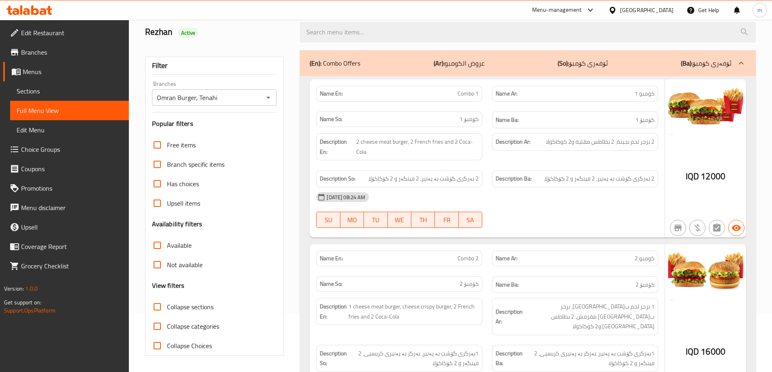
click at [158, 307] on input "Collapse sections" at bounding box center [156, 306] width 19 height 19
checkbox input "true"
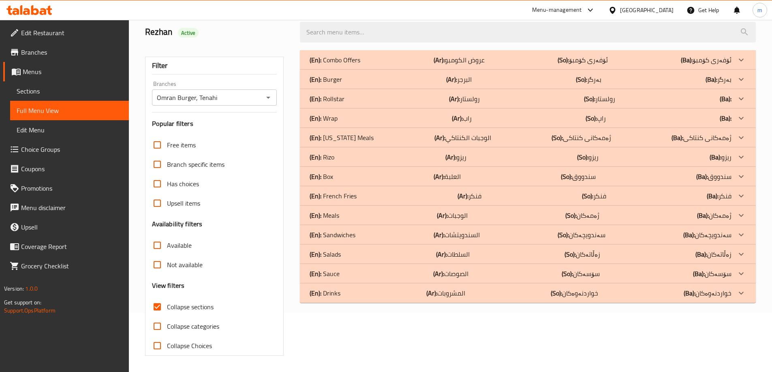
click at [329, 159] on p "(En): Rizo" at bounding box center [321, 157] width 25 height 10
click at [341, 136] on p "(En): [US_STATE] Meals" at bounding box center [341, 138] width 64 height 10
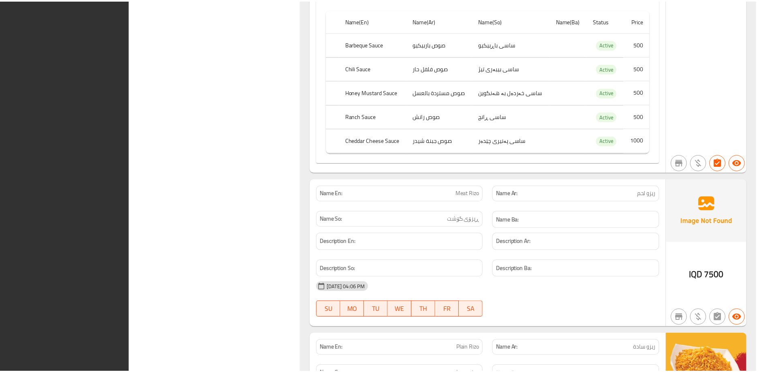
scroll to position [2612, 0]
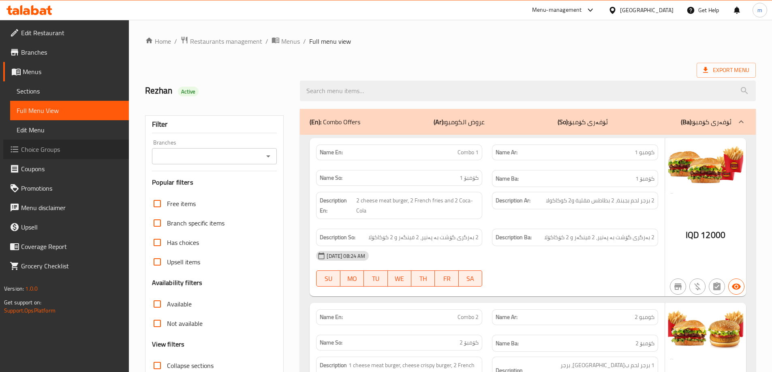
click at [55, 151] on span "Choice Groups" at bounding box center [71, 150] width 101 height 10
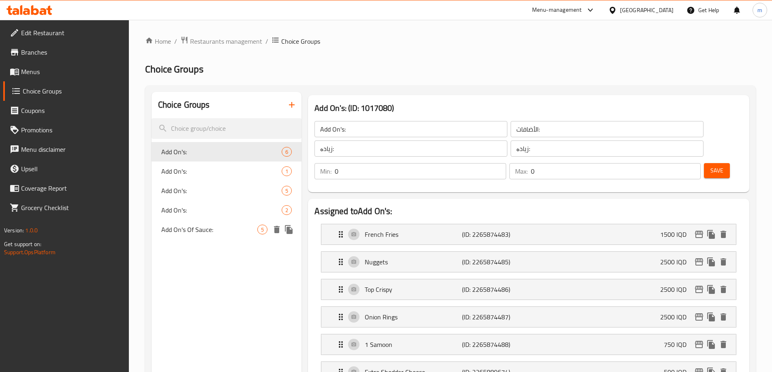
drag, startPoint x: 211, startPoint y: 228, endPoint x: 204, endPoint y: 228, distance: 7.3
click at [211, 228] on span "Add On's Of Sauce:" at bounding box center [209, 230] width 96 height 10
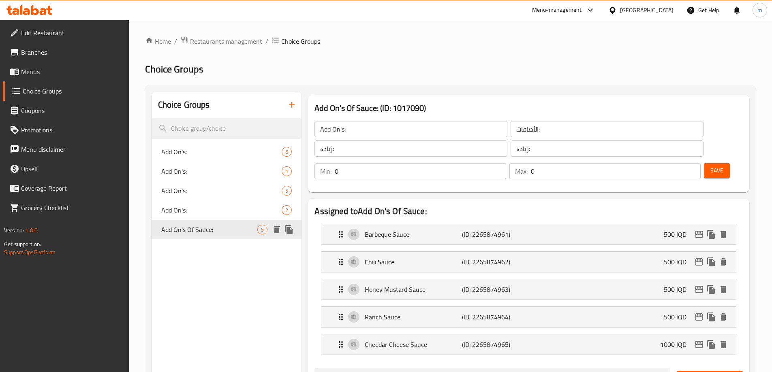
type input "Add On's Of Sauce:"
type input "الإضافات من الصوص:"
type input "زیادە لە سۆس:"
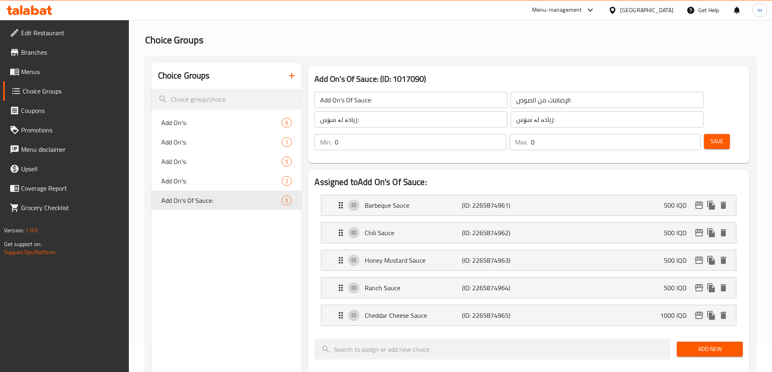
scroll to position [54, 0]
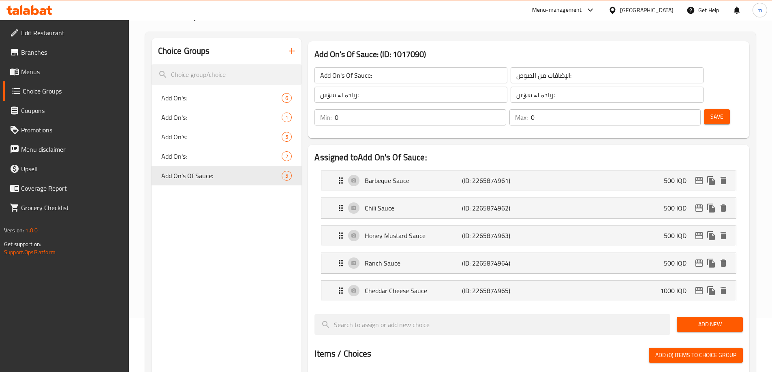
click at [49, 77] on link "Menus" at bounding box center [66, 71] width 126 height 19
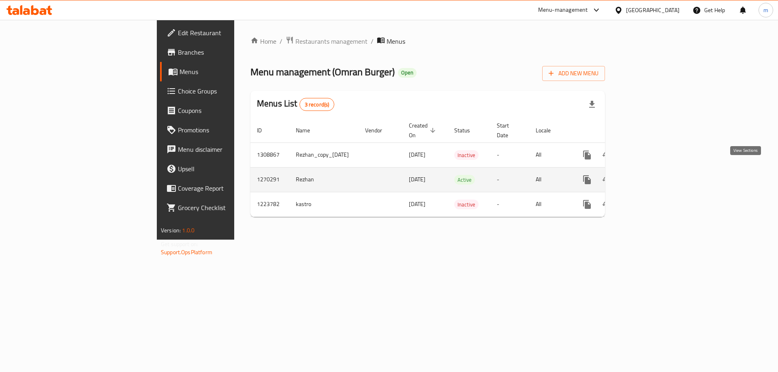
click at [650, 175] on icon "enhanced table" at bounding box center [645, 180] width 10 height 10
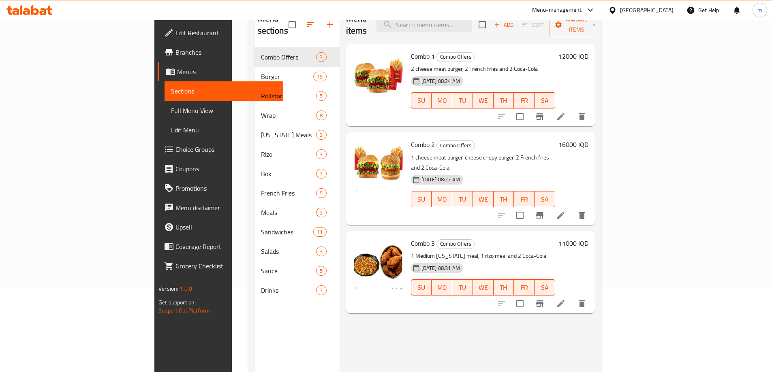
scroll to position [113, 0]
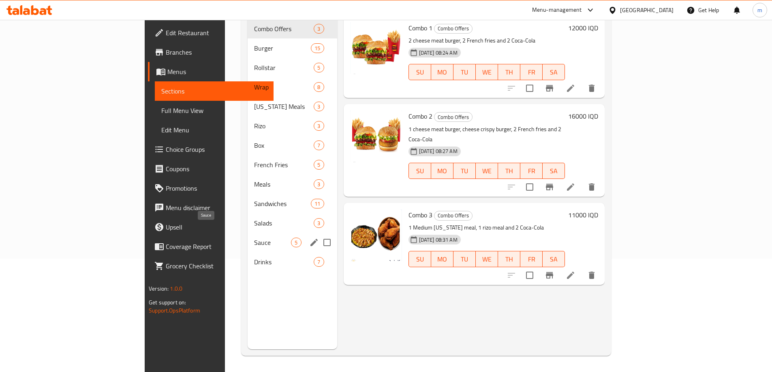
click at [254, 238] on span "Sauce" at bounding box center [272, 243] width 37 height 10
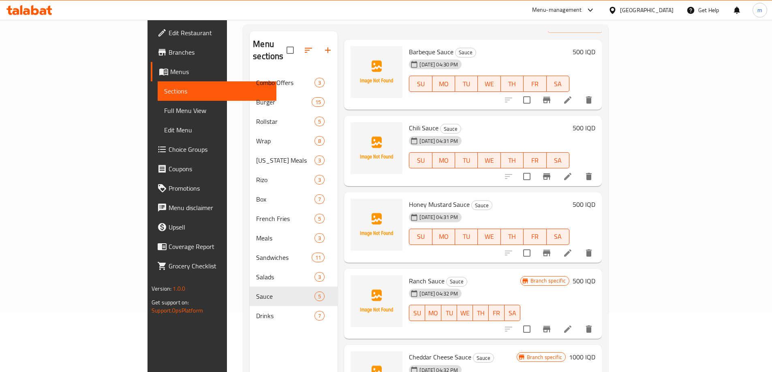
scroll to position [113, 0]
